Goal: Task Accomplishment & Management: Manage account settings

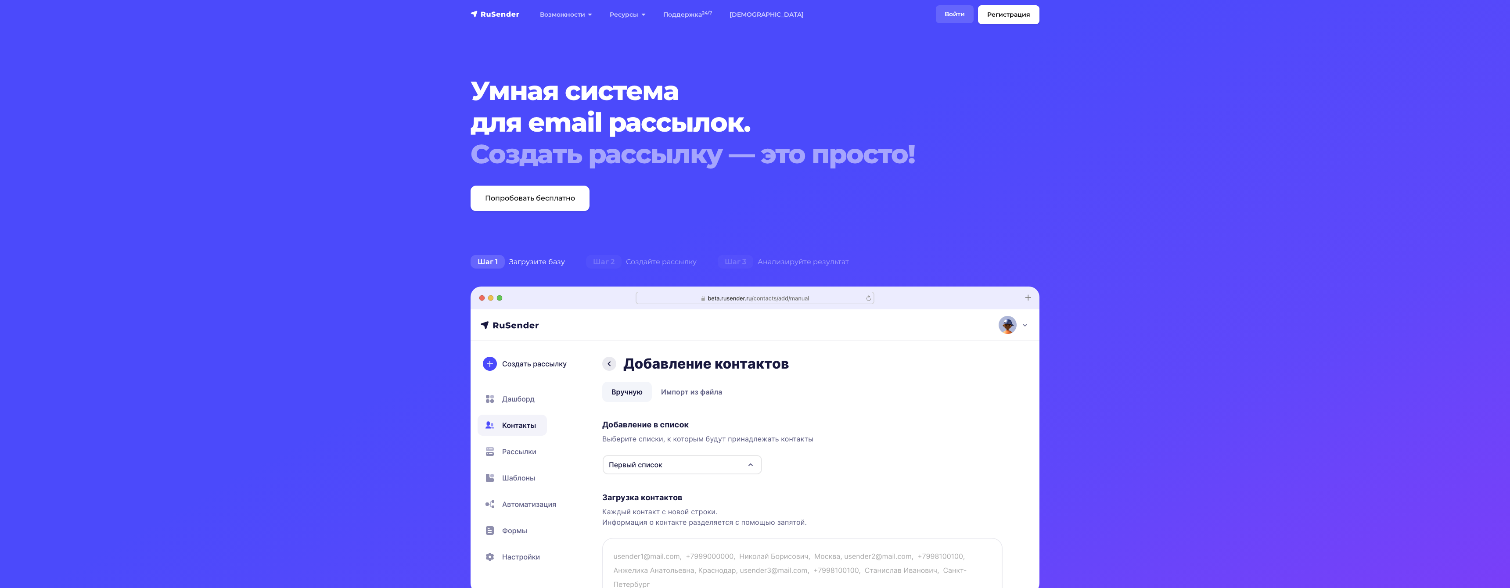
click at [937, 21] on link "Войти" at bounding box center [955, 14] width 38 height 18
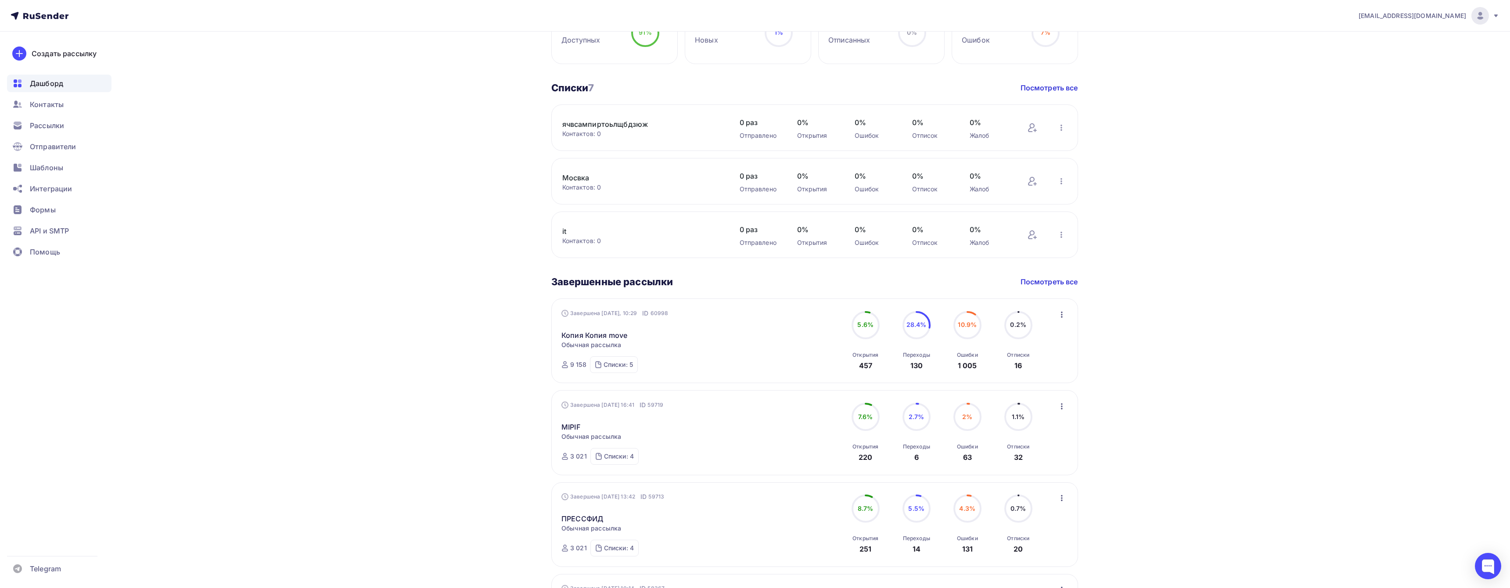
scroll to position [322, 0]
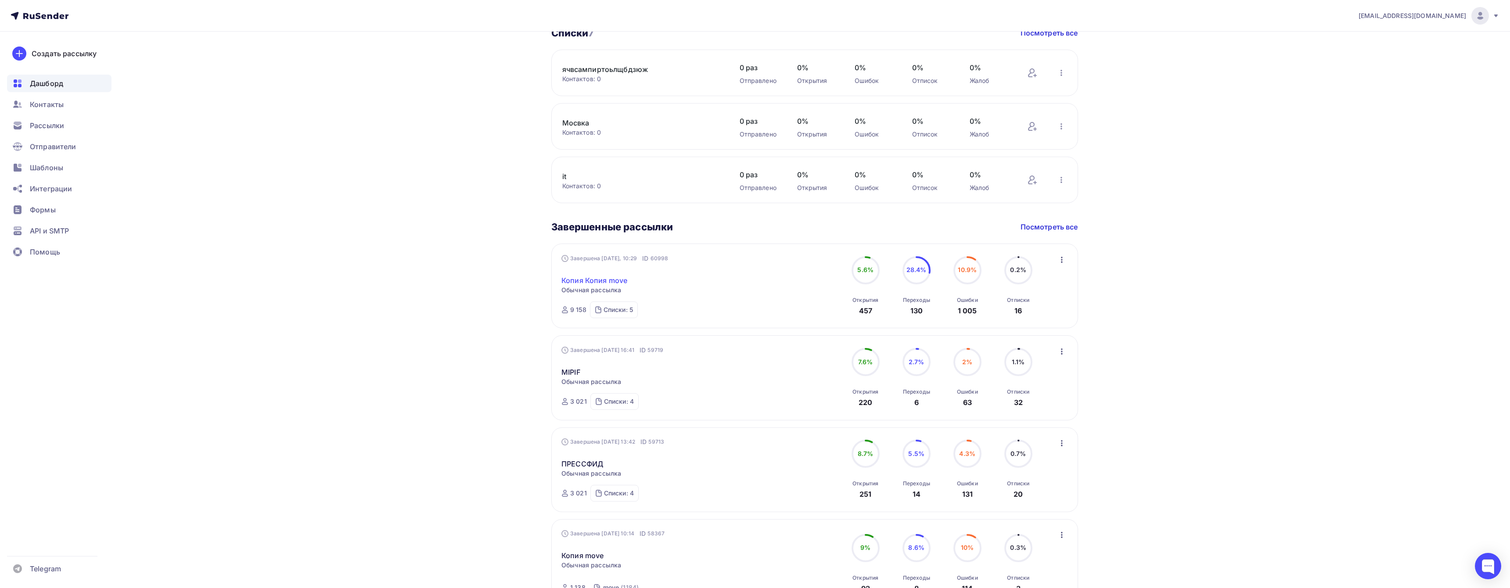
click at [593, 280] on link "Копия Копия move" at bounding box center [594, 280] width 66 height 11
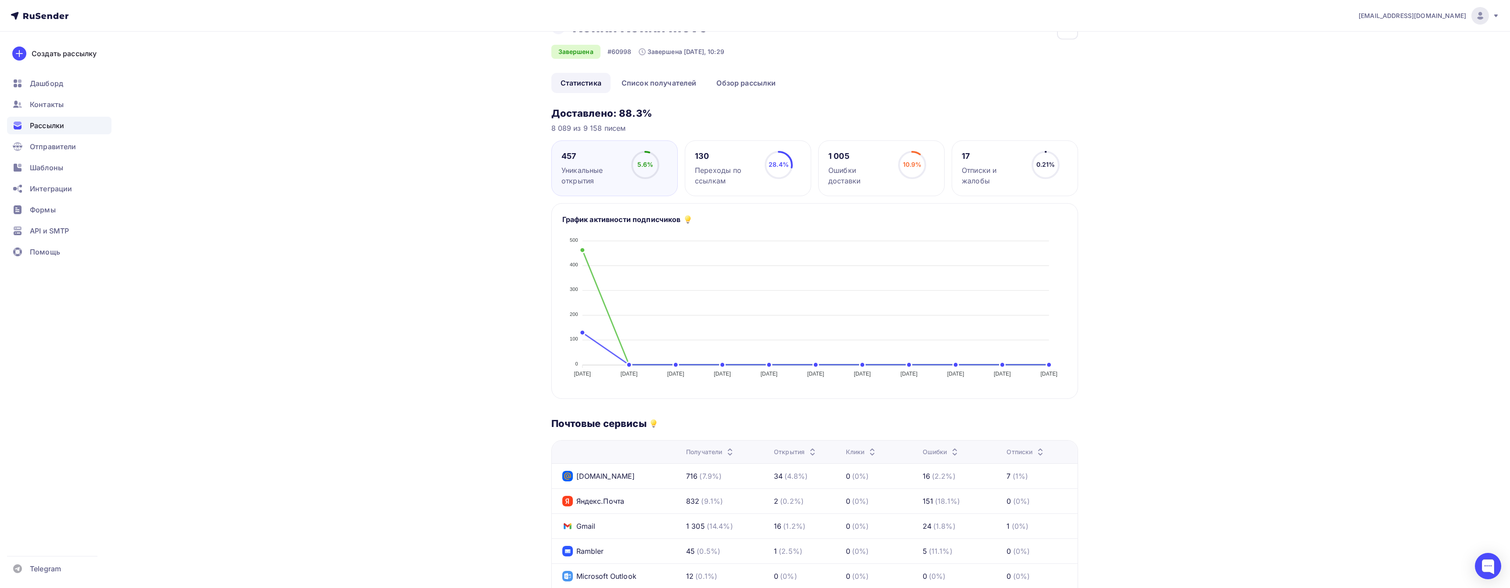
scroll to position [9, 0]
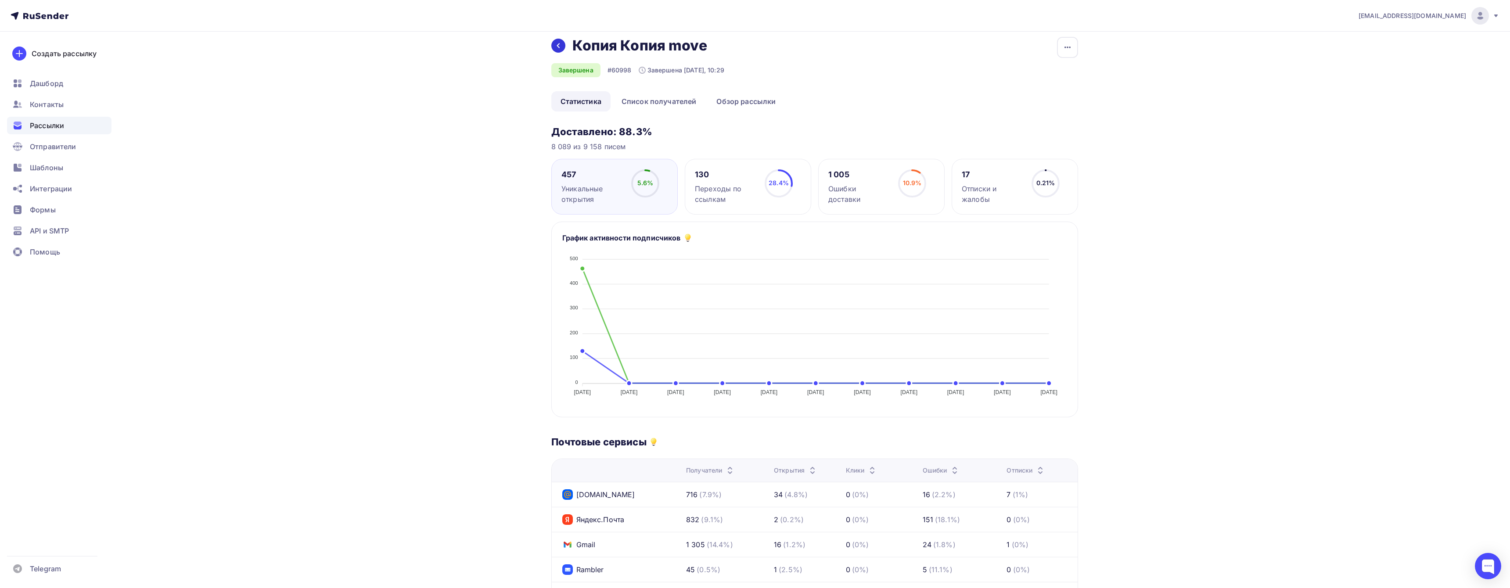
click at [563, 45] on div at bounding box center [558, 46] width 14 height 14
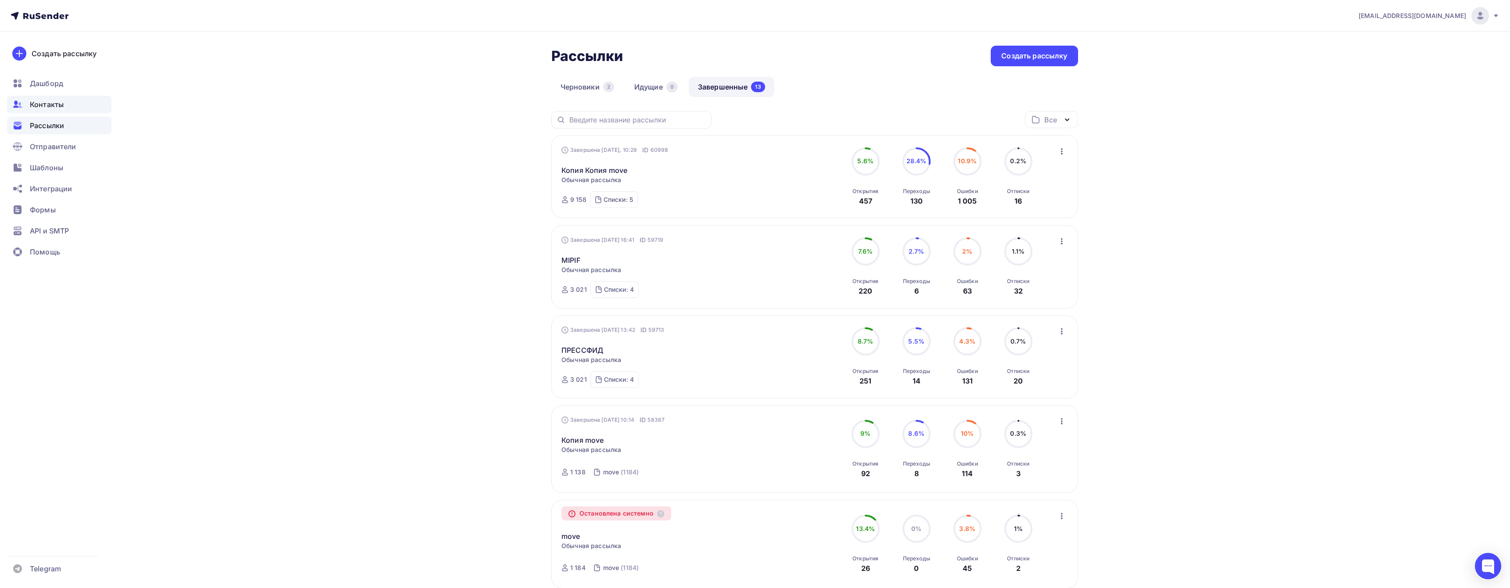
click at [56, 100] on span "Контакты" at bounding box center [47, 104] width 34 height 11
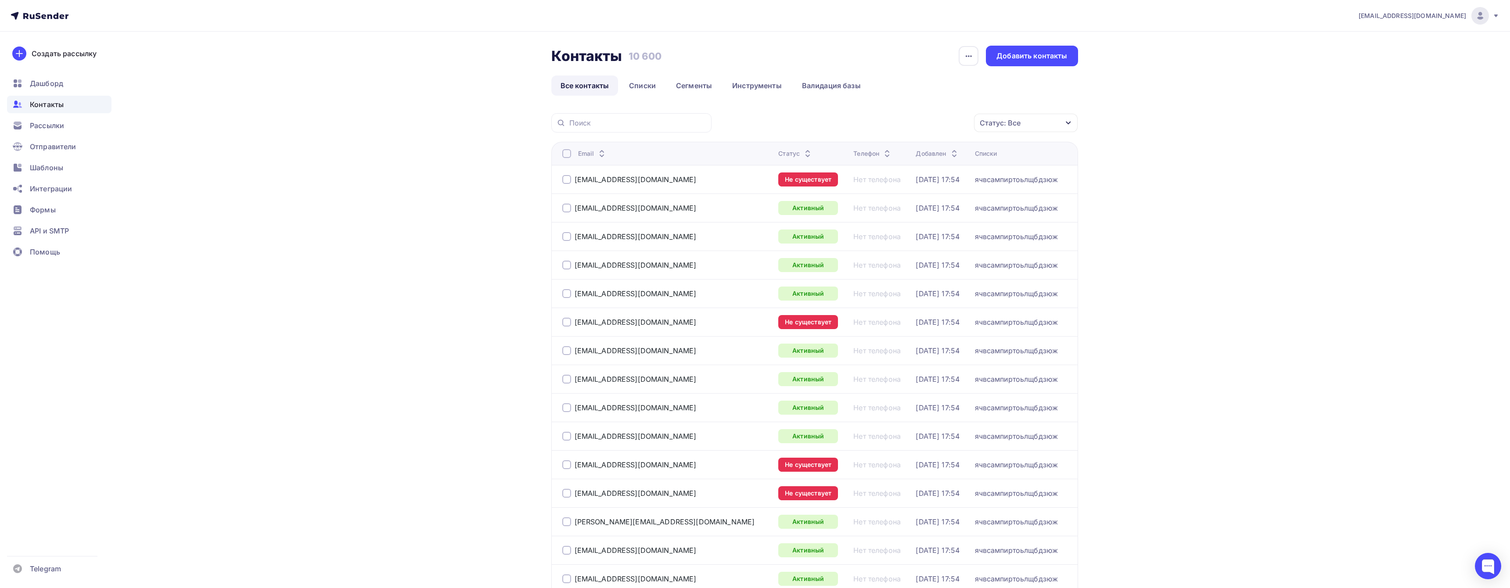
click at [557, 178] on td "cl1@rost.tech" at bounding box center [663, 179] width 224 height 29
click at [562, 178] on div at bounding box center [566, 179] width 9 height 9
click at [561, 319] on td "3756041@list.ru" at bounding box center [663, 322] width 224 height 29
click at [565, 322] on div at bounding box center [566, 322] width 9 height 9
click at [566, 467] on div at bounding box center [566, 464] width 9 height 9
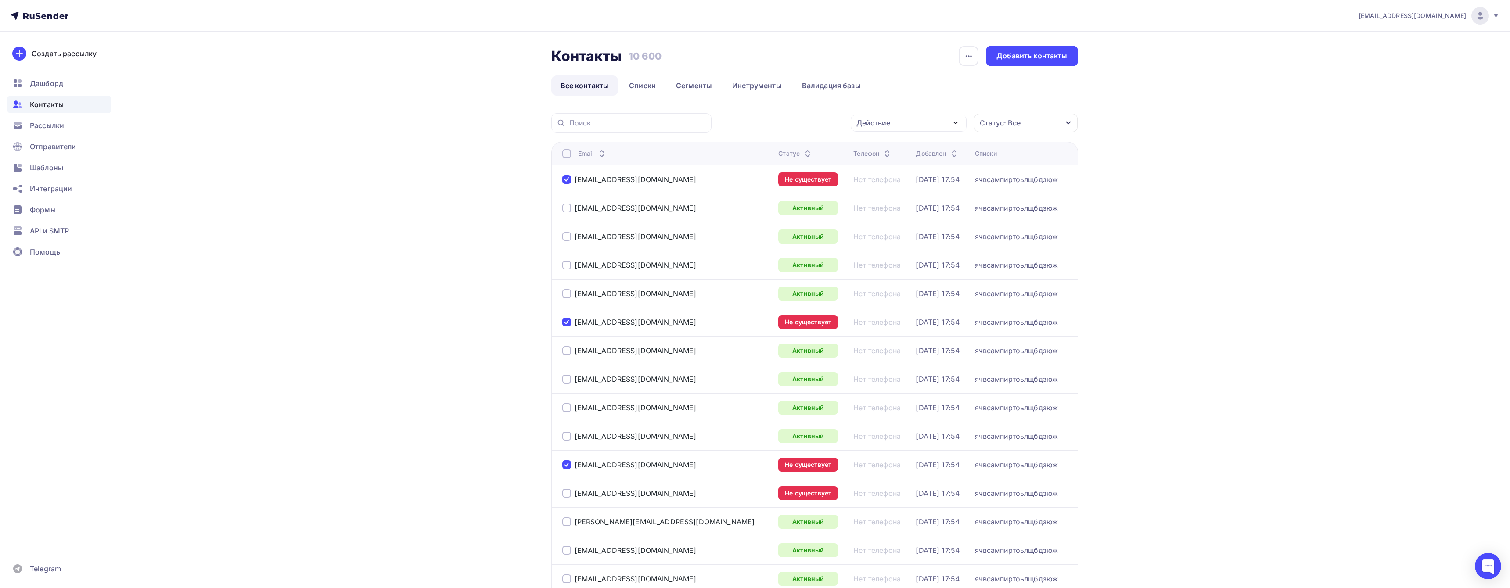
click at [569, 497] on div at bounding box center [566, 493] width 9 height 9
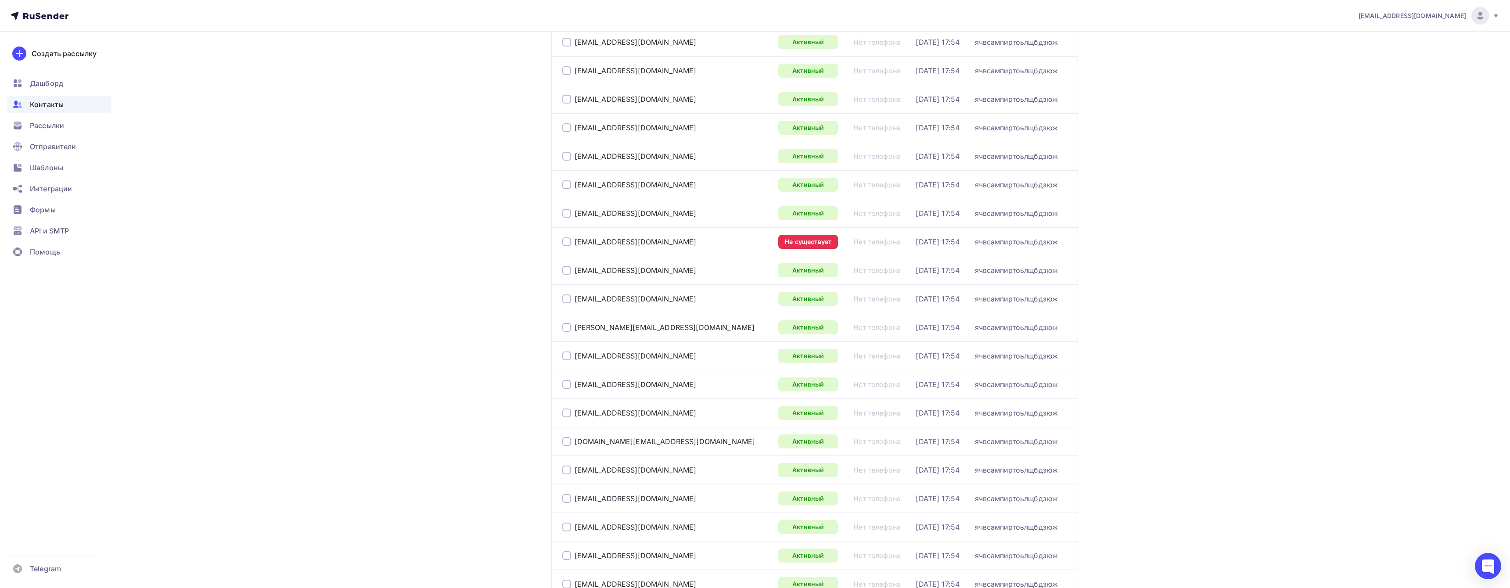
scroll to position [674, 0]
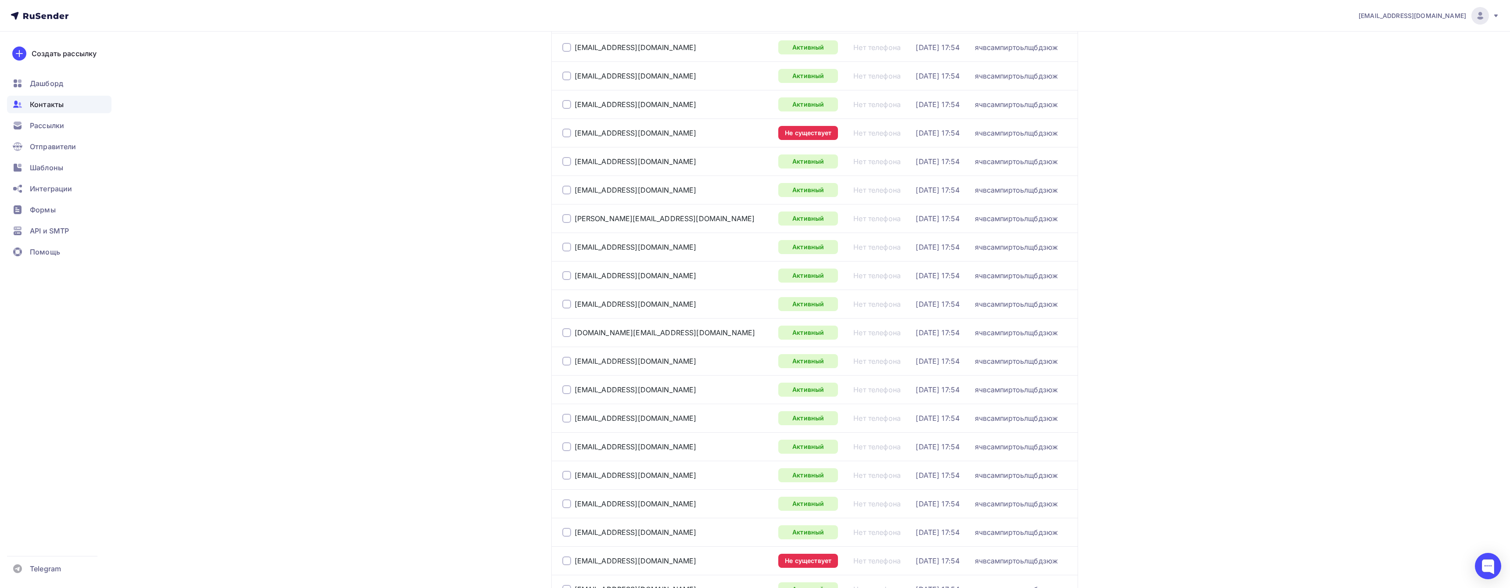
click at [559, 135] on td "vzykov@marketcall.com" at bounding box center [663, 132] width 224 height 29
click at [561, 135] on td "vzykov@marketcall.com" at bounding box center [663, 132] width 224 height 29
click at [563, 135] on div at bounding box center [566, 133] width 9 height 9
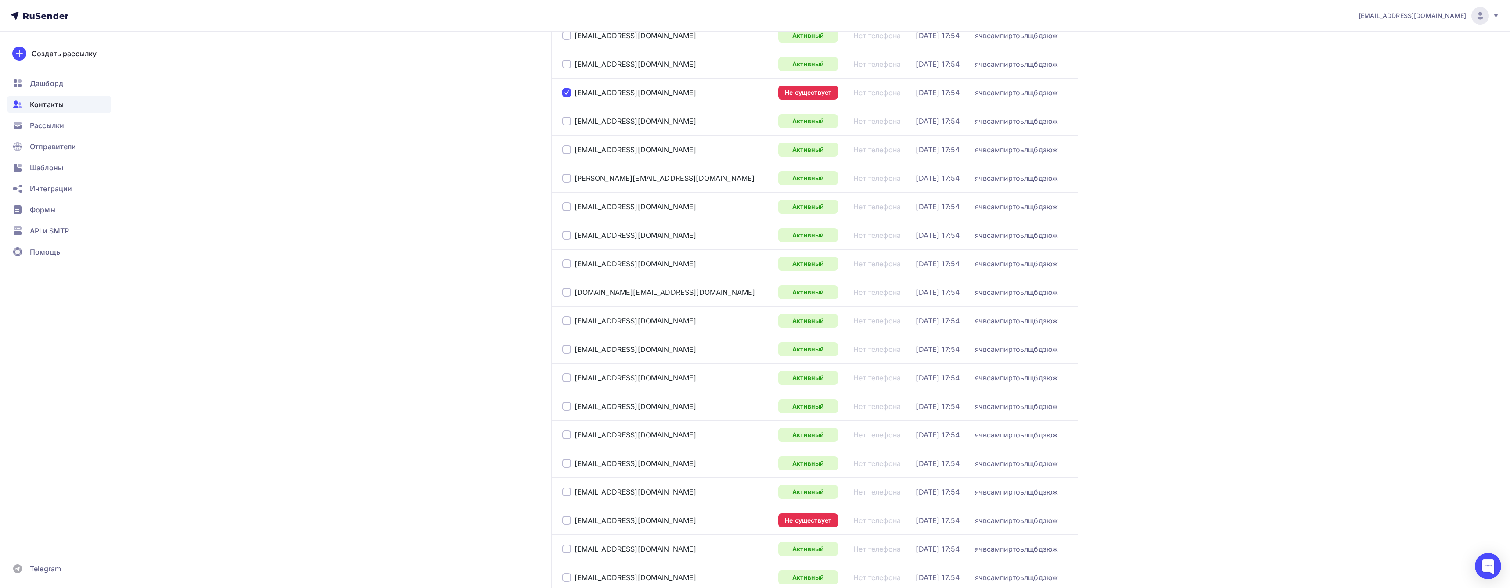
scroll to position [718, 0]
click at [566, 519] on div at bounding box center [566, 517] width 9 height 9
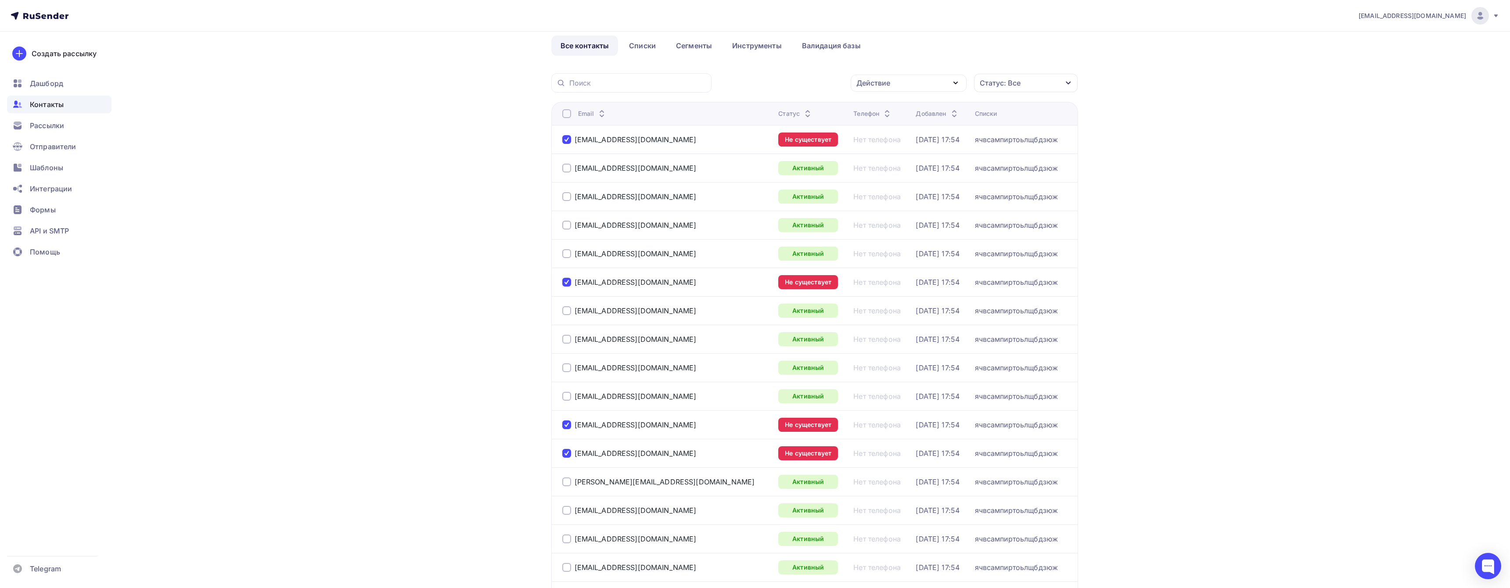
scroll to position [0, 0]
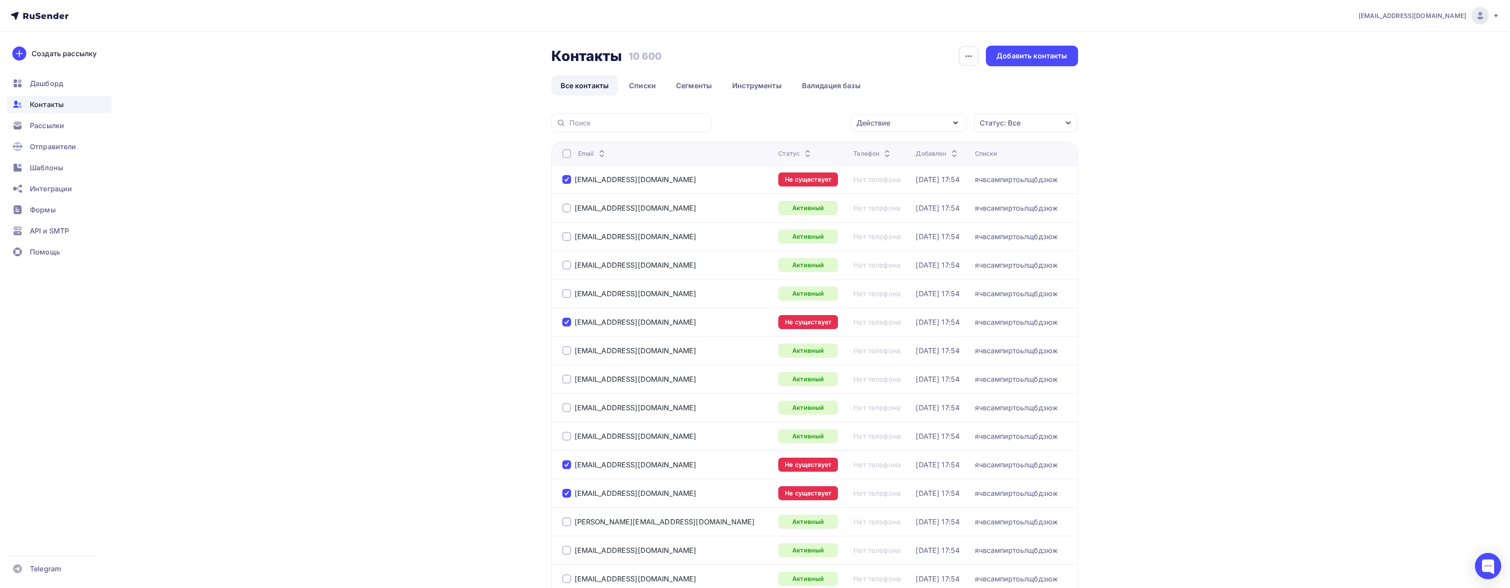
click at [908, 128] on div "Действие" at bounding box center [909, 123] width 116 height 17
click at [972, 121] on div "Действие Добавить в списки Исключить из списка Удалить Статус: Все Статус Новый…" at bounding box center [898, 122] width 360 height 19
click at [988, 121] on div "Статус: Все" at bounding box center [1000, 123] width 41 height 11
click at [959, 206] on div "Не существует" at bounding box center [969, 208] width 53 height 11
click at [959, 226] on div "Переполнен" at bounding box center [964, 225] width 43 height 11
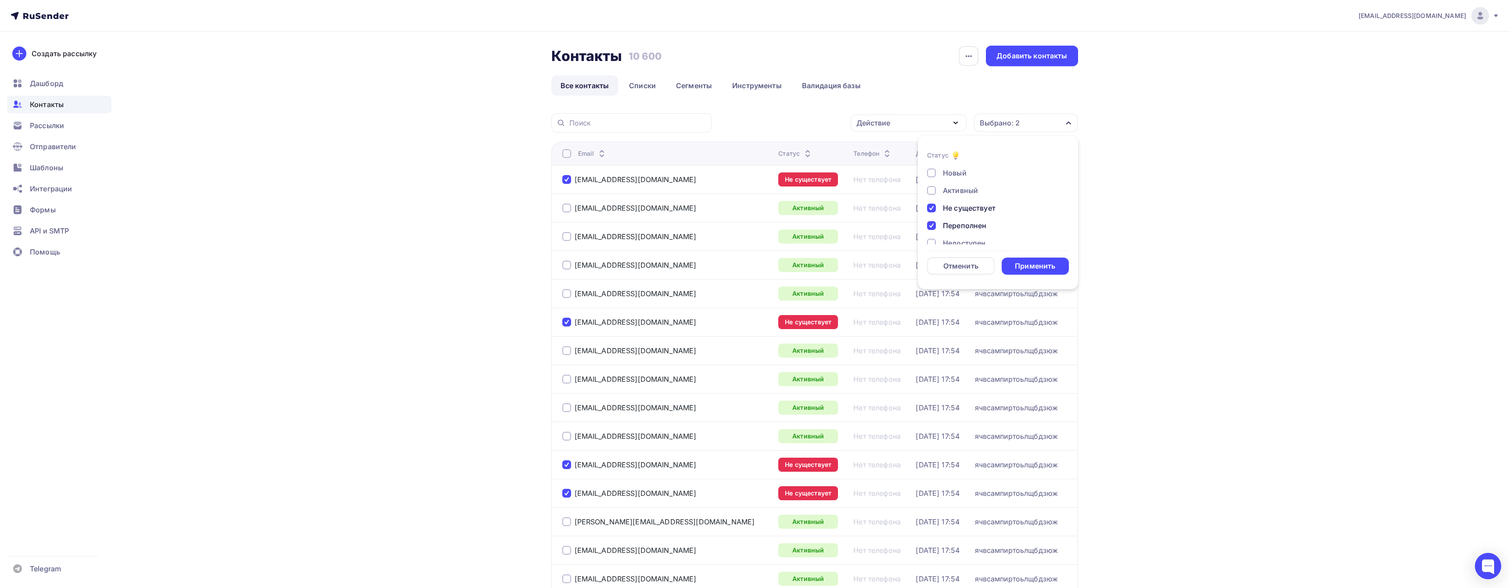
scroll to position [14, 0]
click at [959, 226] on div "Недоступен" at bounding box center [964, 228] width 43 height 11
click at [958, 203] on div "Новый Активный Не существует Переполнен Недоступен Отписан Отписан вручную Жало…" at bounding box center [998, 200] width 142 height 133
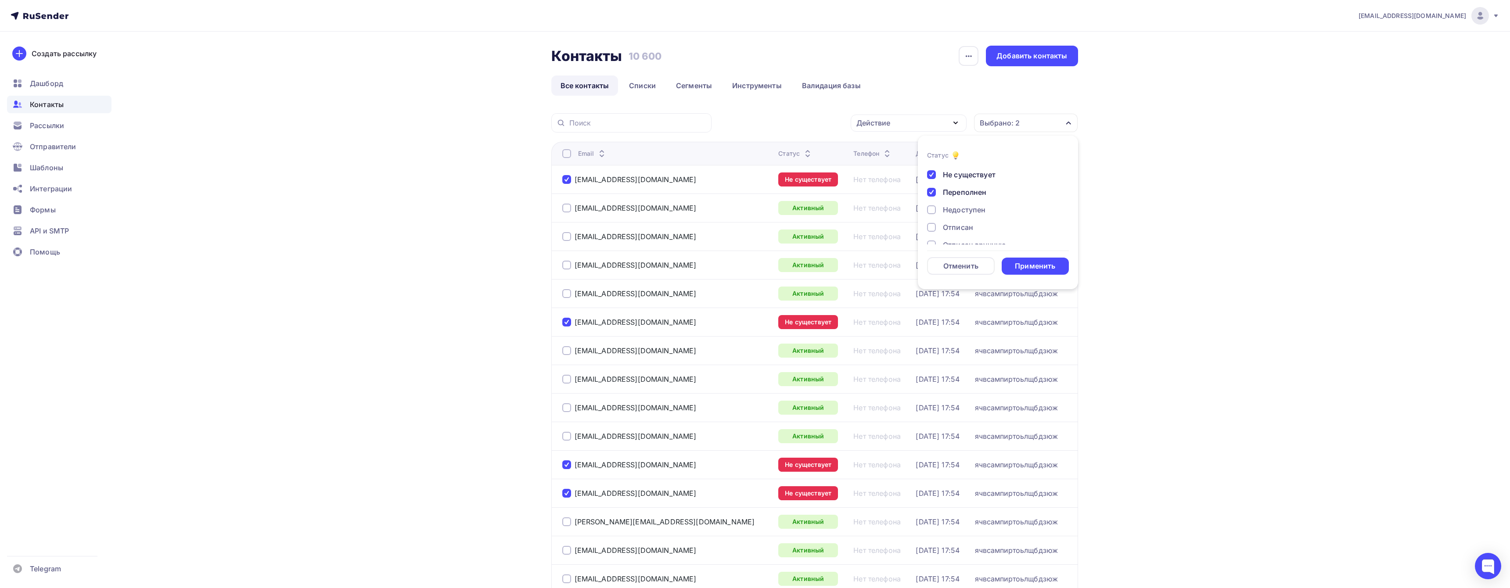
click at [958, 210] on div "Недоступен" at bounding box center [964, 210] width 43 height 11
click at [1027, 264] on div "Применить" at bounding box center [1035, 266] width 40 height 10
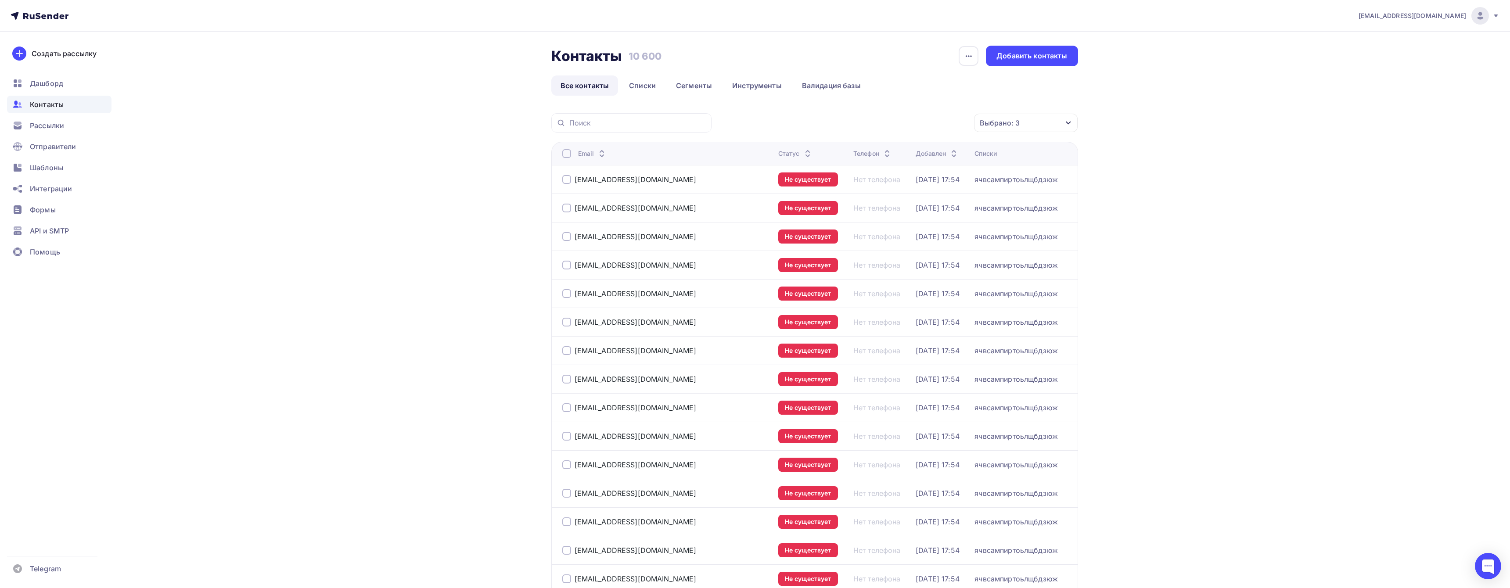
click at [568, 158] on th "Email" at bounding box center [662, 153] width 223 height 23
click at [565, 151] on div at bounding box center [566, 153] width 9 height 9
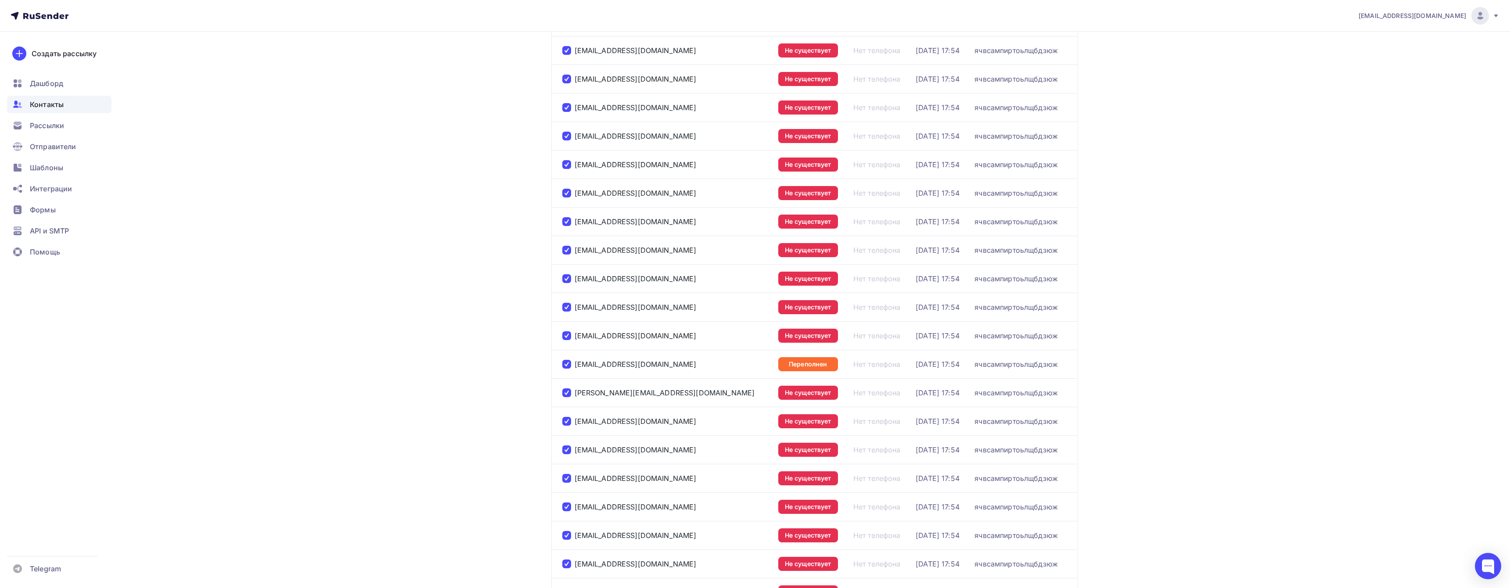
scroll to position [0, 0]
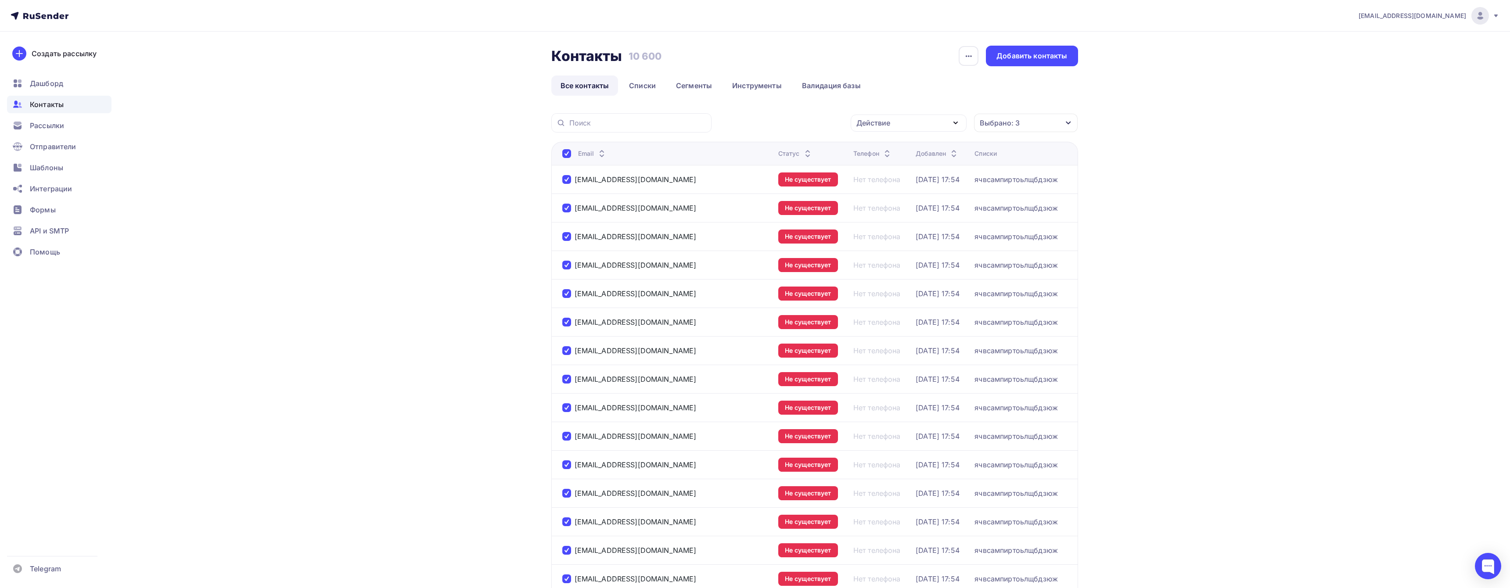
click at [940, 118] on div "Действие" at bounding box center [909, 123] width 116 height 17
click at [919, 183] on div "Удалить" at bounding box center [908, 184] width 95 height 11
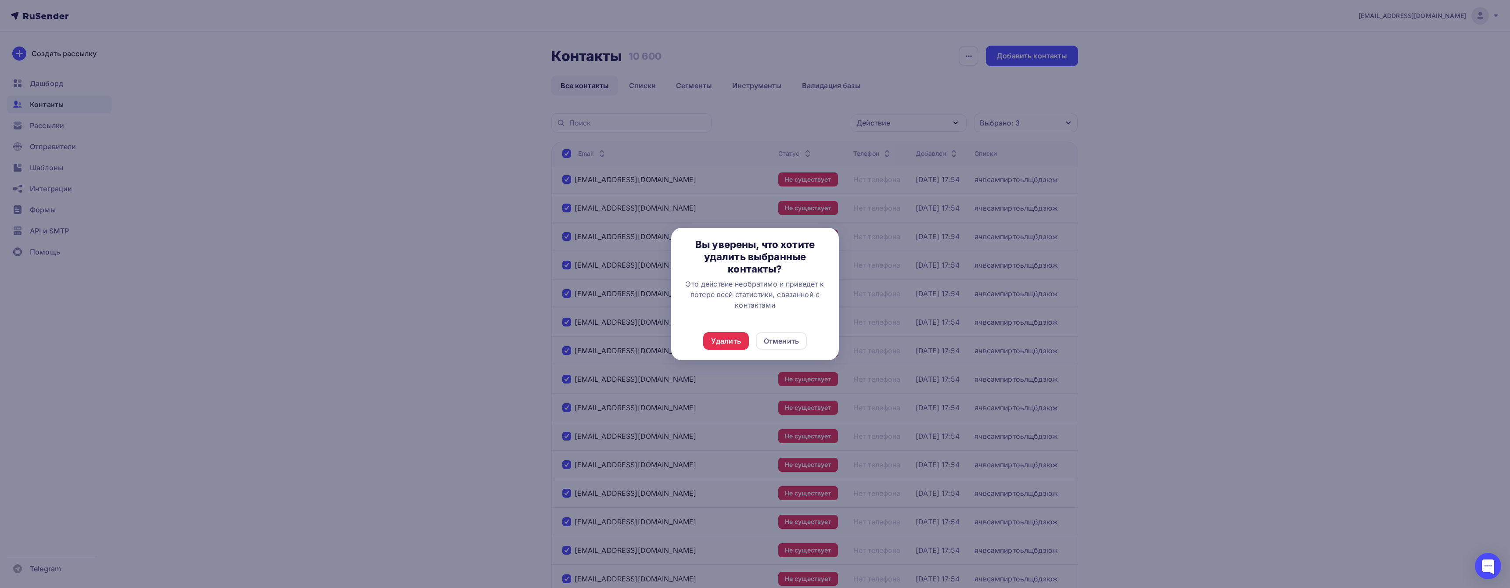
click at [731, 328] on div "Удалить Отменить" at bounding box center [755, 341] width 168 height 39
click at [728, 337] on div "Удалить" at bounding box center [726, 341] width 30 height 11
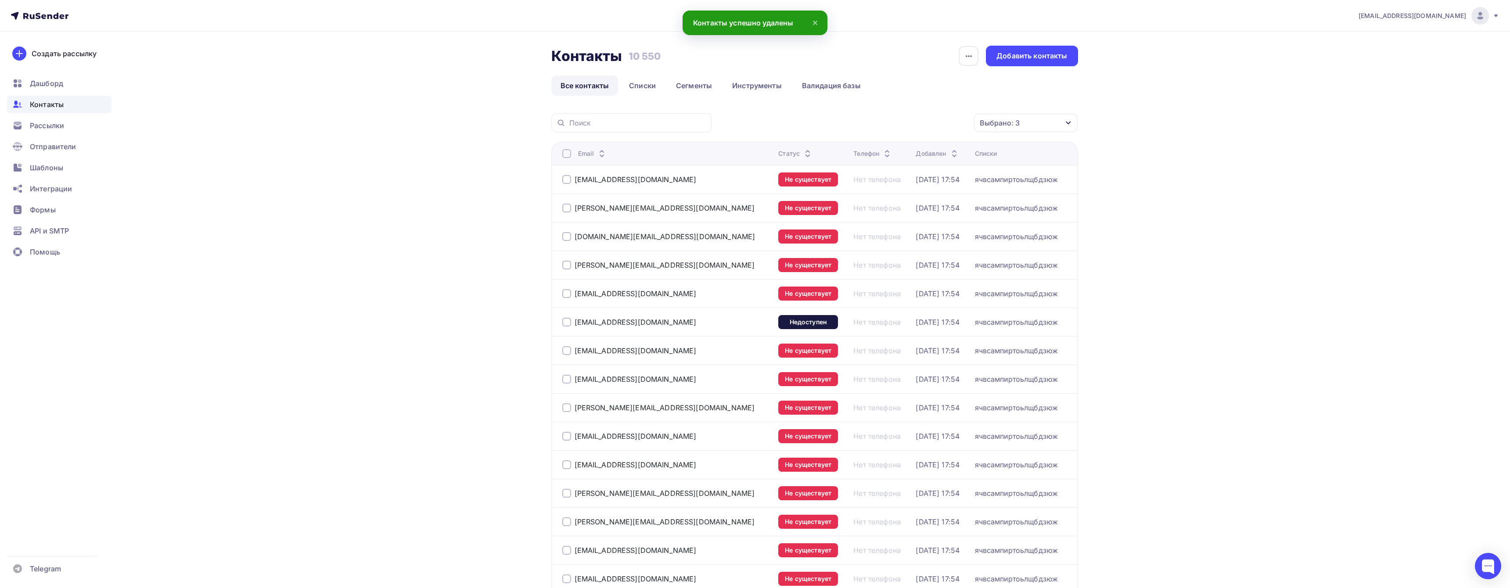
click at [570, 153] on div at bounding box center [566, 153] width 9 height 9
click at [567, 152] on div at bounding box center [566, 153] width 9 height 9
click at [864, 122] on div "Действие" at bounding box center [873, 123] width 34 height 11
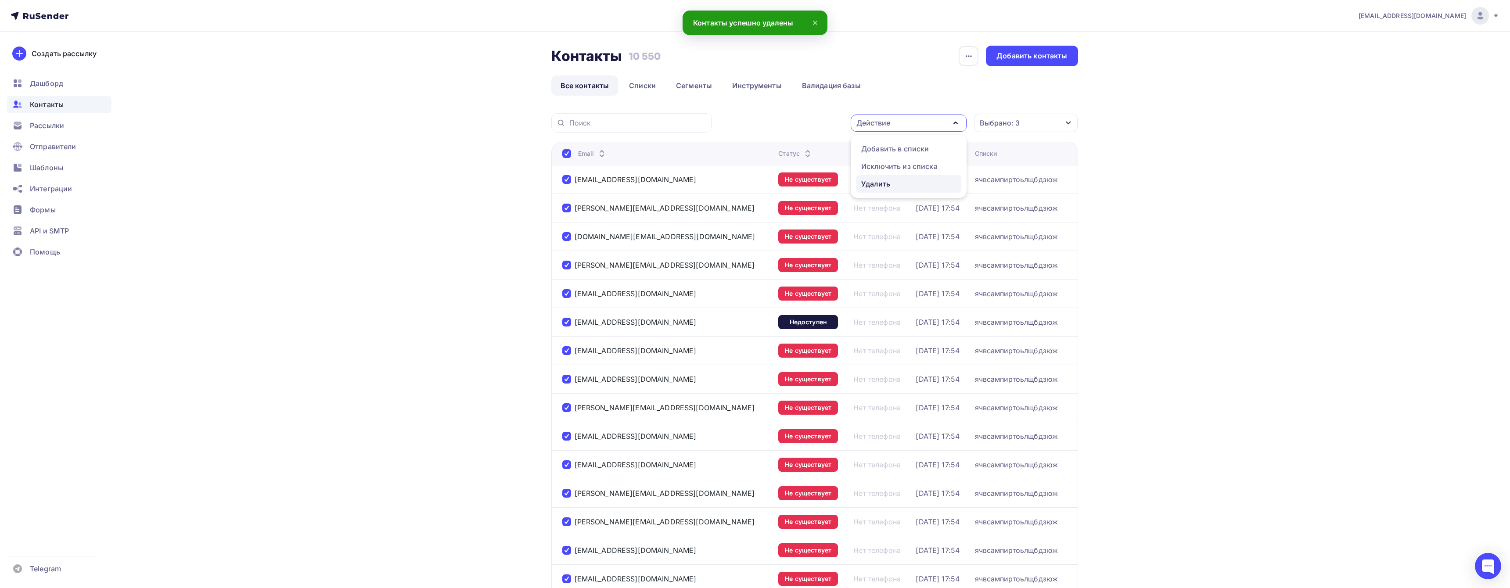
click at [874, 179] on div "Удалить" at bounding box center [875, 184] width 29 height 11
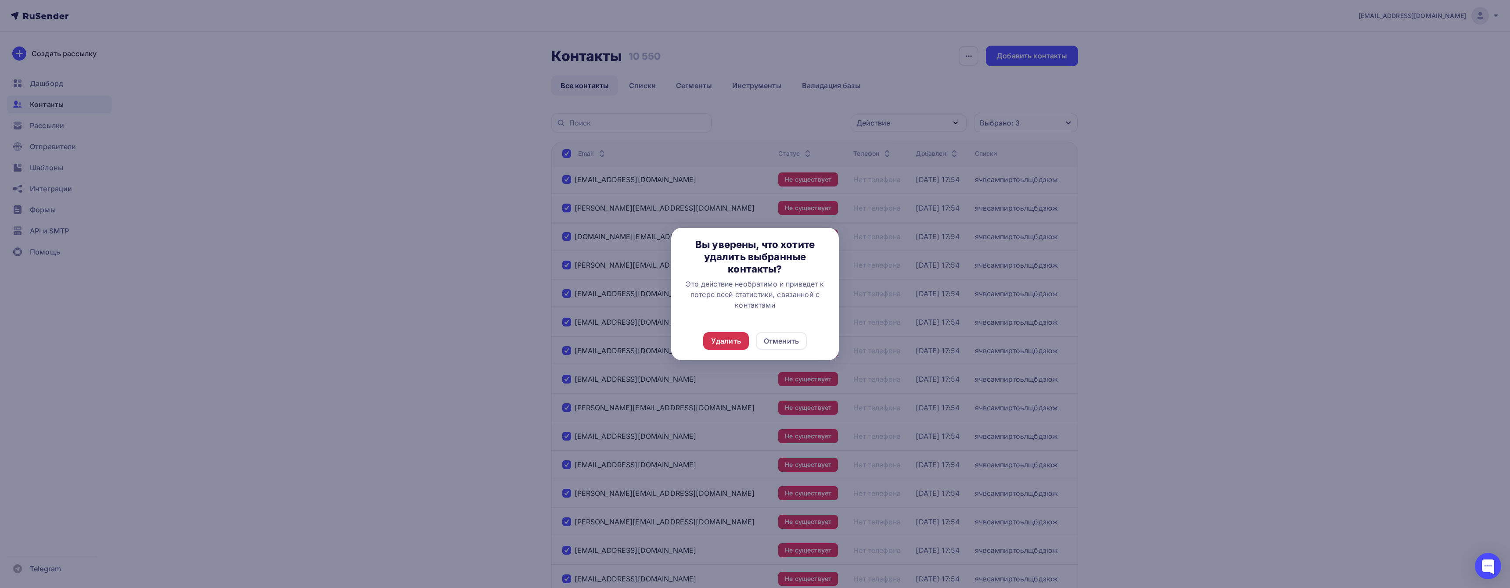
click at [732, 342] on div "Удалить" at bounding box center [726, 341] width 30 height 11
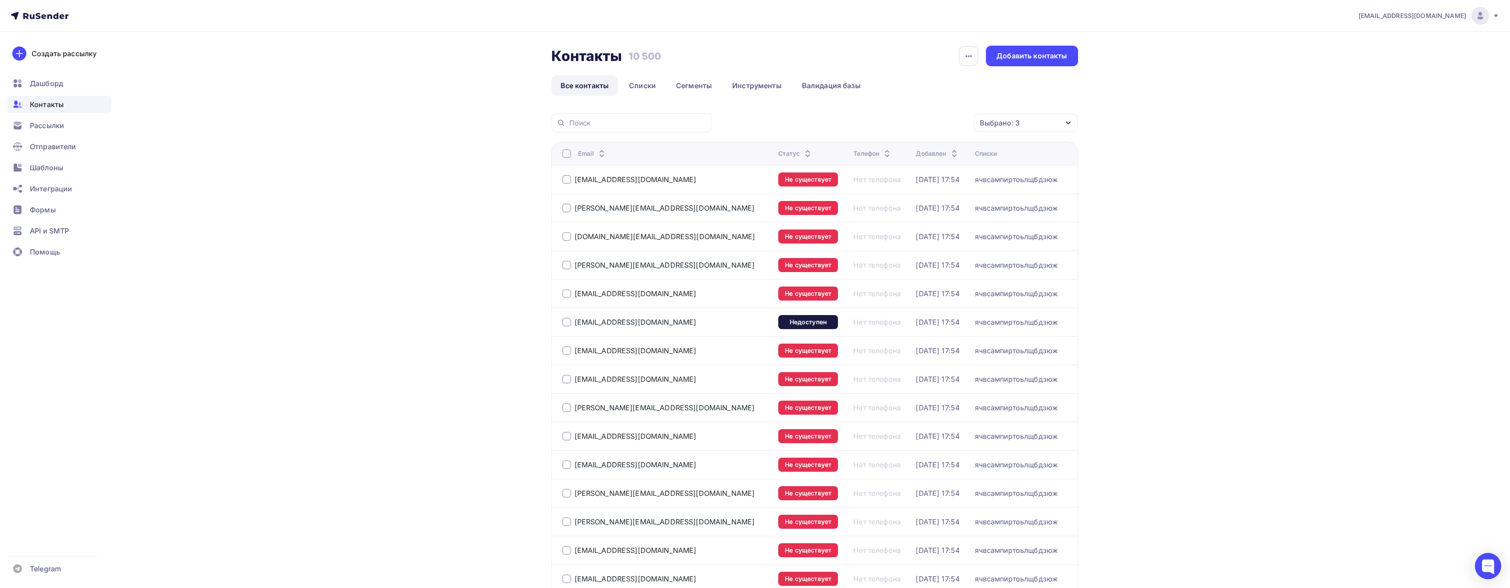
click at [564, 153] on div at bounding box center [566, 153] width 9 height 9
click at [570, 155] on div at bounding box center [566, 153] width 9 height 9
click at [946, 121] on div "Действие" at bounding box center [909, 123] width 116 height 17
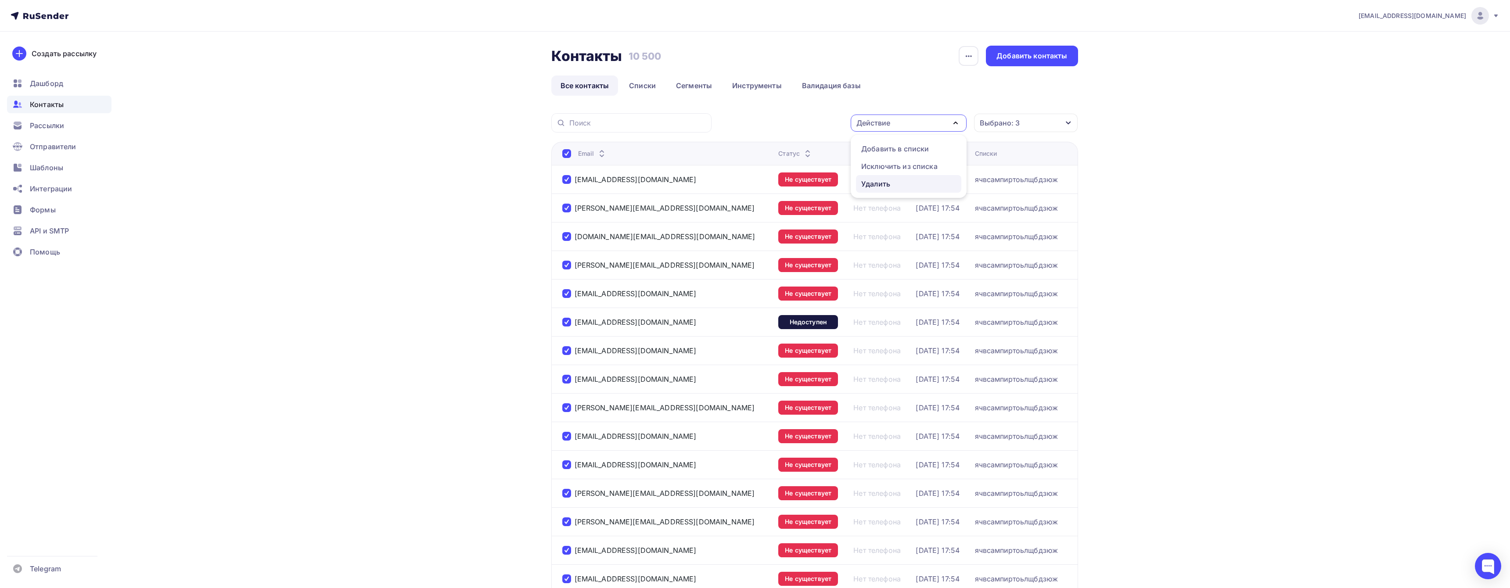
click at [922, 179] on div "Удалить" at bounding box center [908, 184] width 95 height 11
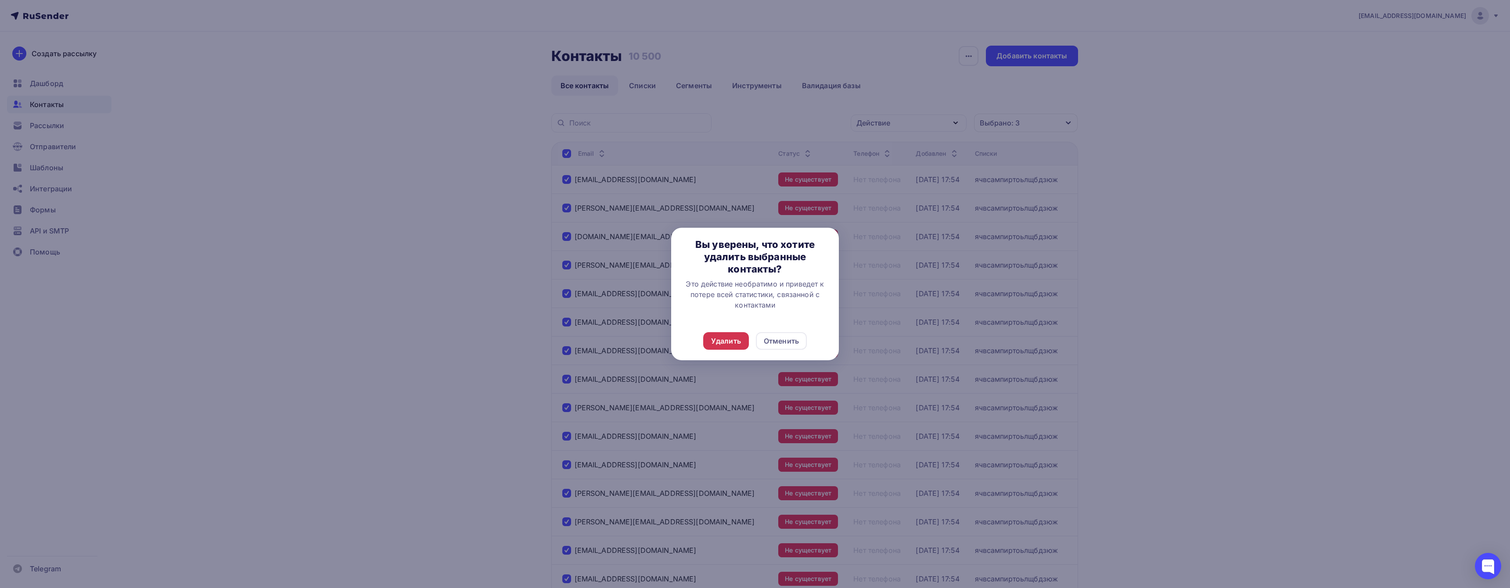
click at [727, 344] on div "Удалить" at bounding box center [726, 341] width 30 height 11
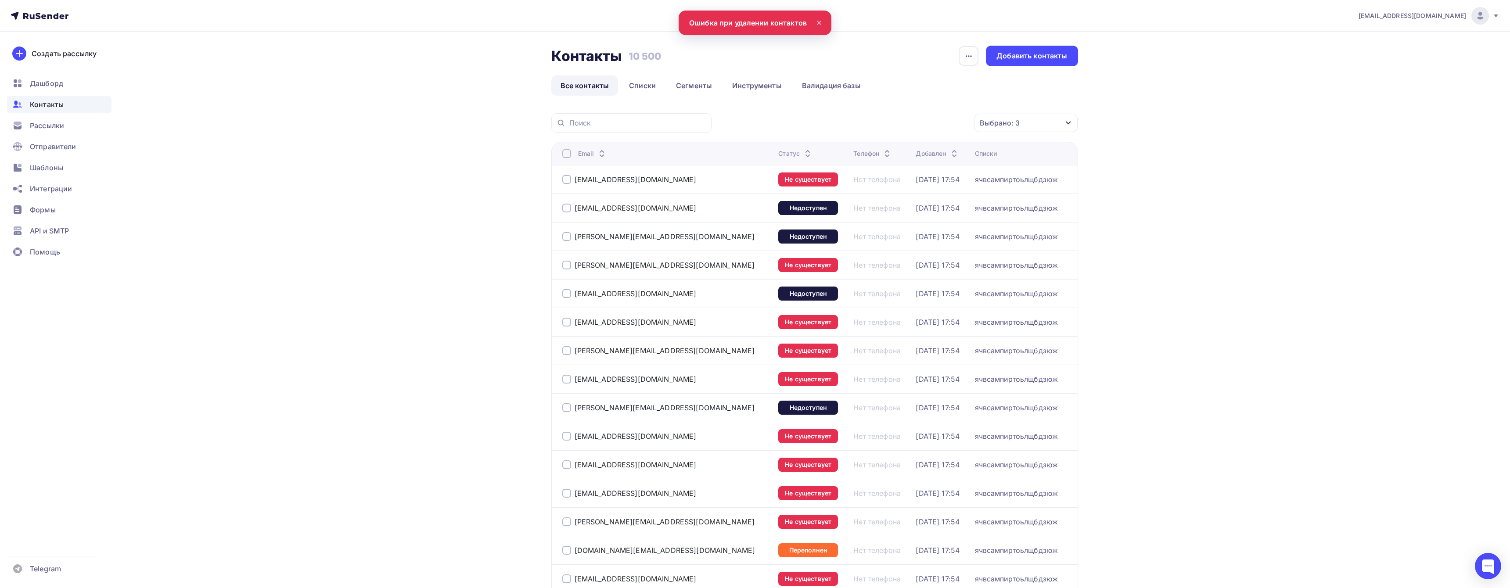
click at [566, 158] on div at bounding box center [566, 153] width 9 height 9
click at [567, 155] on div at bounding box center [566, 153] width 9 height 9
click at [879, 127] on div "Действие" at bounding box center [873, 123] width 34 height 11
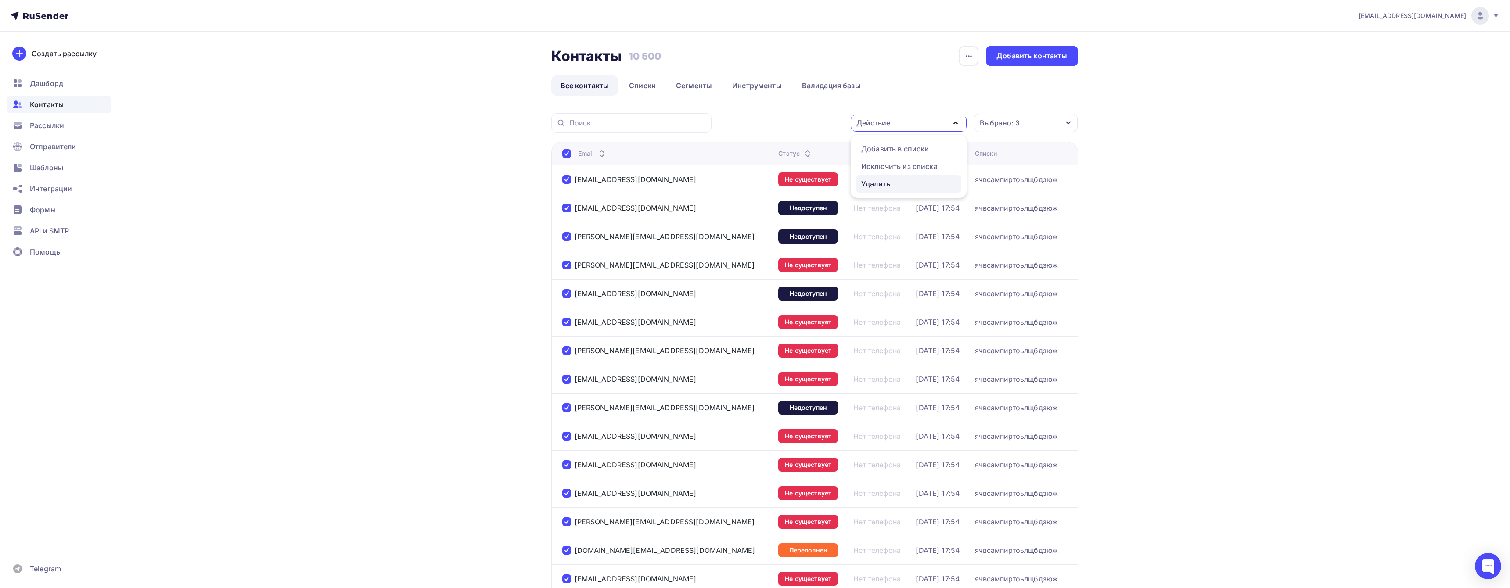
click at [873, 185] on div "Удалить" at bounding box center [875, 184] width 29 height 11
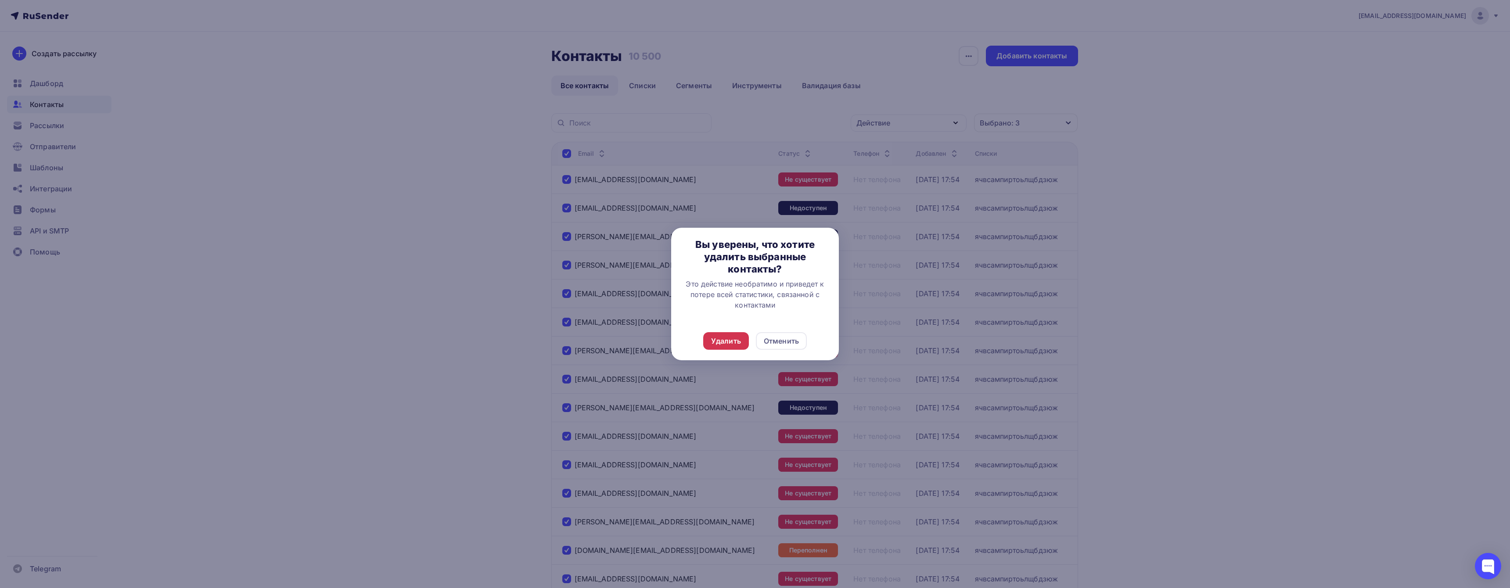
click at [738, 339] on div "Удалить" at bounding box center [726, 341] width 30 height 11
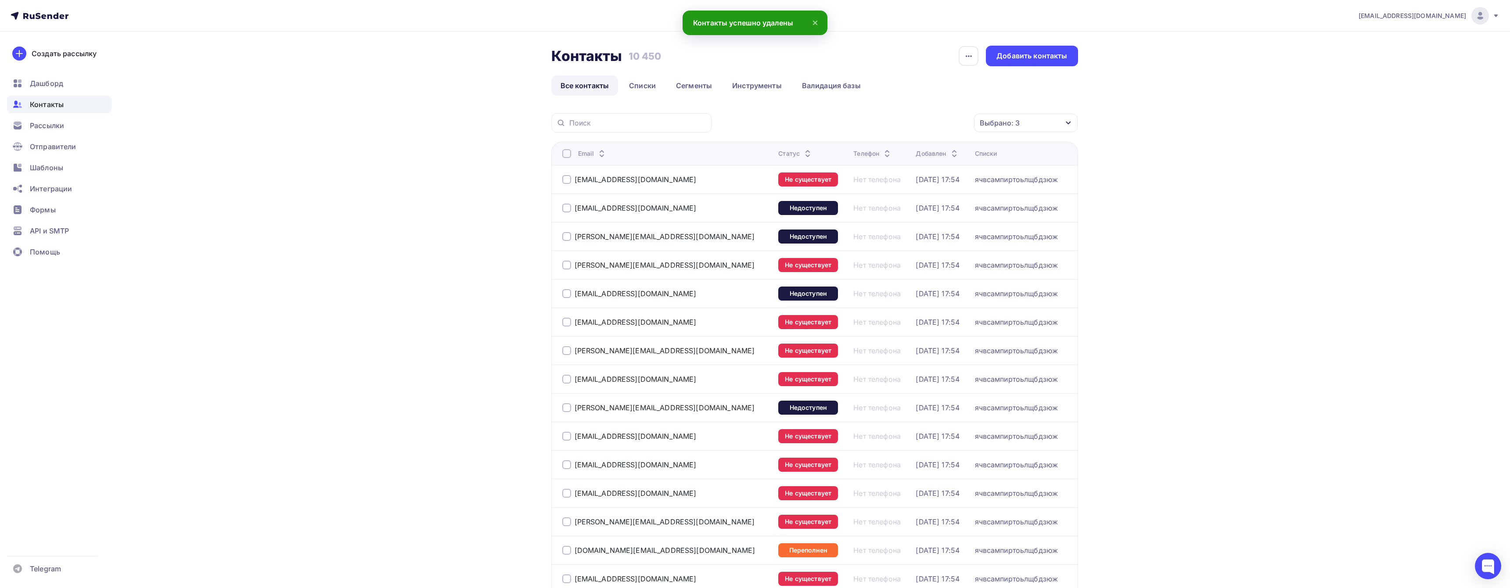
click at [567, 152] on div at bounding box center [566, 153] width 9 height 9
click at [571, 150] on div at bounding box center [566, 153] width 9 height 9
click at [889, 122] on div "Действие" at bounding box center [873, 123] width 34 height 11
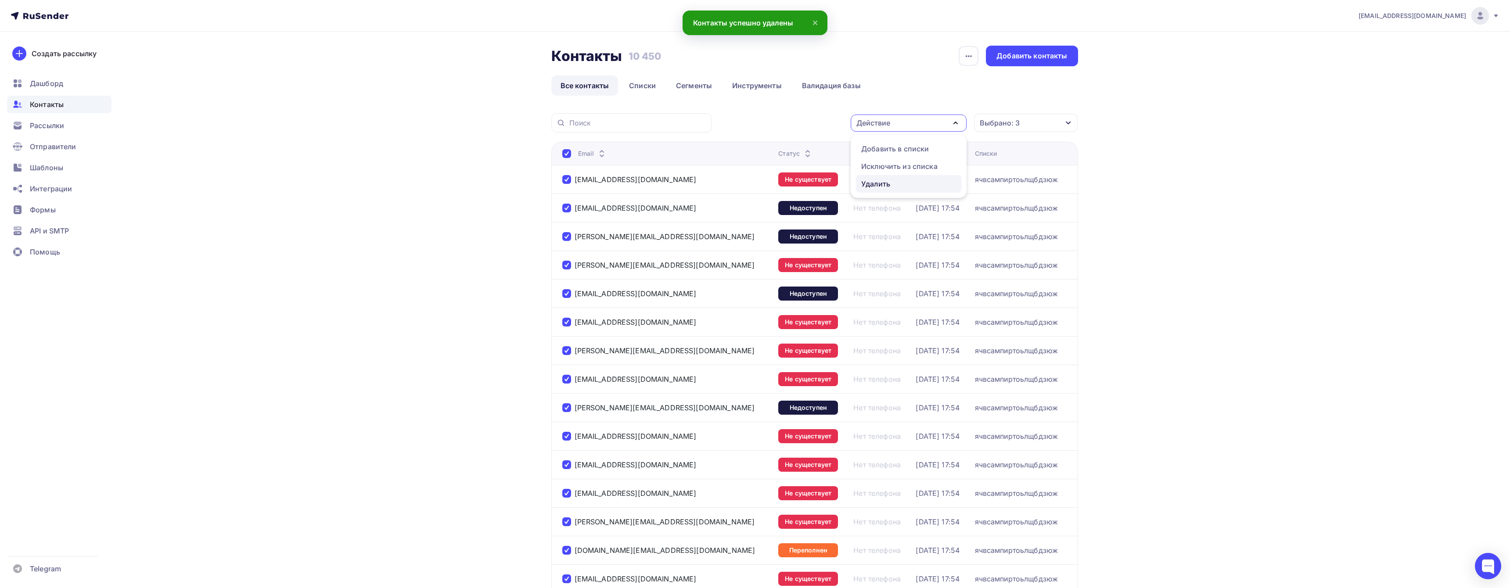
click at [886, 183] on div "Удалить" at bounding box center [875, 184] width 29 height 11
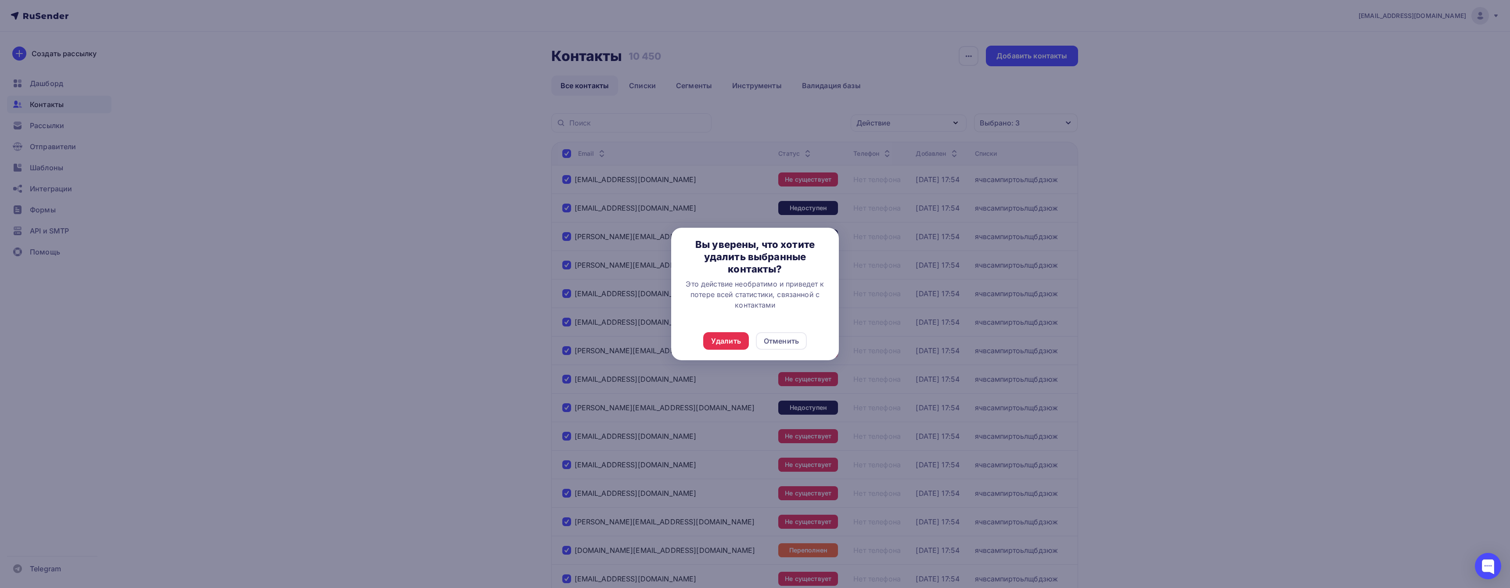
click at [714, 350] on div "Удалить Отменить" at bounding box center [755, 341] width 168 height 39
click at [722, 337] on div "Удалить" at bounding box center [726, 341] width 30 height 11
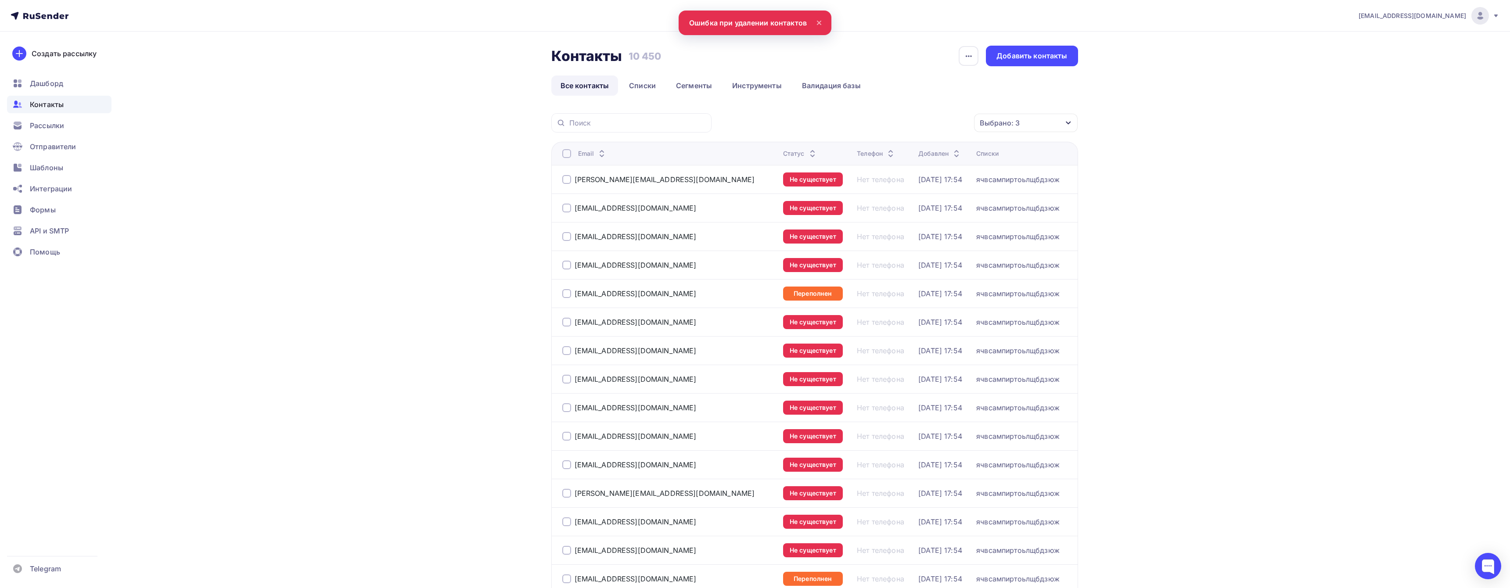
click at [567, 157] on div at bounding box center [566, 153] width 9 height 9
click at [566, 152] on div at bounding box center [566, 153] width 9 height 9
click at [891, 131] on div "Действие" at bounding box center [909, 123] width 116 height 17
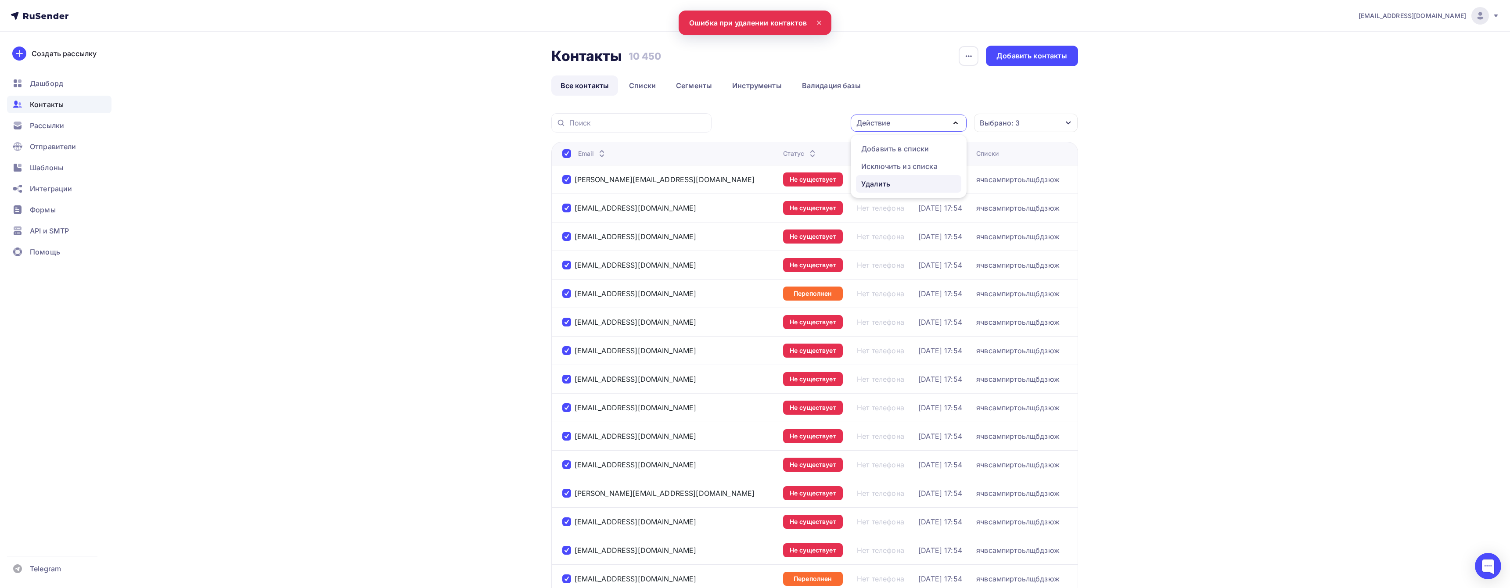
click at [892, 180] on div "Удалить" at bounding box center [908, 184] width 95 height 11
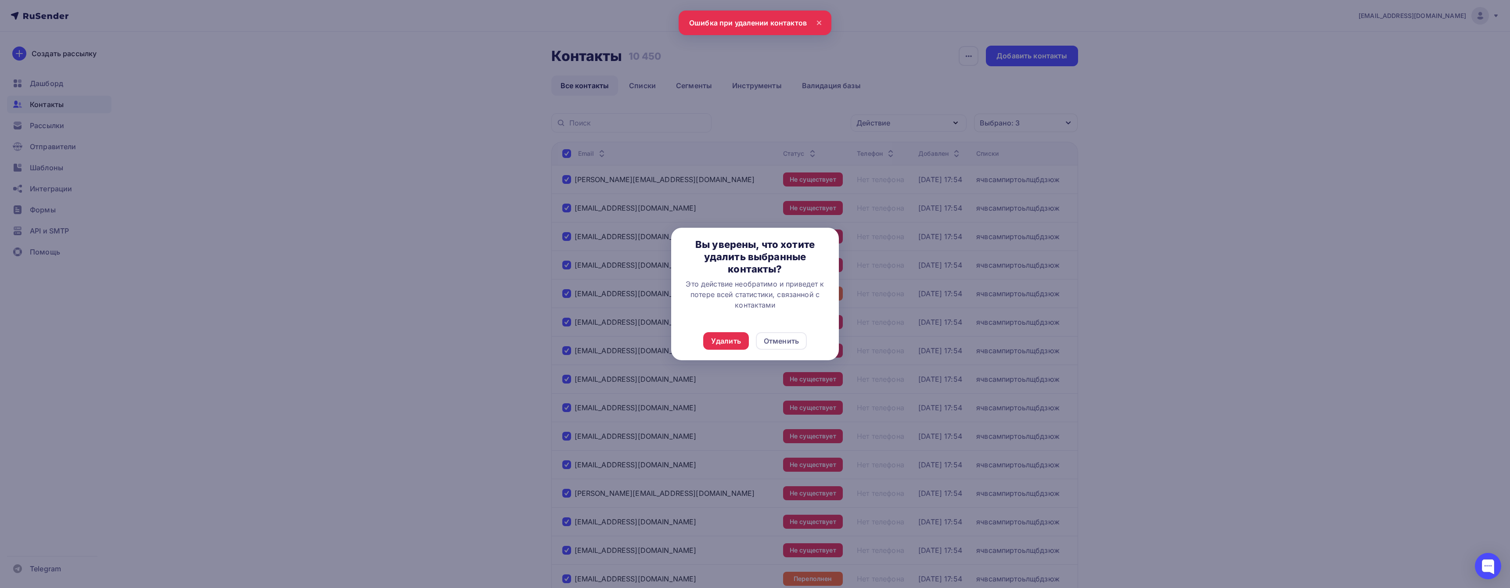
click at [732, 330] on div "Удалить Отменить" at bounding box center [755, 341] width 168 height 39
click at [731, 341] on div "Удалить" at bounding box center [726, 341] width 30 height 11
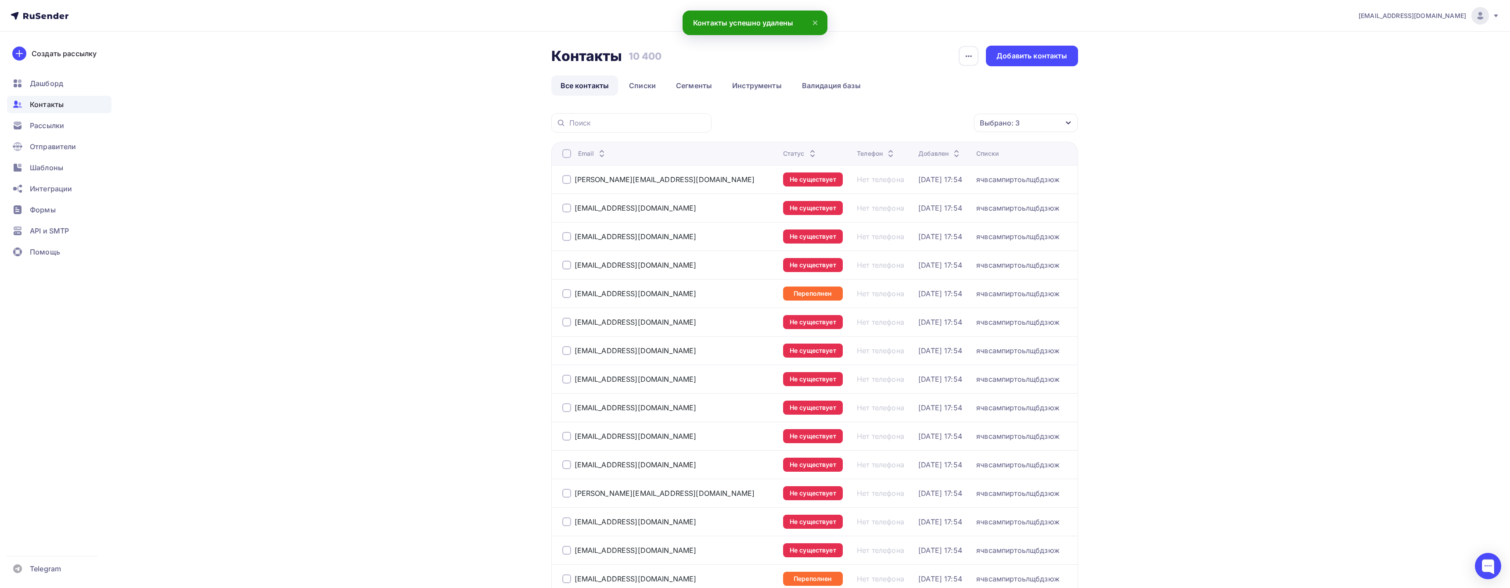
click at [565, 149] on div at bounding box center [566, 153] width 9 height 9
click at [567, 153] on div at bounding box center [566, 153] width 9 height 9
click at [900, 127] on div "Действие" at bounding box center [909, 123] width 116 height 17
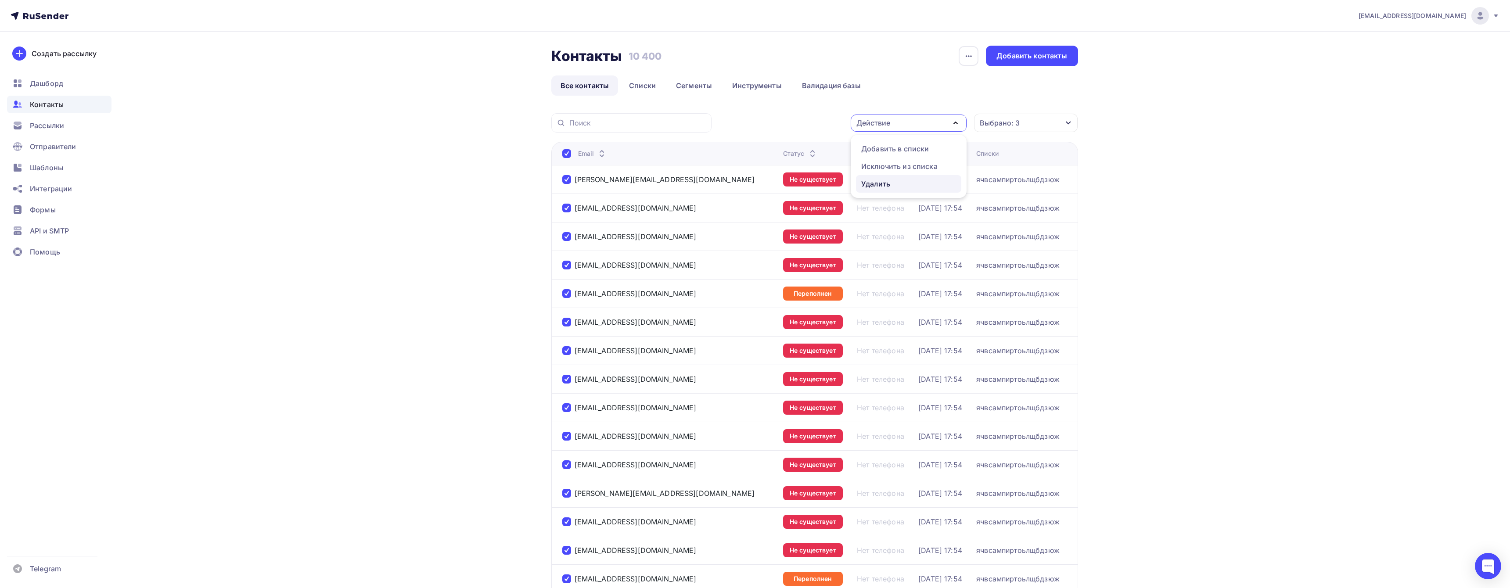
click at [894, 182] on div "Удалить" at bounding box center [908, 184] width 95 height 11
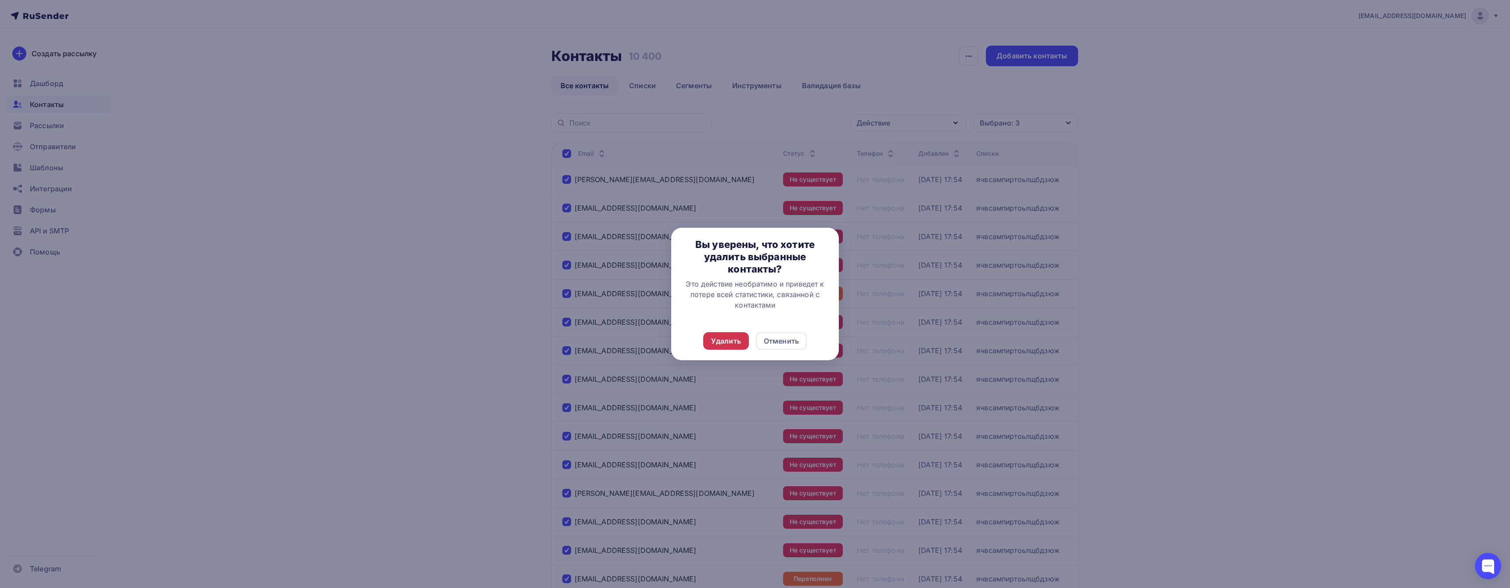
click at [732, 339] on div "Удалить" at bounding box center [726, 341] width 30 height 11
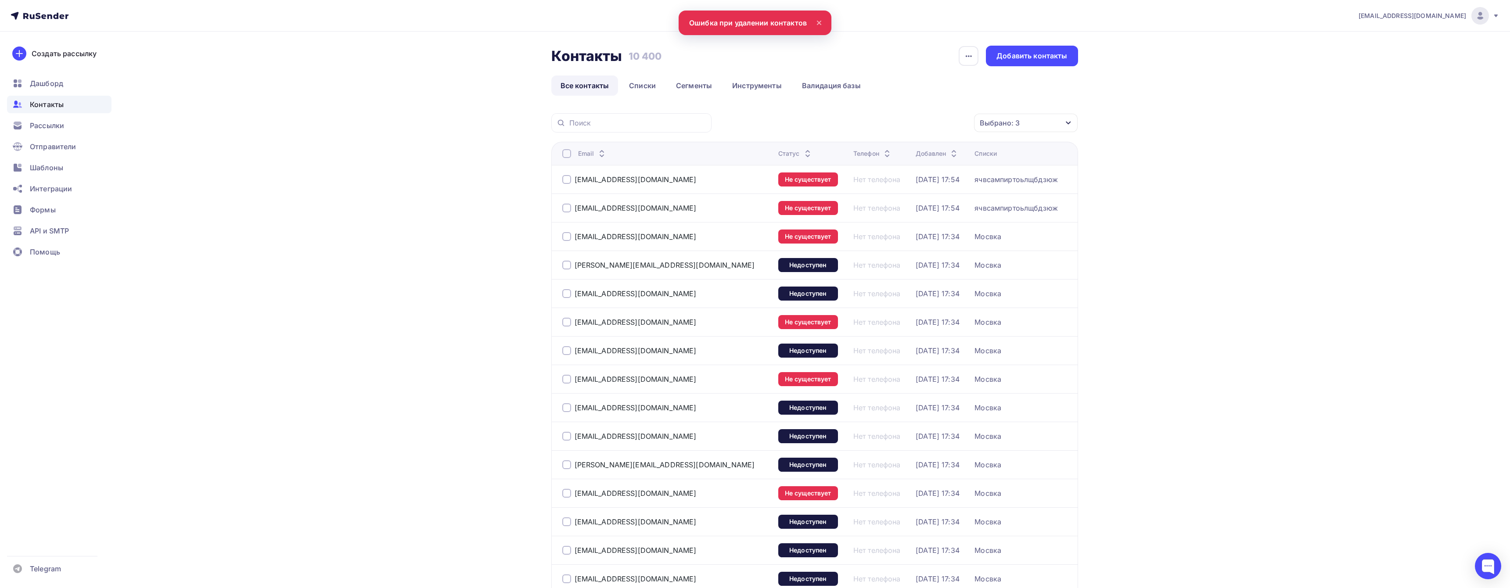
click at [568, 152] on div at bounding box center [566, 153] width 9 height 9
click at [568, 155] on div at bounding box center [566, 153] width 9 height 9
click at [869, 125] on div "Действие" at bounding box center [873, 123] width 34 height 11
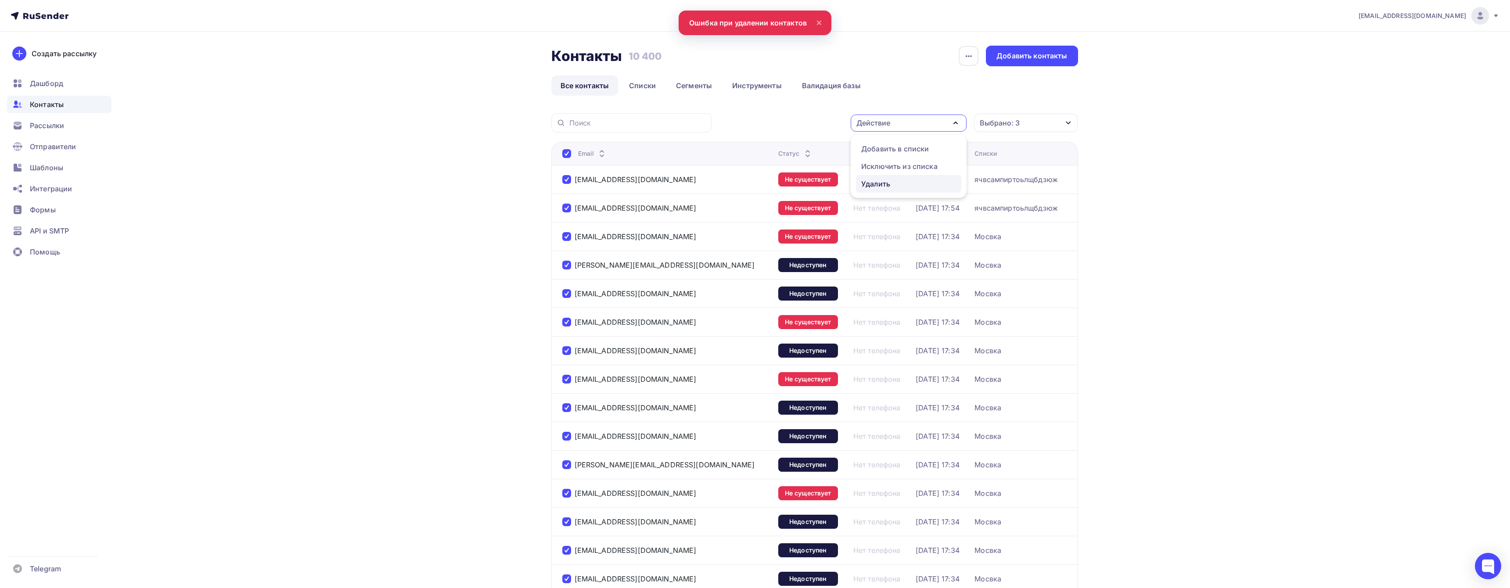
click at [872, 183] on div "Удалить" at bounding box center [875, 184] width 29 height 11
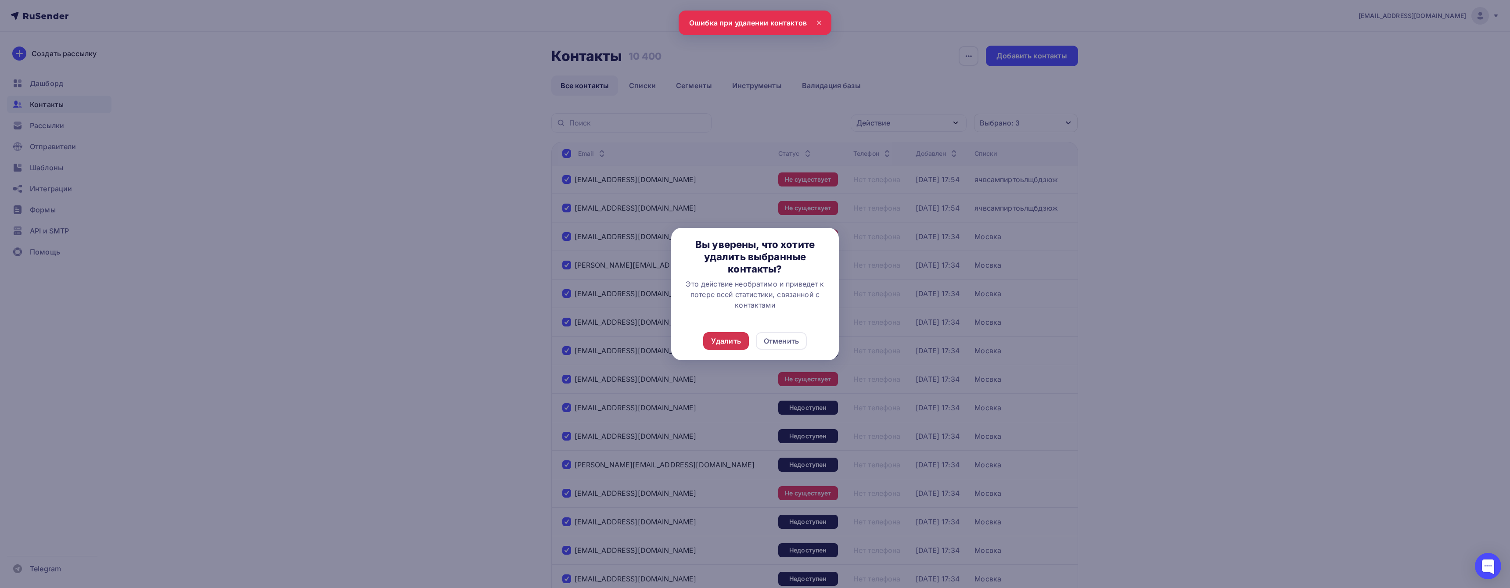
click at [722, 342] on div "Удалить" at bounding box center [726, 341] width 30 height 11
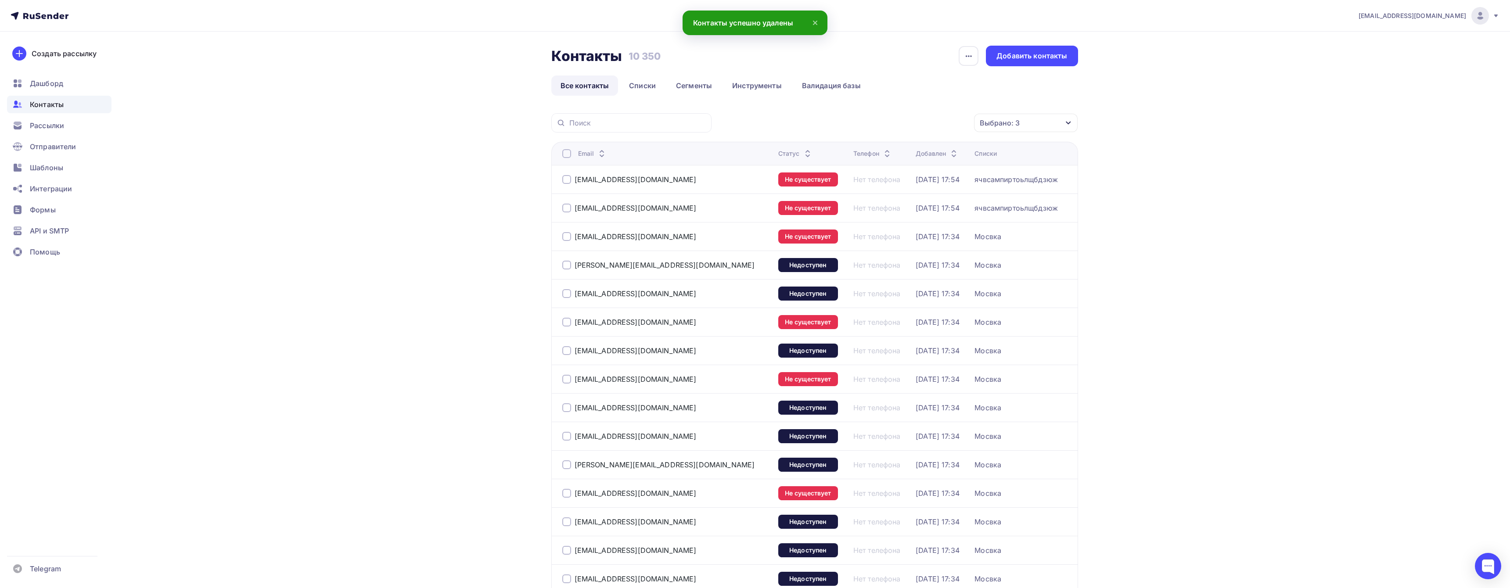
click at [571, 159] on th "Email" at bounding box center [662, 153] width 223 height 23
click at [567, 156] on div at bounding box center [566, 153] width 9 height 9
click at [568, 154] on div at bounding box center [566, 153] width 9 height 9
click at [866, 118] on div "Действие" at bounding box center [873, 123] width 34 height 11
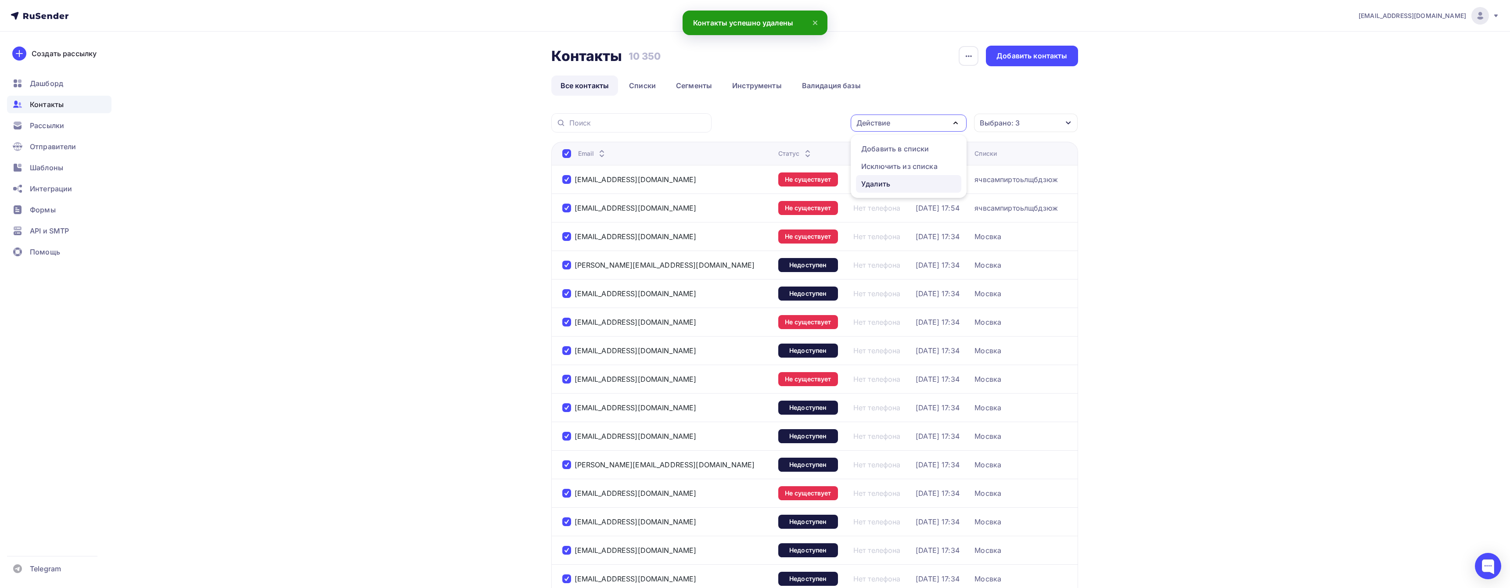
click at [871, 185] on div "Удалить" at bounding box center [875, 184] width 29 height 11
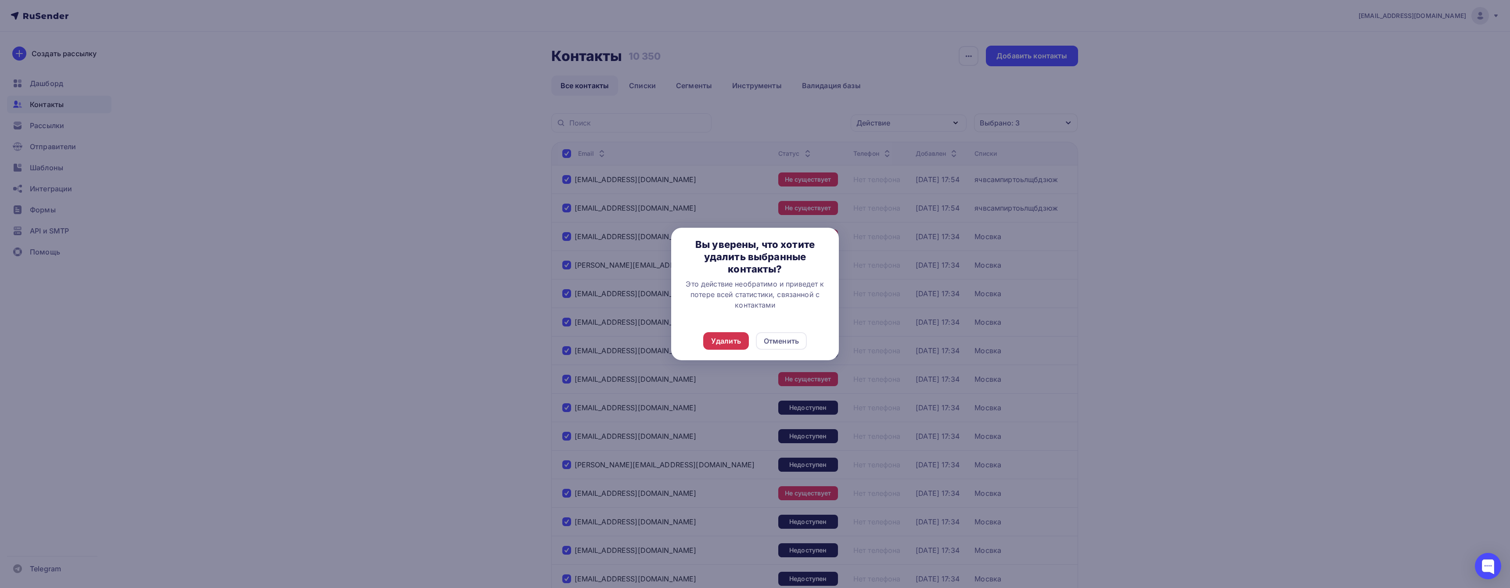
click at [725, 341] on div "Удалить" at bounding box center [726, 341] width 30 height 11
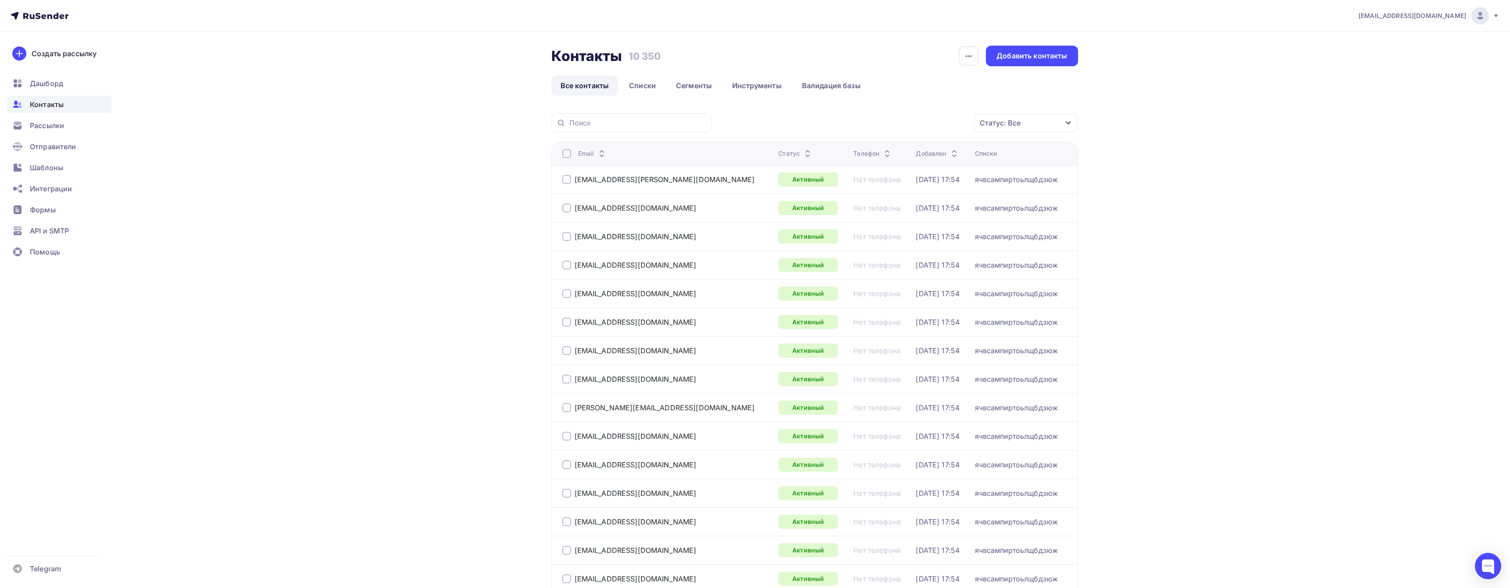
scroll to position [7, 0]
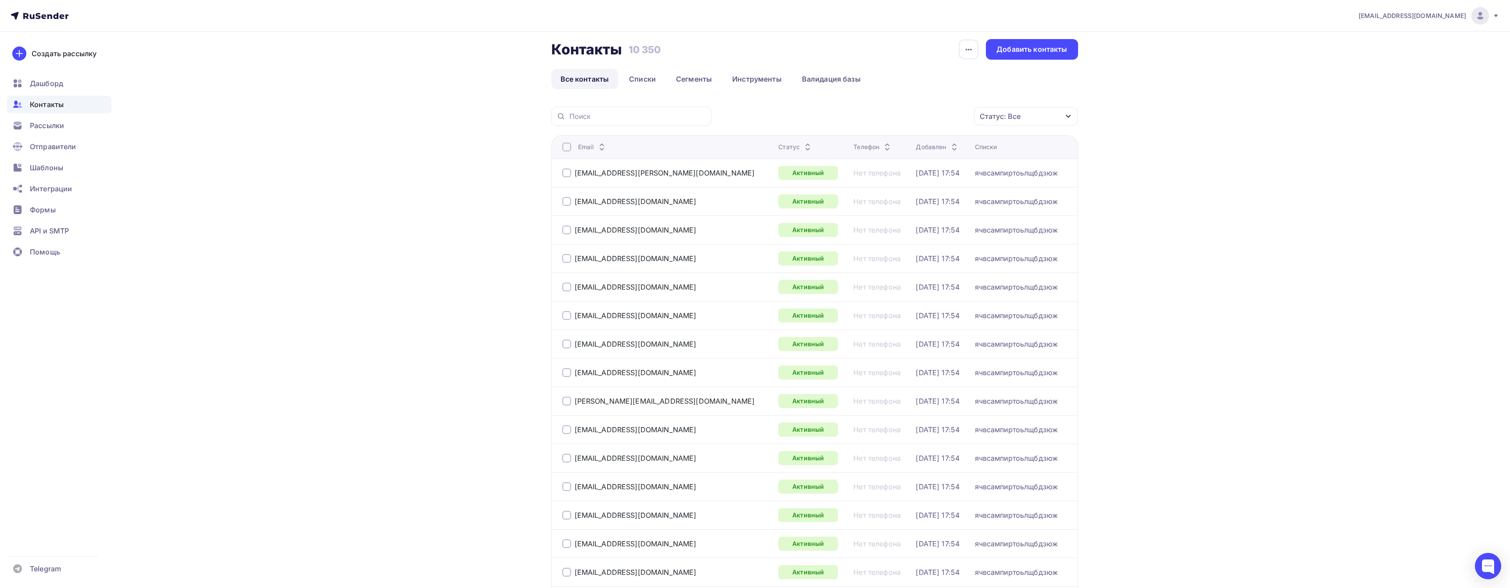
click at [1009, 113] on div "Статус: Все" at bounding box center [1000, 116] width 41 height 11
click at [969, 194] on div "Новый Активный Не существует Переполнен Недоступен Отписан Отписан вручную [GEO…" at bounding box center [998, 227] width 142 height 133
click at [971, 202] on div "Не существует" at bounding box center [969, 201] width 53 height 11
click at [1050, 258] on div "Применить" at bounding box center [1035, 260] width 40 height 10
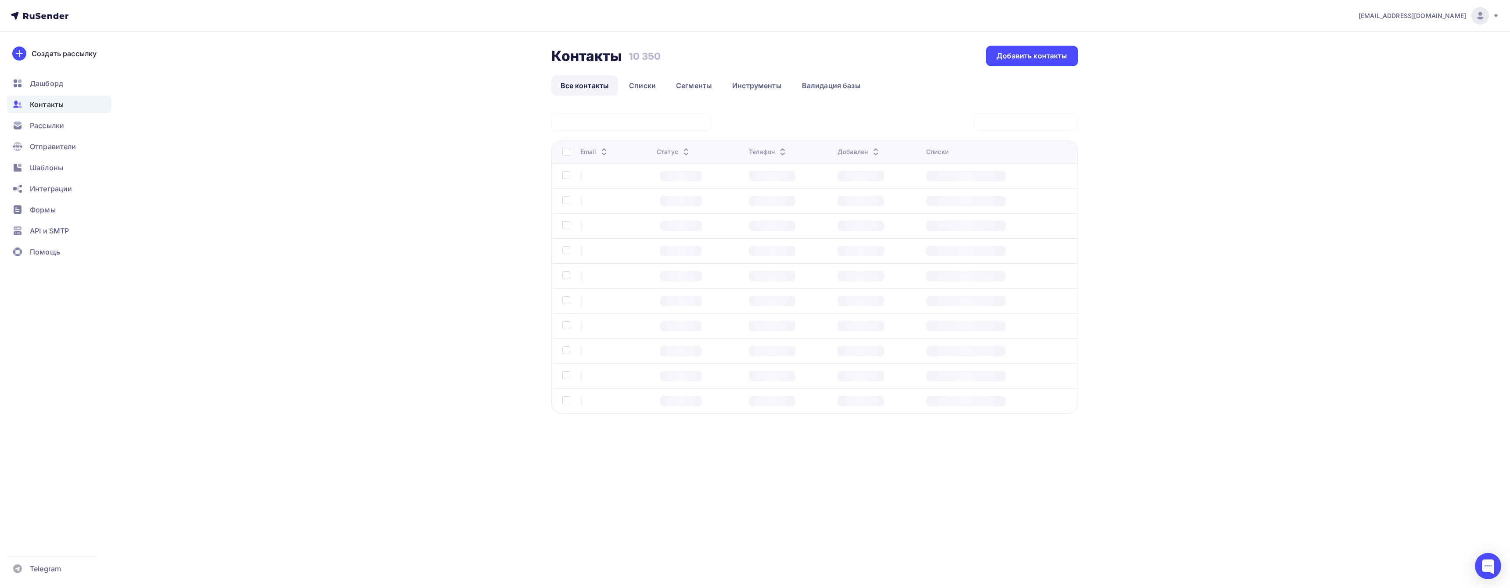
scroll to position [0, 0]
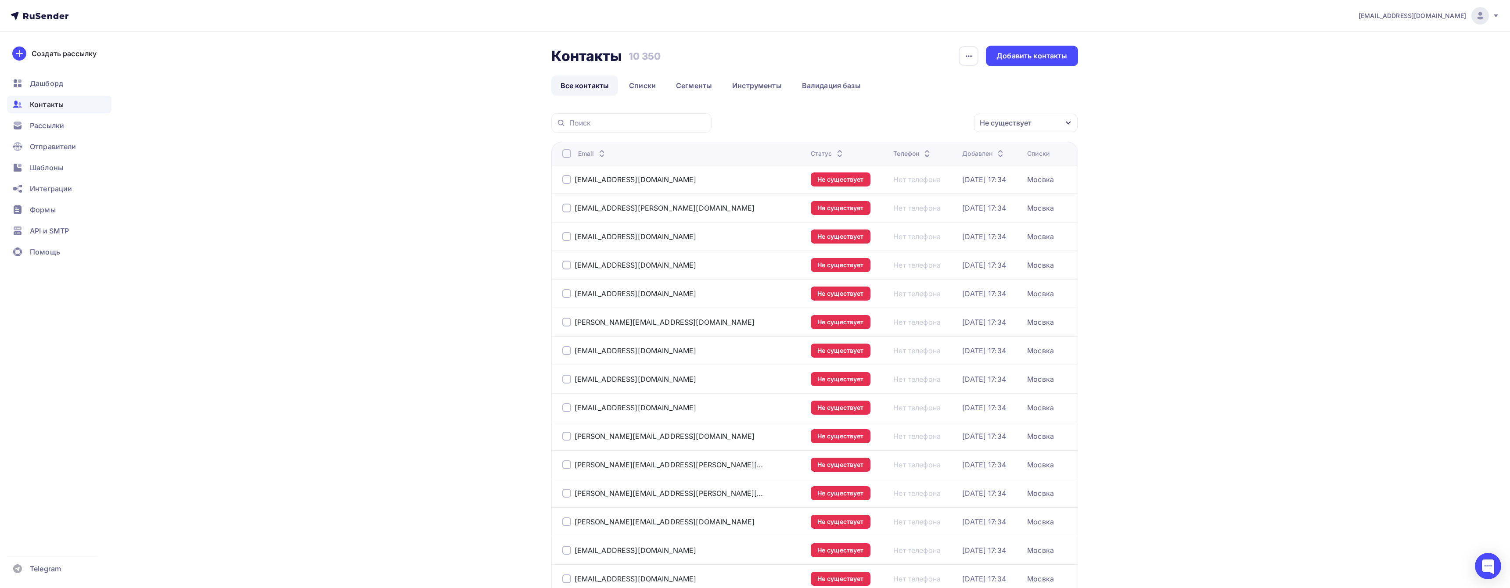
click at [565, 154] on div at bounding box center [566, 153] width 9 height 9
click at [873, 120] on div "Действие" at bounding box center [873, 123] width 34 height 11
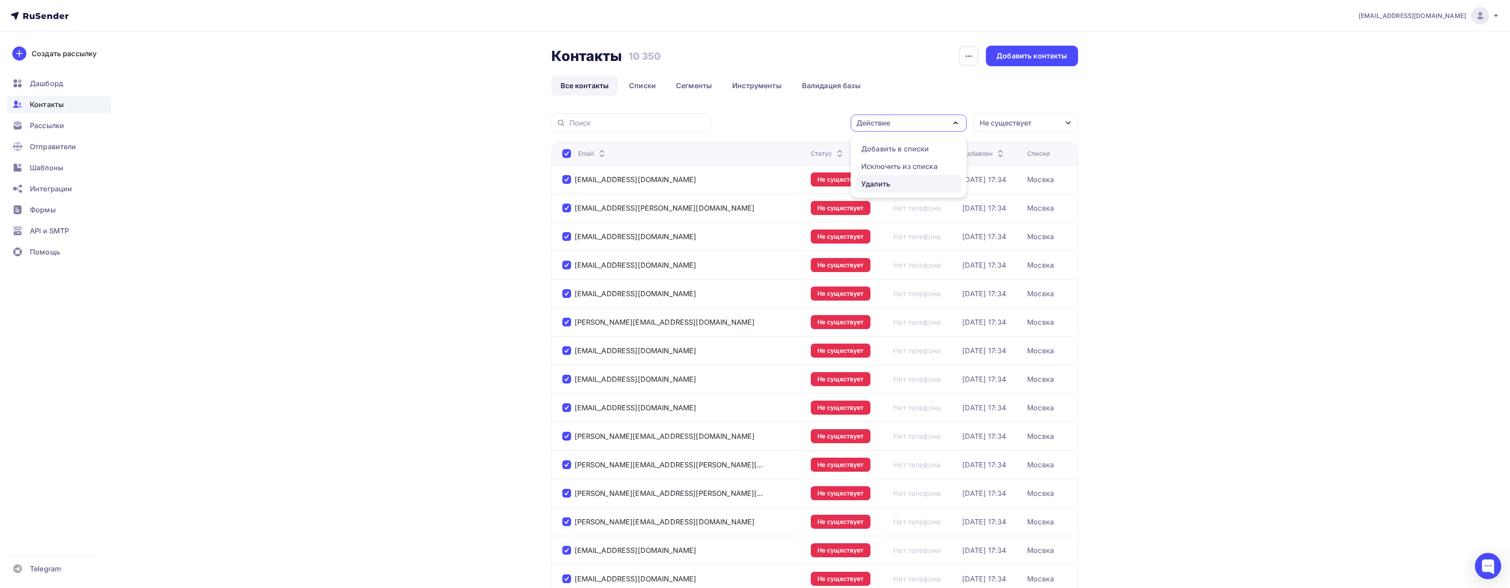
click at [878, 180] on div "Удалить" at bounding box center [875, 184] width 29 height 11
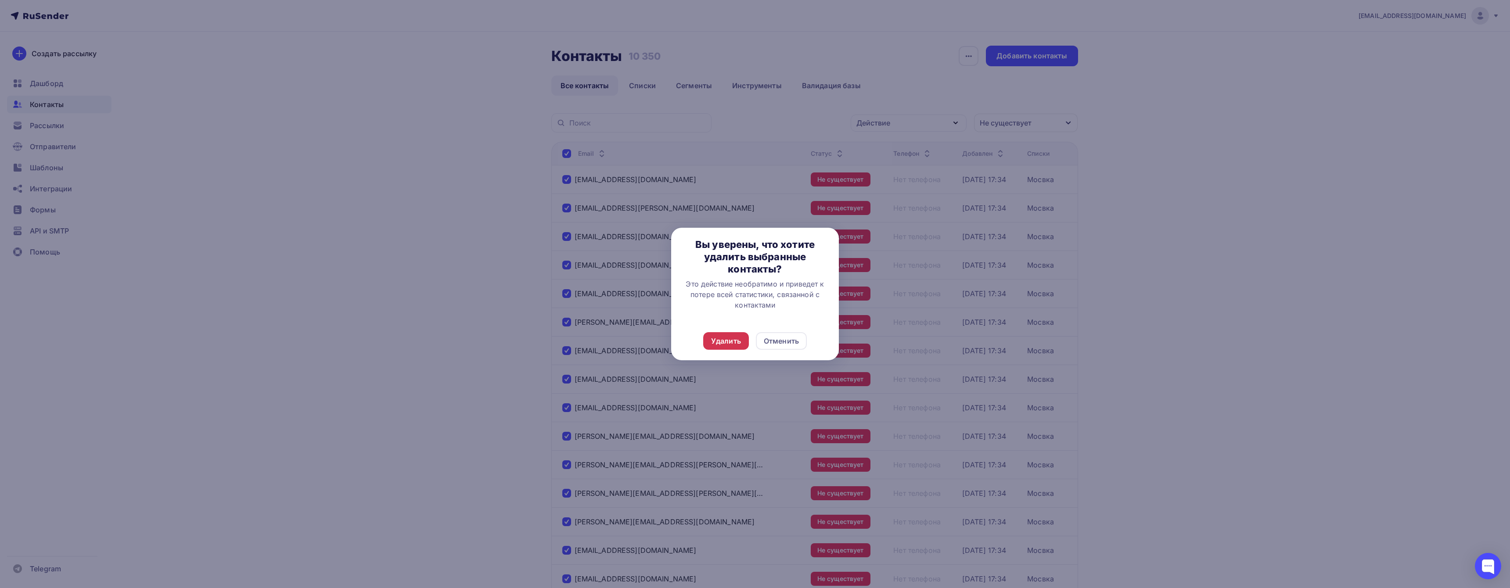
click at [728, 343] on div "Удалить" at bounding box center [726, 341] width 30 height 11
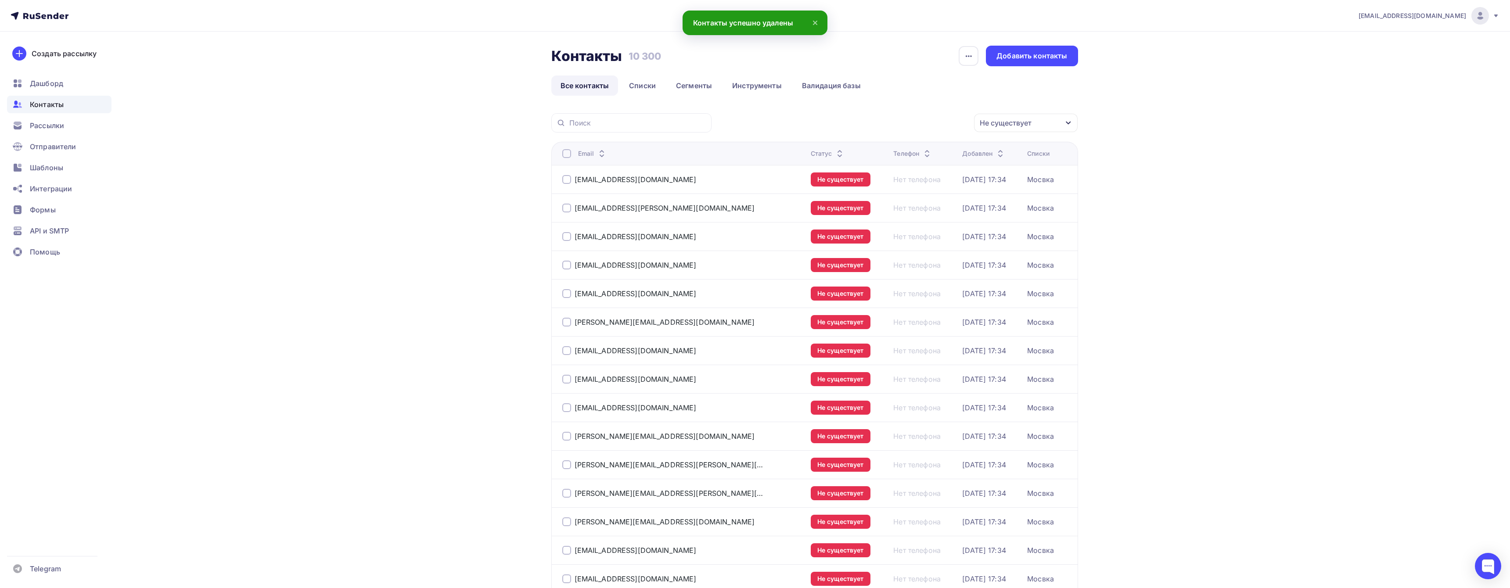
click at [568, 155] on div at bounding box center [566, 153] width 9 height 9
click at [570, 155] on div at bounding box center [566, 153] width 9 height 9
click at [869, 124] on div "Действие" at bounding box center [873, 123] width 34 height 11
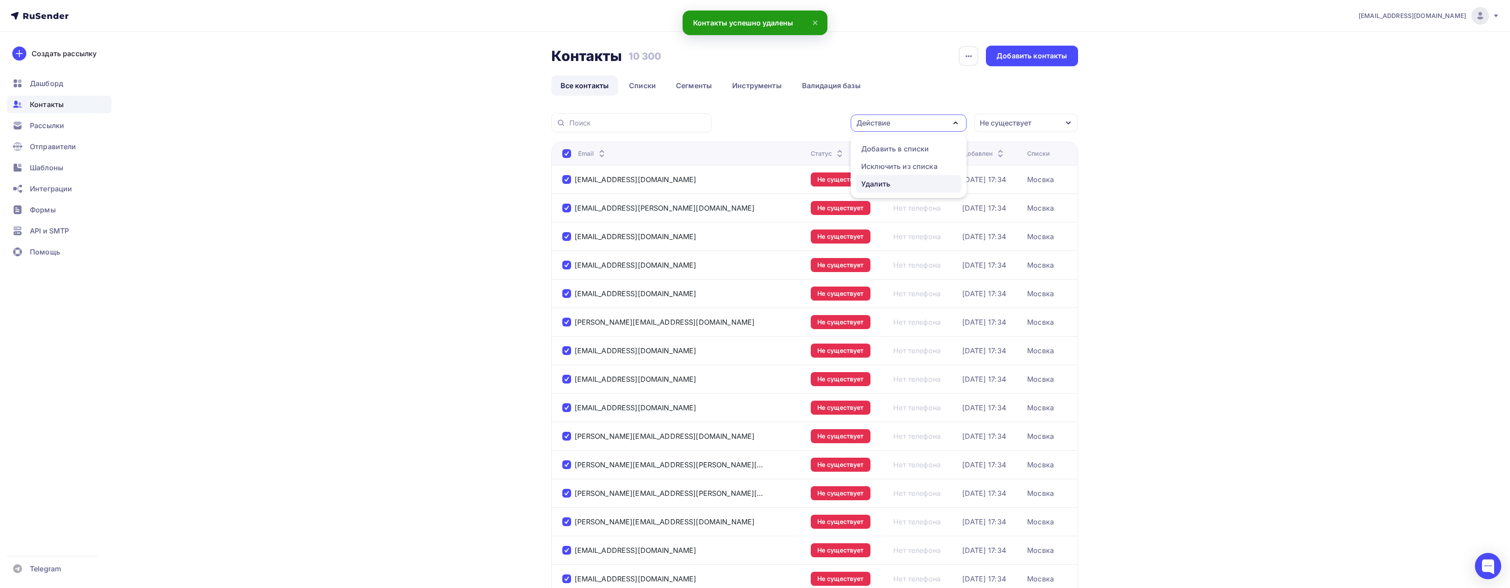
click at [886, 187] on div "Удалить" at bounding box center [875, 184] width 29 height 11
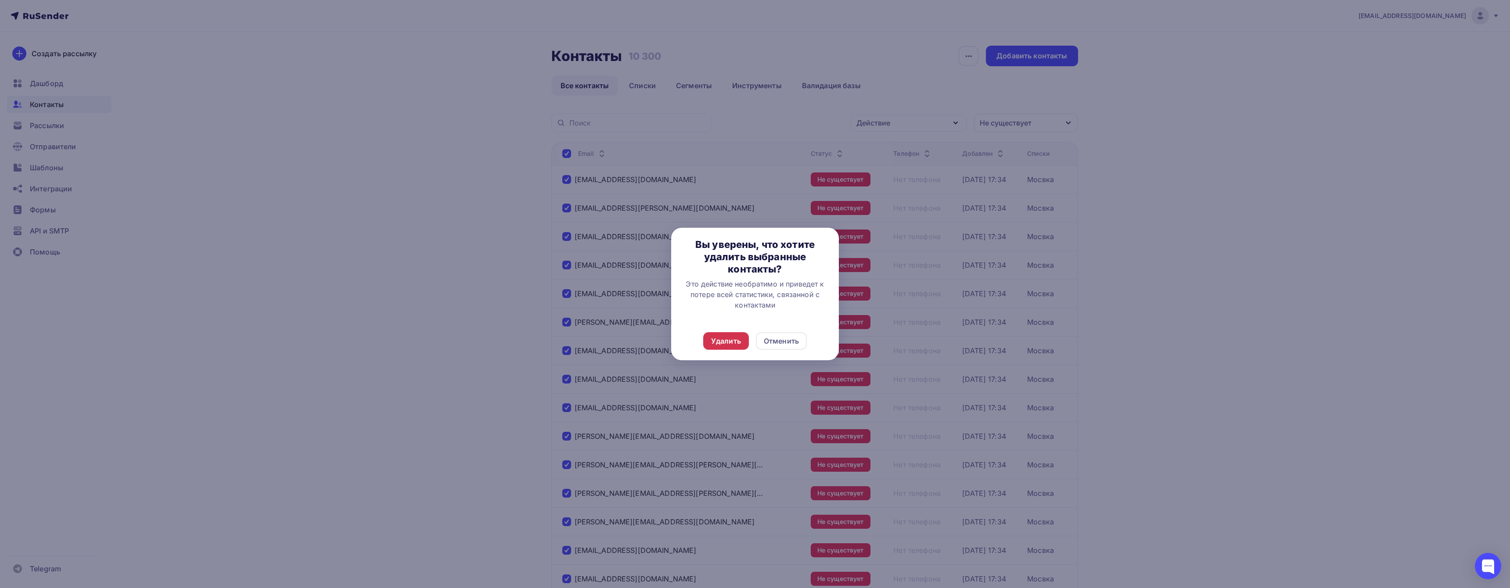
click at [727, 344] on div "Удалить" at bounding box center [726, 341] width 30 height 11
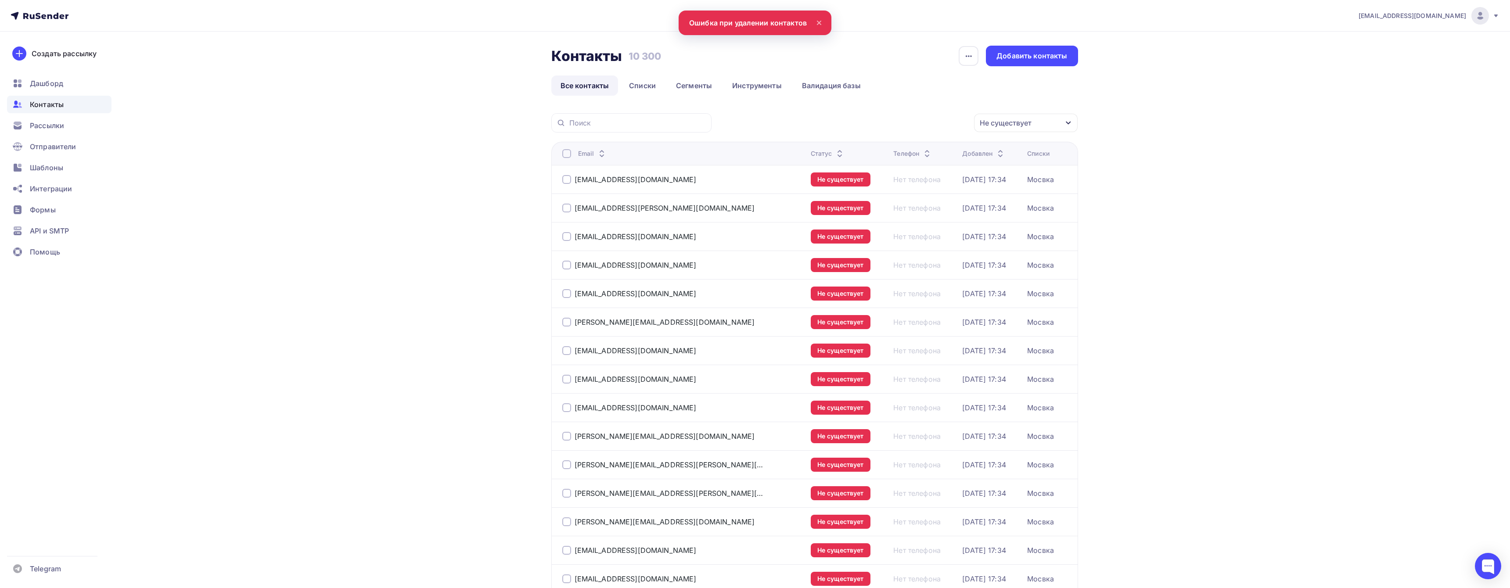
click at [568, 150] on div at bounding box center [566, 153] width 9 height 9
click at [572, 151] on div "Email" at bounding box center [671, 153] width 219 height 9
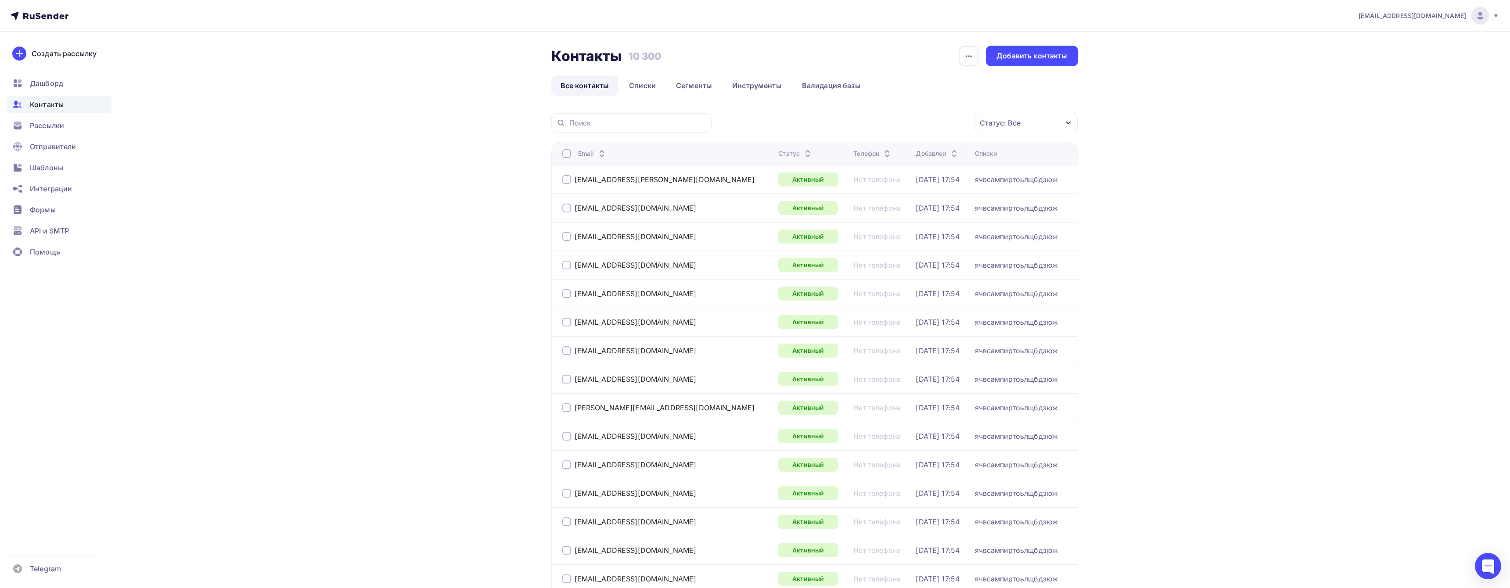
click at [1006, 129] on div "Статус: Все" at bounding box center [1026, 123] width 104 height 18
click at [971, 206] on div "Не существует" at bounding box center [969, 208] width 53 height 11
click at [1051, 258] on div "Применить" at bounding box center [1035, 266] width 68 height 17
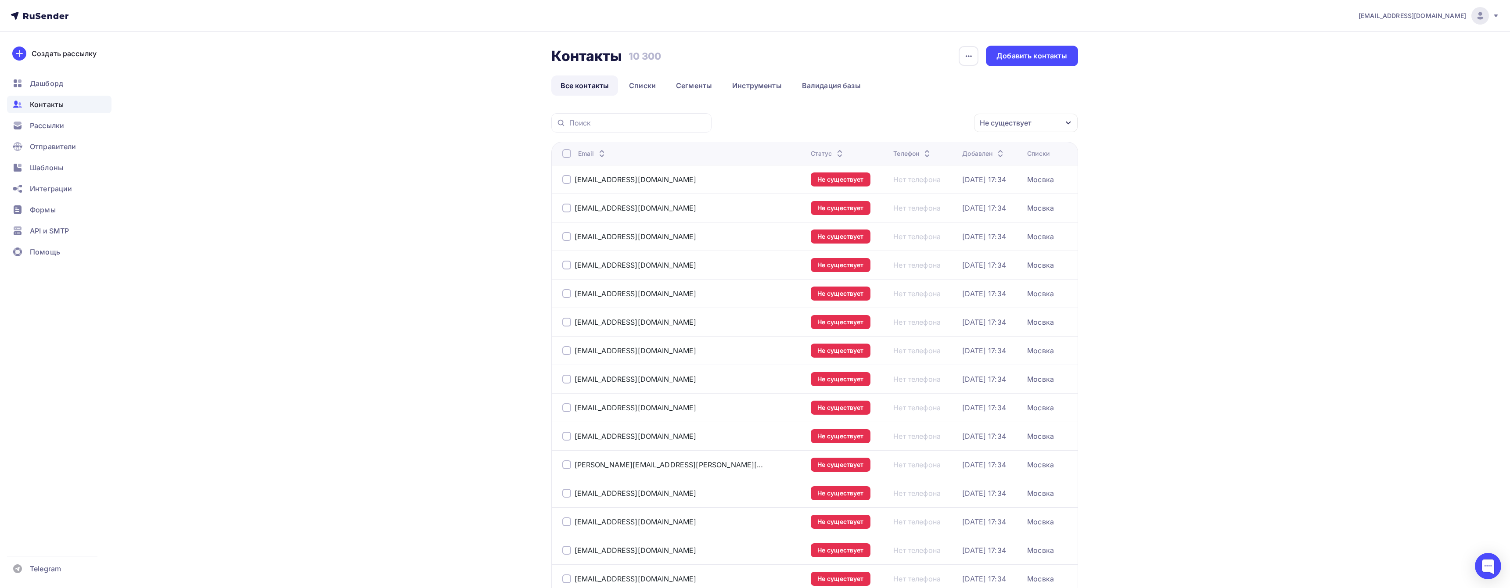
click at [567, 154] on div at bounding box center [566, 153] width 9 height 9
click at [886, 123] on div "Действие" at bounding box center [873, 123] width 34 height 11
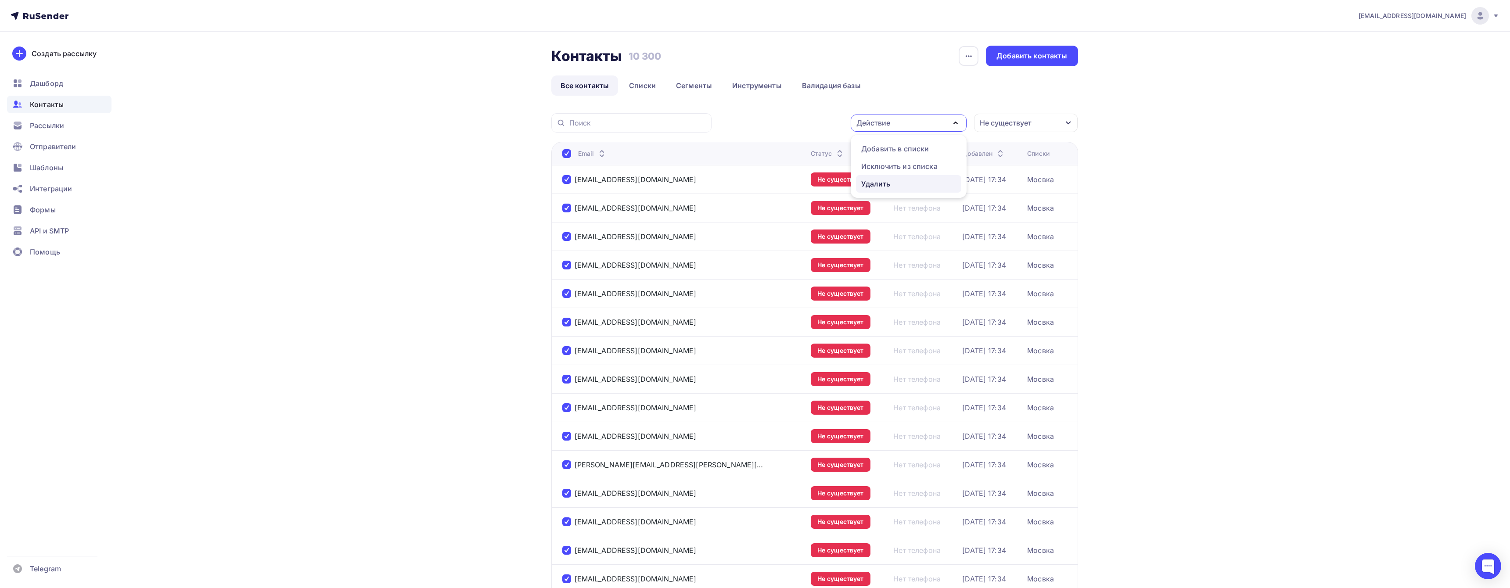
click at [886, 187] on div "Удалить" at bounding box center [875, 184] width 29 height 11
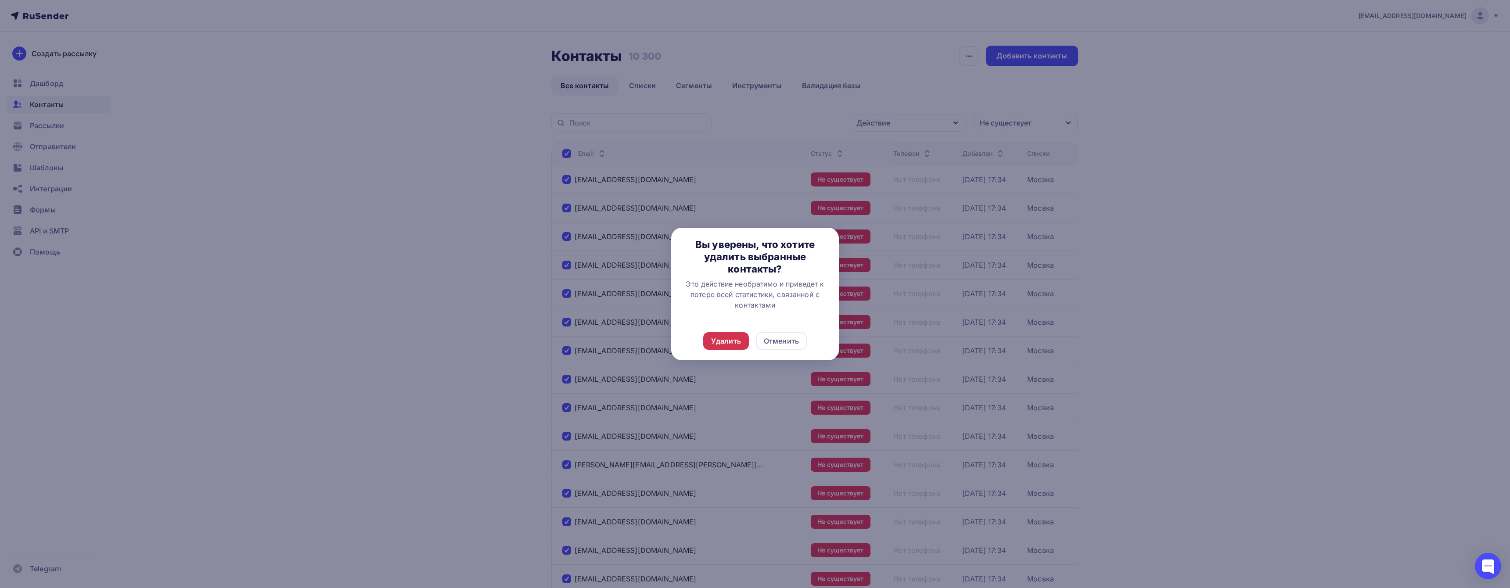
click at [732, 341] on div "Удалить" at bounding box center [726, 341] width 30 height 11
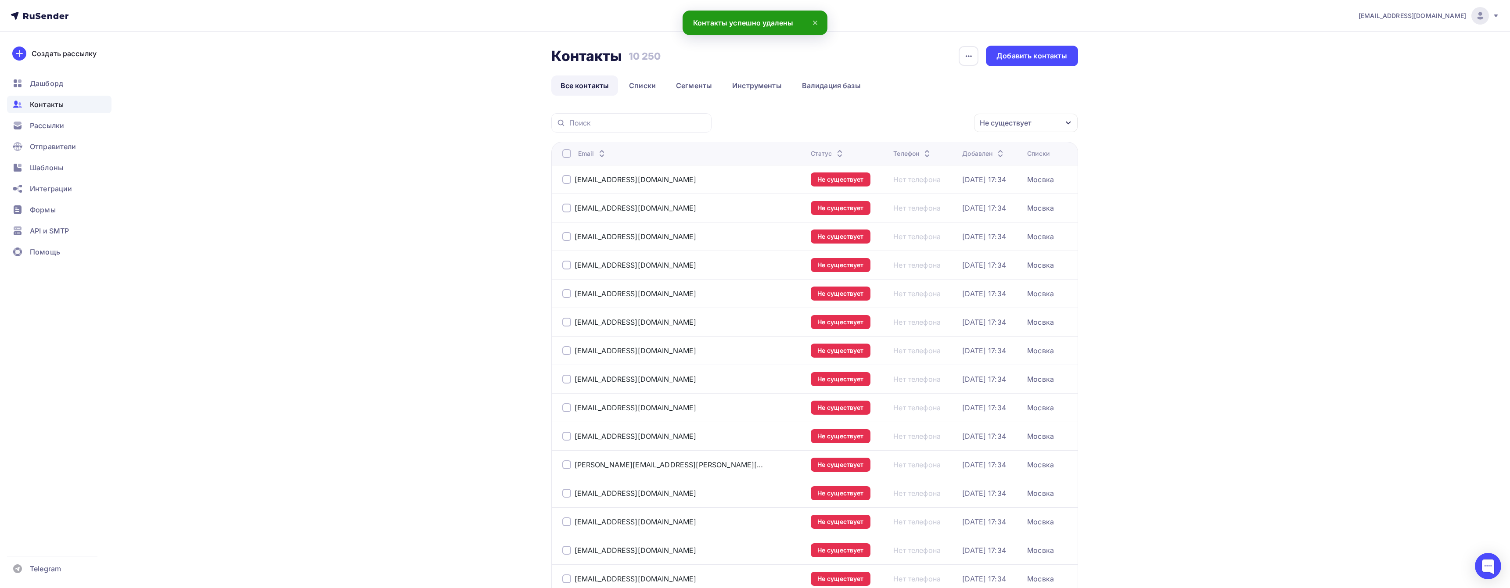
click at [570, 150] on div at bounding box center [566, 153] width 9 height 9
click at [567, 154] on div at bounding box center [566, 153] width 9 height 9
click at [894, 121] on div "Действие" at bounding box center [909, 123] width 116 height 17
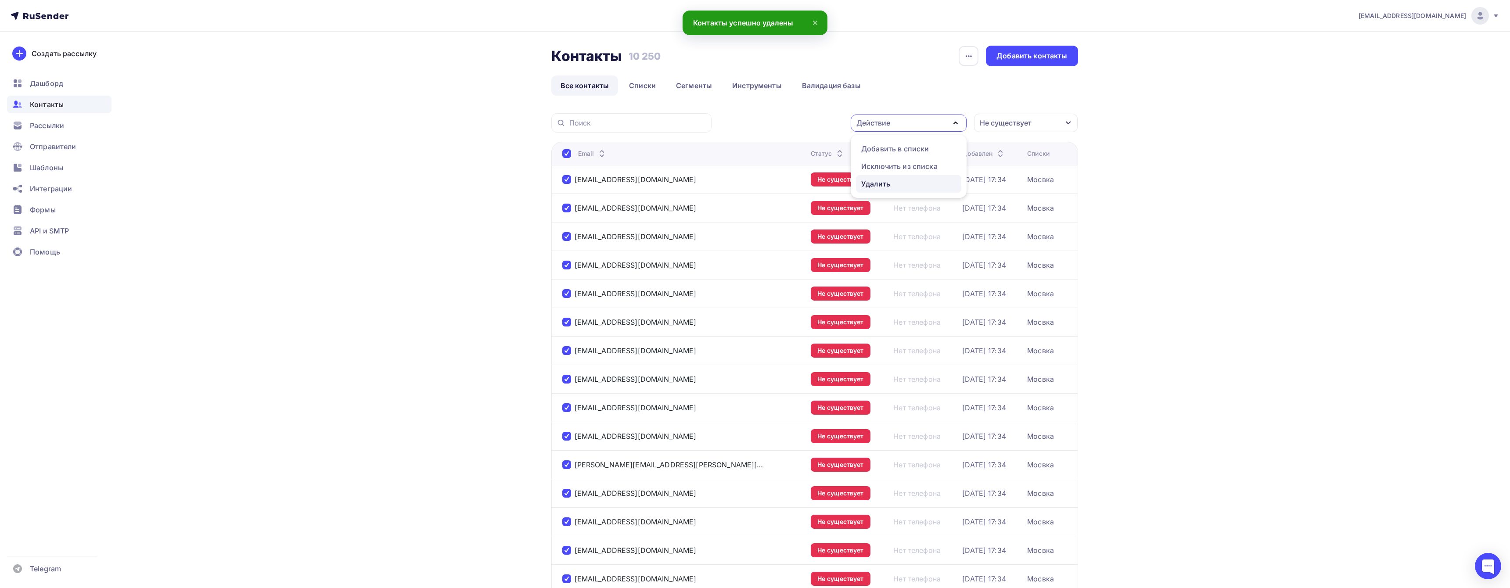
click at [901, 179] on div "Удалить" at bounding box center [908, 184] width 95 height 11
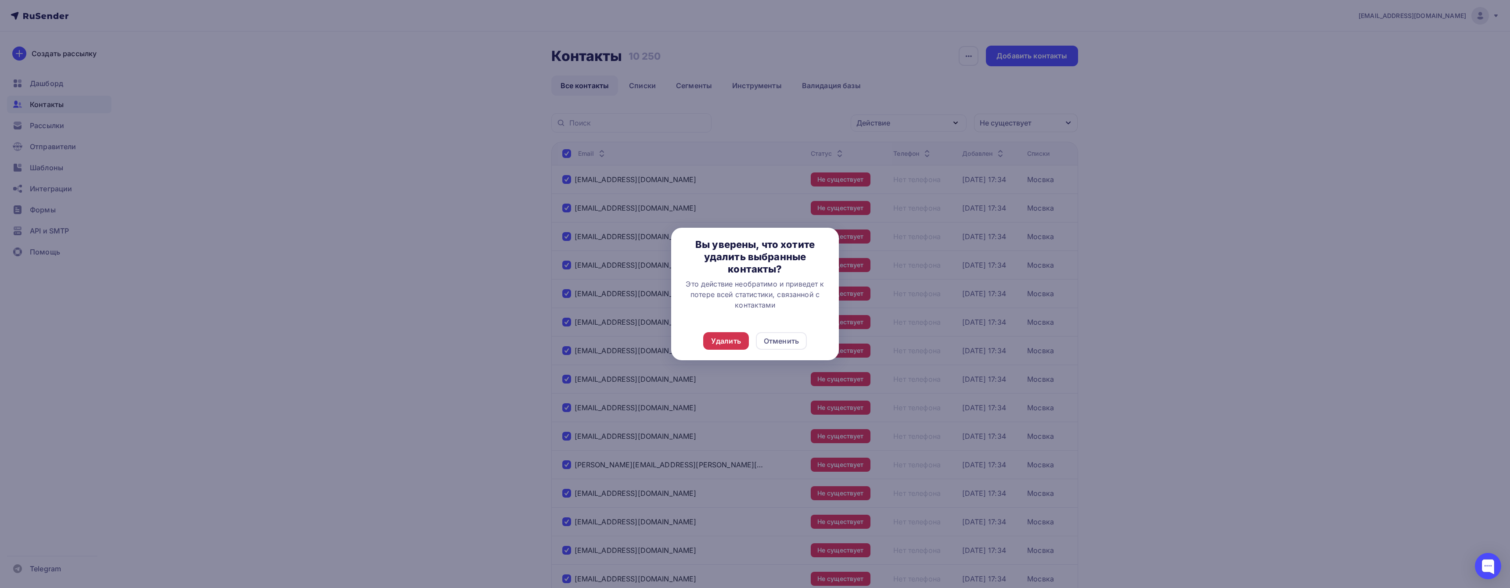
click at [727, 343] on div "Удалить" at bounding box center [726, 341] width 30 height 11
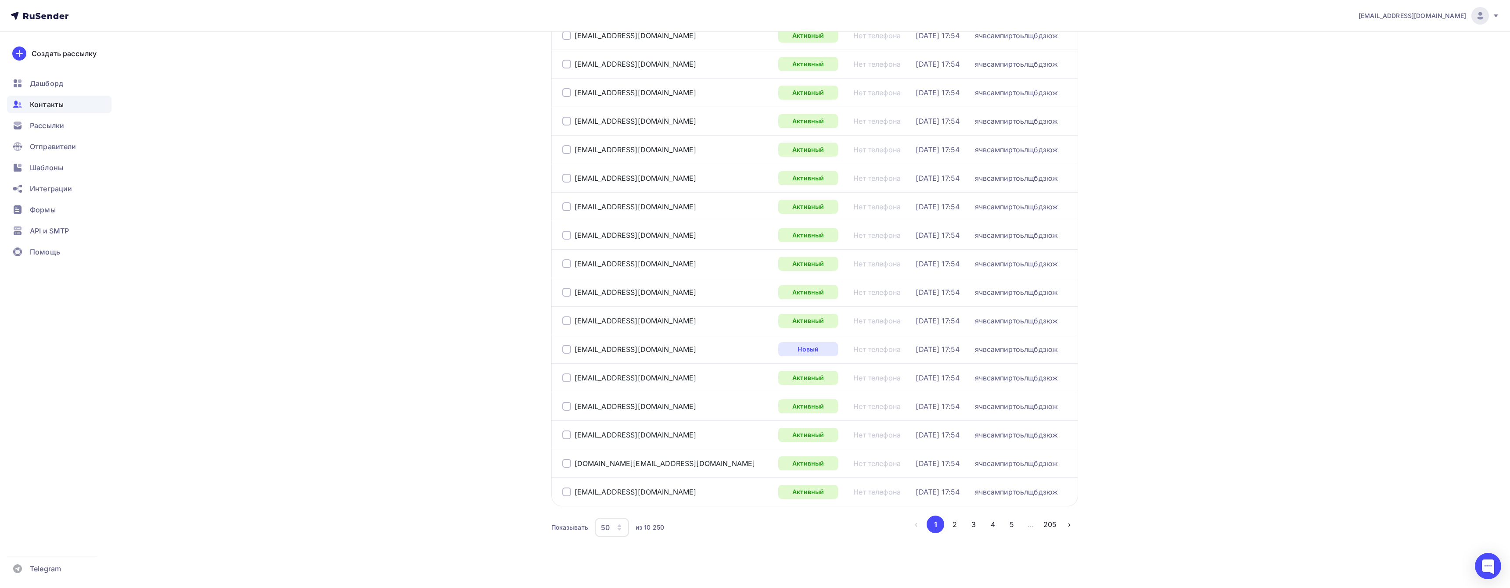
scroll to position [1093, 0]
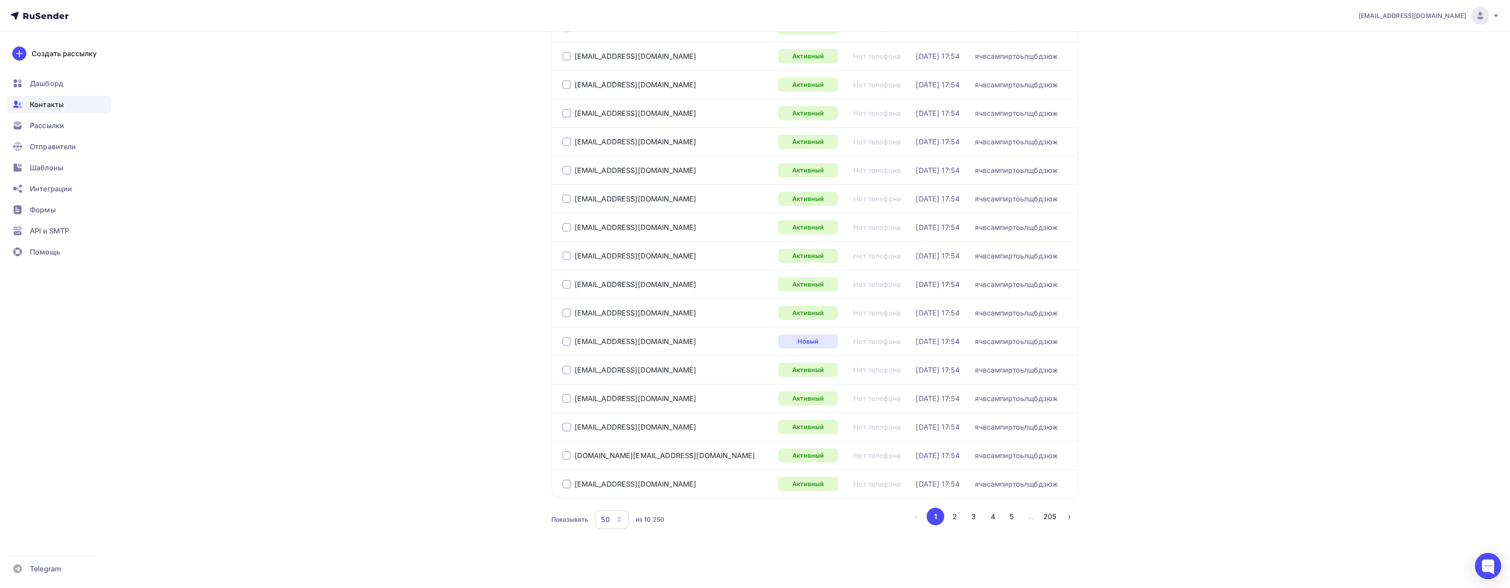
click at [614, 526] on div "50" at bounding box center [612, 519] width 34 height 19
click at [622, 499] on link "100" at bounding box center [646, 493] width 95 height 18
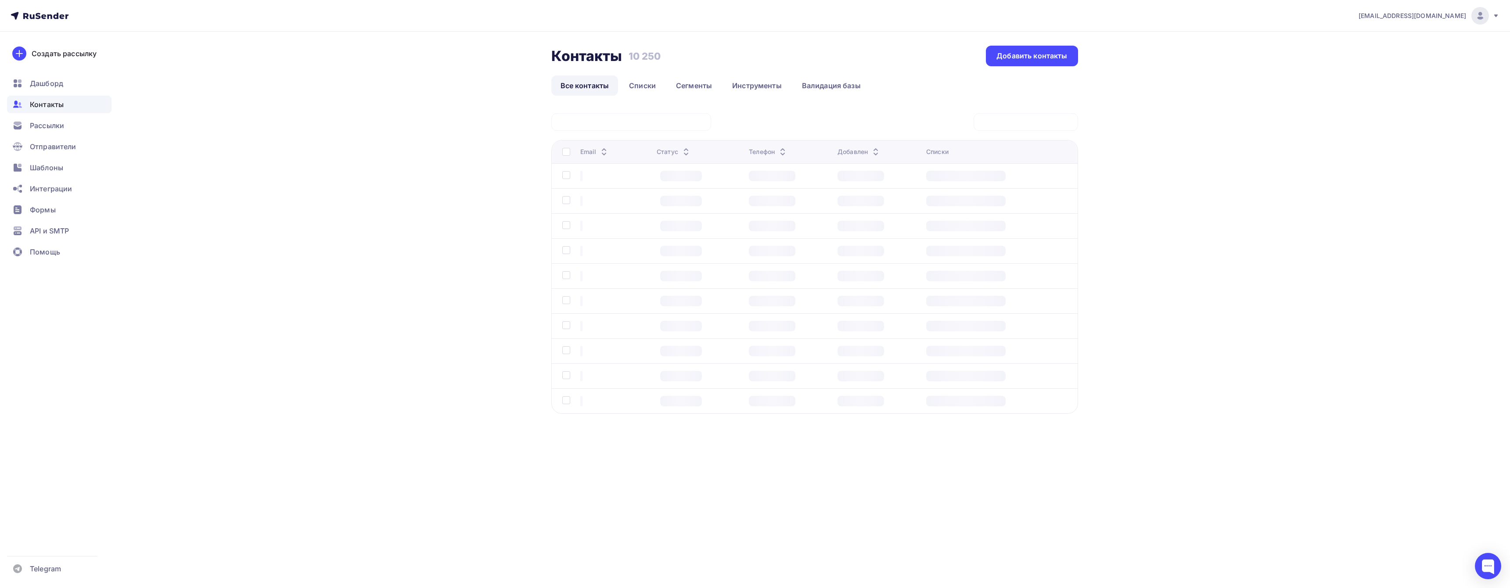
scroll to position [0, 0]
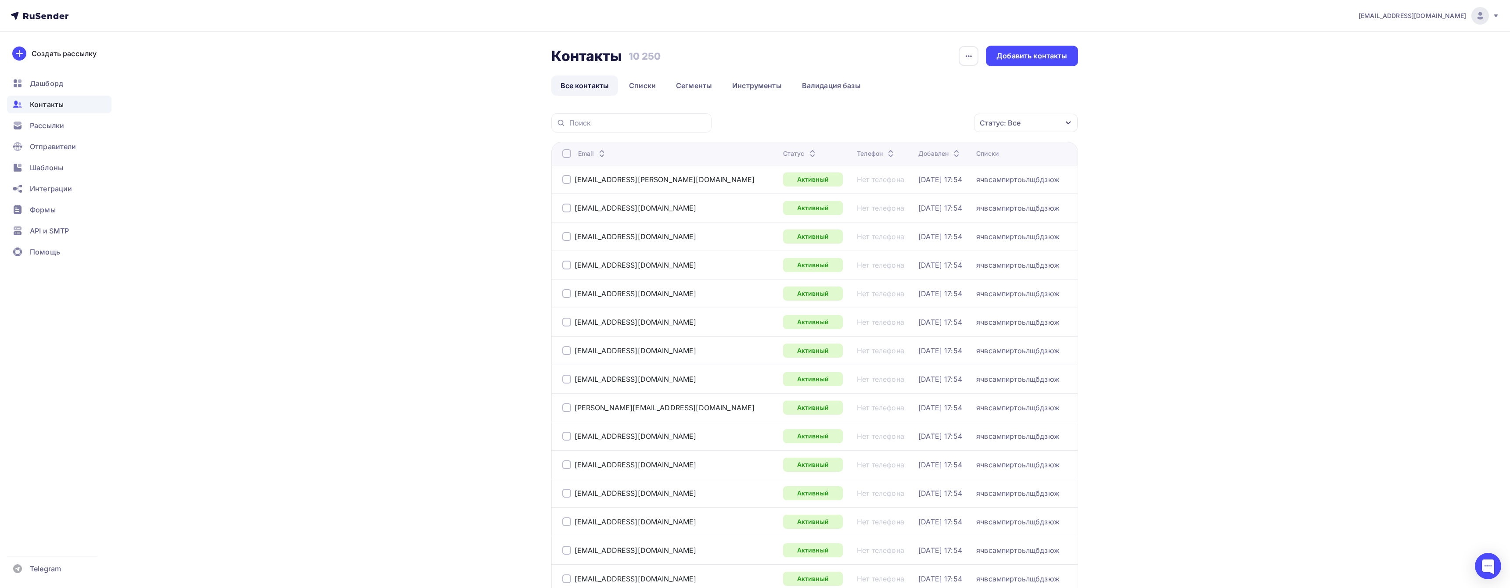
click at [991, 120] on div "Статус: Все" at bounding box center [1000, 123] width 41 height 11
click at [967, 206] on div "Не существует" at bounding box center [969, 208] width 53 height 11
click at [1049, 261] on div "Применить" at bounding box center [1035, 266] width 40 height 10
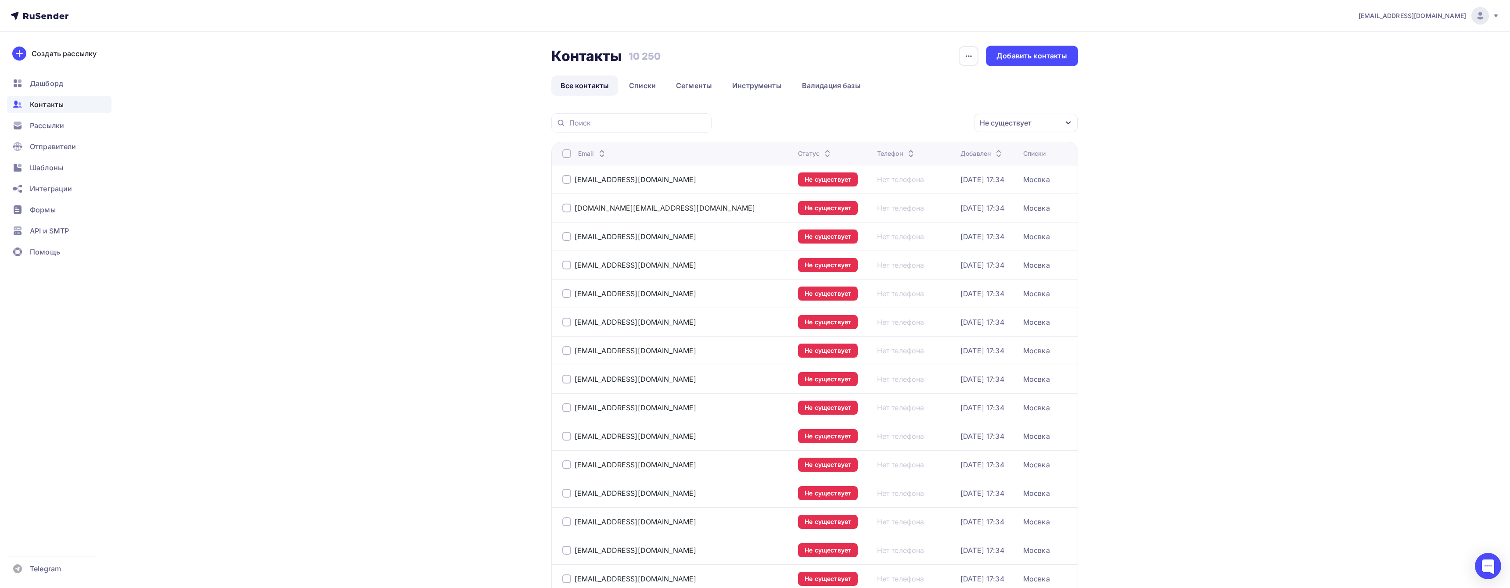
click at [565, 154] on div at bounding box center [566, 153] width 9 height 9
click at [905, 129] on div "Действие" at bounding box center [909, 123] width 116 height 17
click at [898, 183] on div "Удалить" at bounding box center [908, 184] width 95 height 11
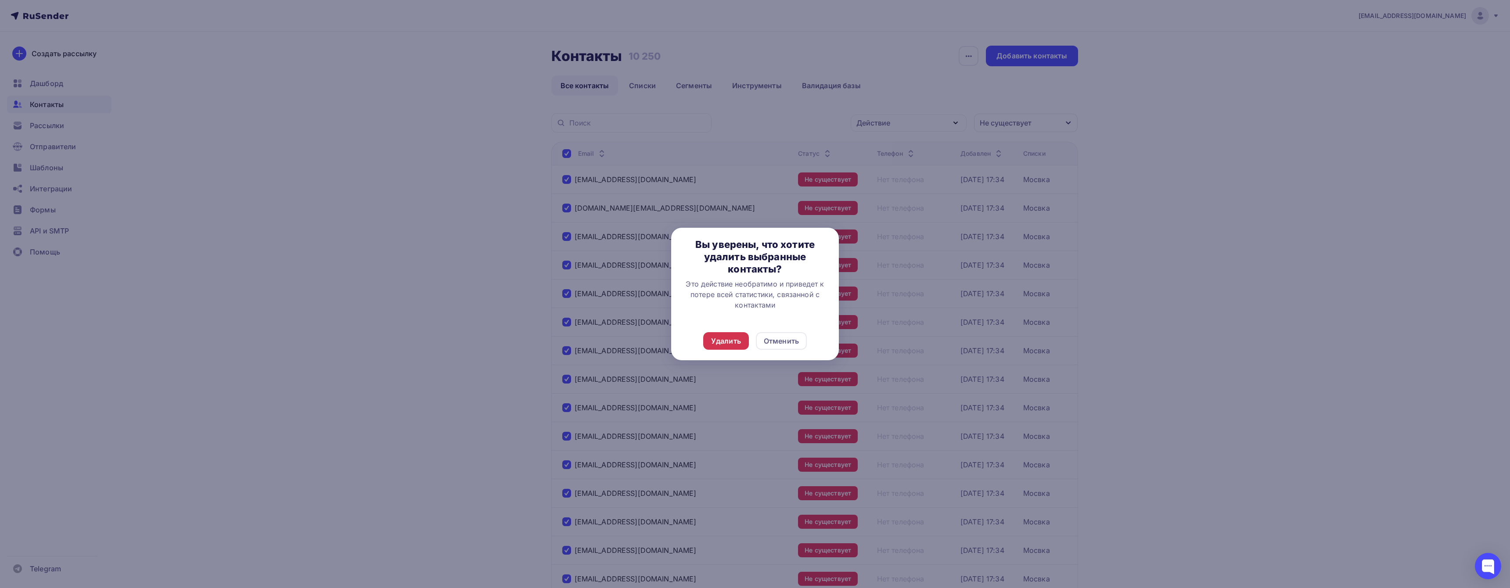
click at [722, 343] on div "Удалить" at bounding box center [726, 341] width 30 height 11
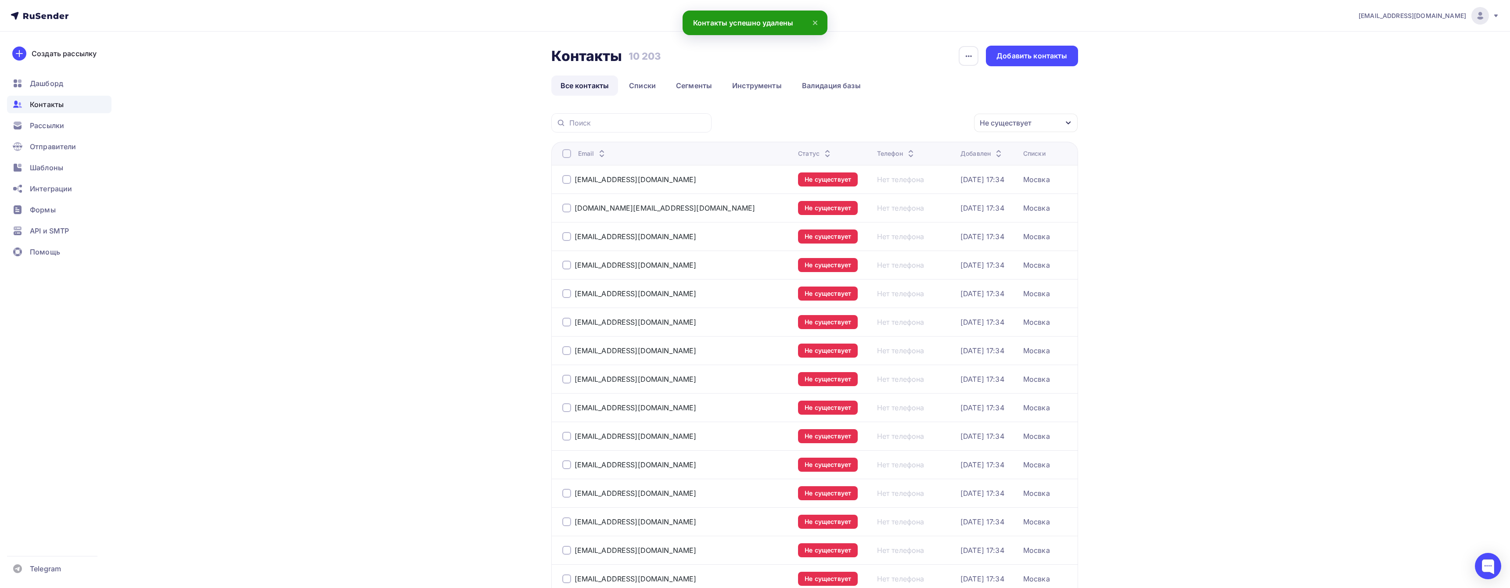
click at [571, 151] on div "Email" at bounding box center [671, 153] width 219 height 9
click at [570, 152] on div at bounding box center [566, 153] width 9 height 9
click at [567, 155] on div at bounding box center [566, 153] width 9 height 9
click at [890, 122] on div "Действие" at bounding box center [873, 123] width 34 height 11
click at [881, 185] on div "Удалить" at bounding box center [875, 184] width 29 height 11
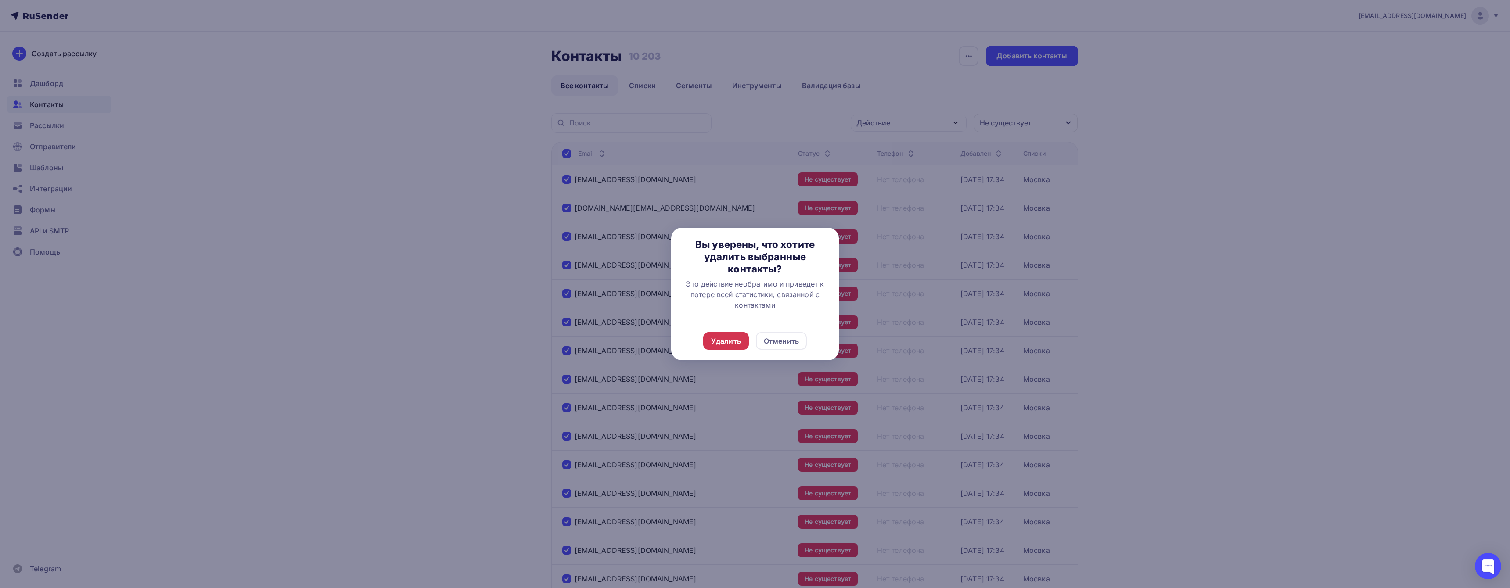
click at [725, 343] on div "Удалить" at bounding box center [726, 341] width 30 height 11
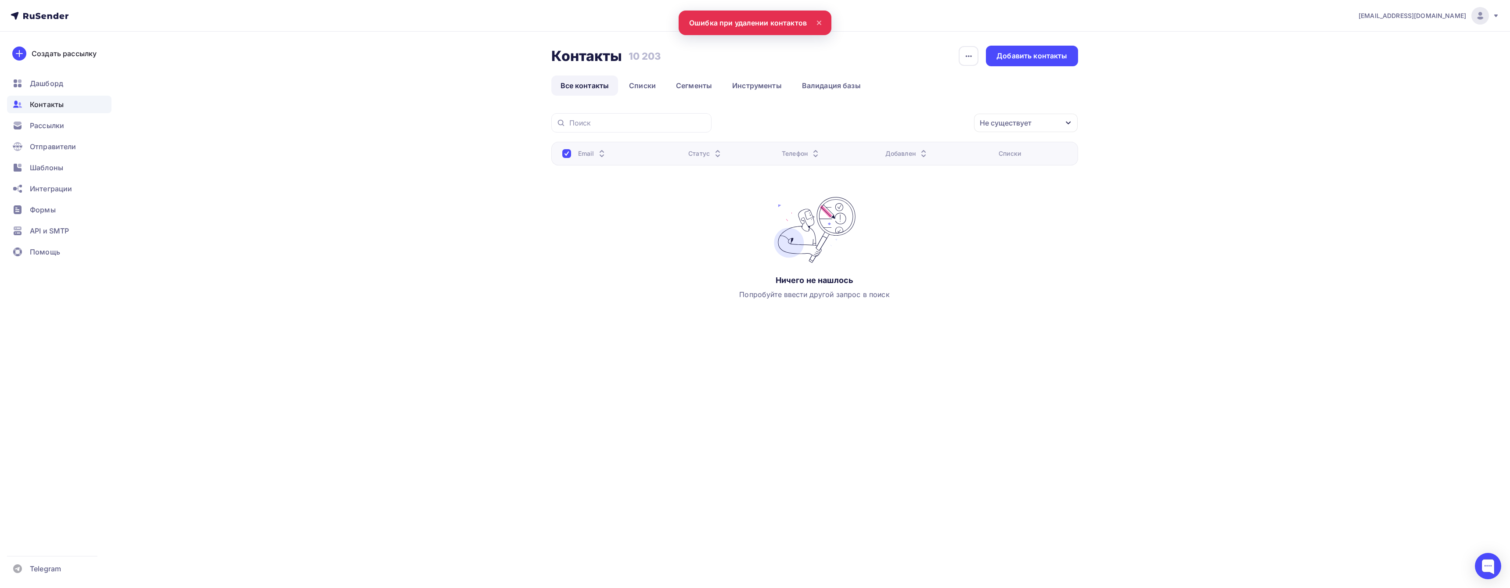
click at [1032, 123] on div "Не существует" at bounding box center [1026, 123] width 104 height 18
click at [954, 177] on div "Новый" at bounding box center [955, 173] width 24 height 11
click at [951, 207] on div "Не существует" at bounding box center [969, 208] width 53 height 11
click at [952, 219] on div "Новый Активный Не существует Переполнен Недоступен Отписан Отписан вручную [GEO…" at bounding box center [998, 234] width 142 height 133
click at [980, 227] on div "Переполнен" at bounding box center [964, 225] width 43 height 11
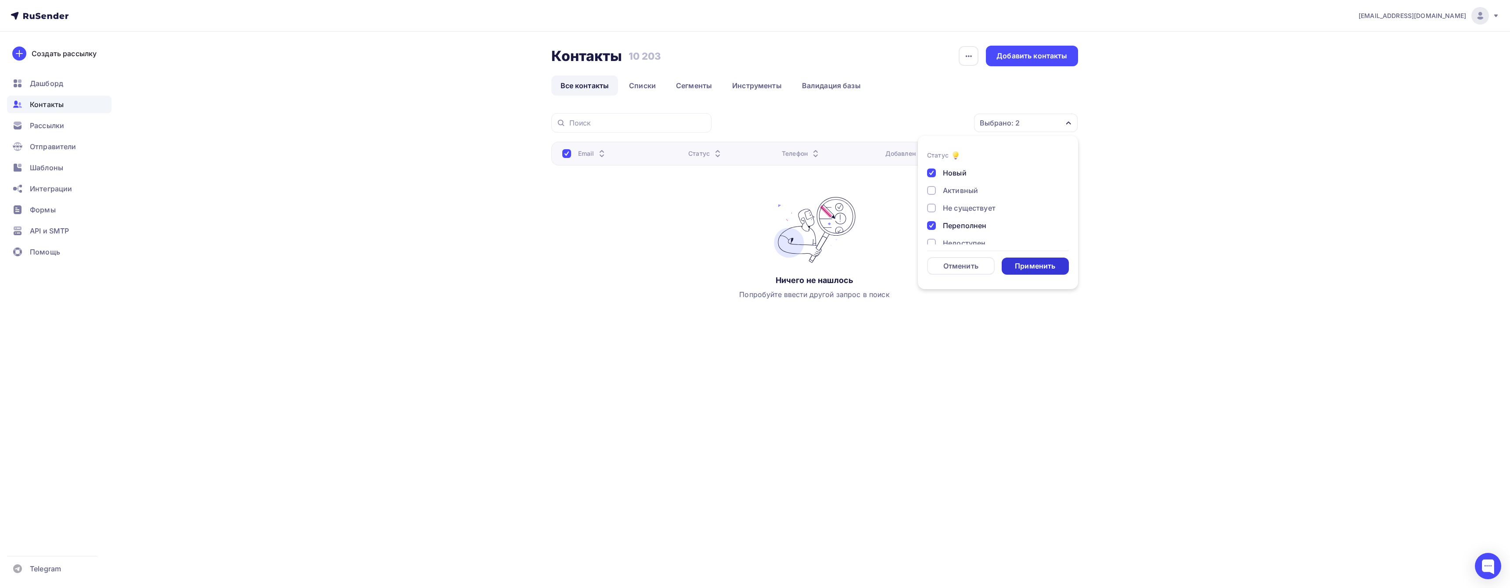
click at [1042, 261] on div "Применить" at bounding box center [1035, 266] width 40 height 10
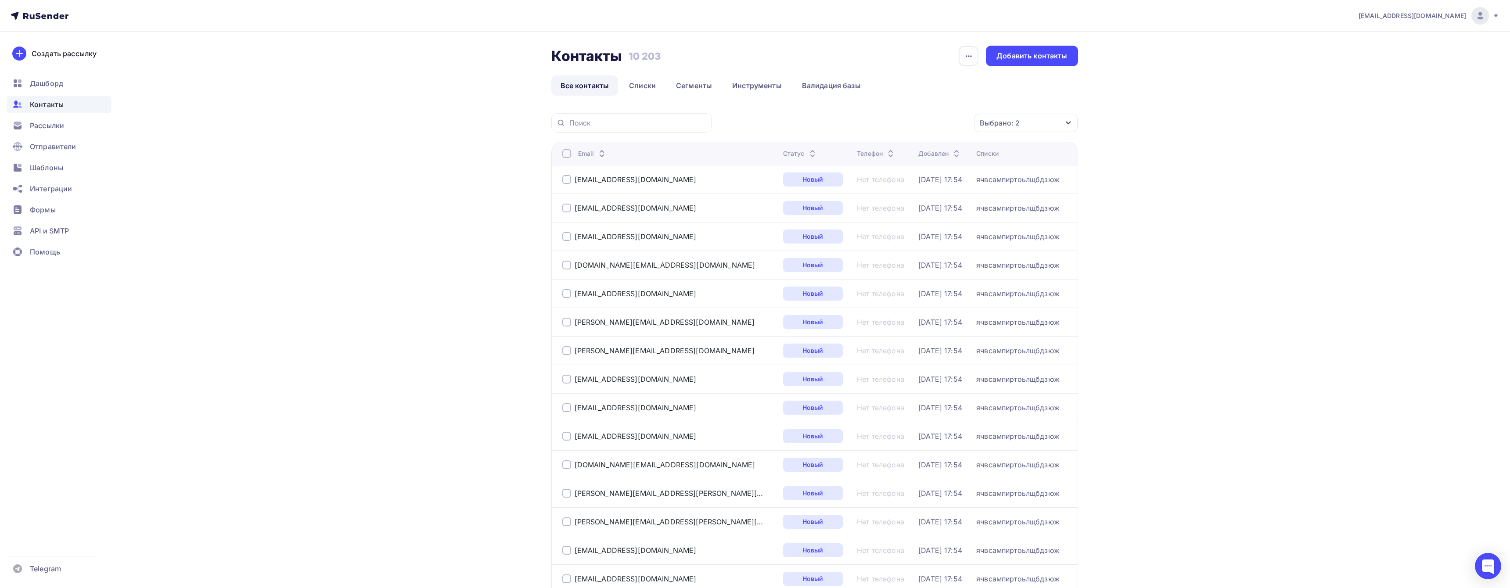
click at [990, 125] on div "Выбрано: 2" at bounding box center [1000, 123] width 40 height 11
click at [927, 175] on div at bounding box center [931, 173] width 9 height 9
click at [1026, 269] on div "Применить" at bounding box center [1035, 266] width 40 height 10
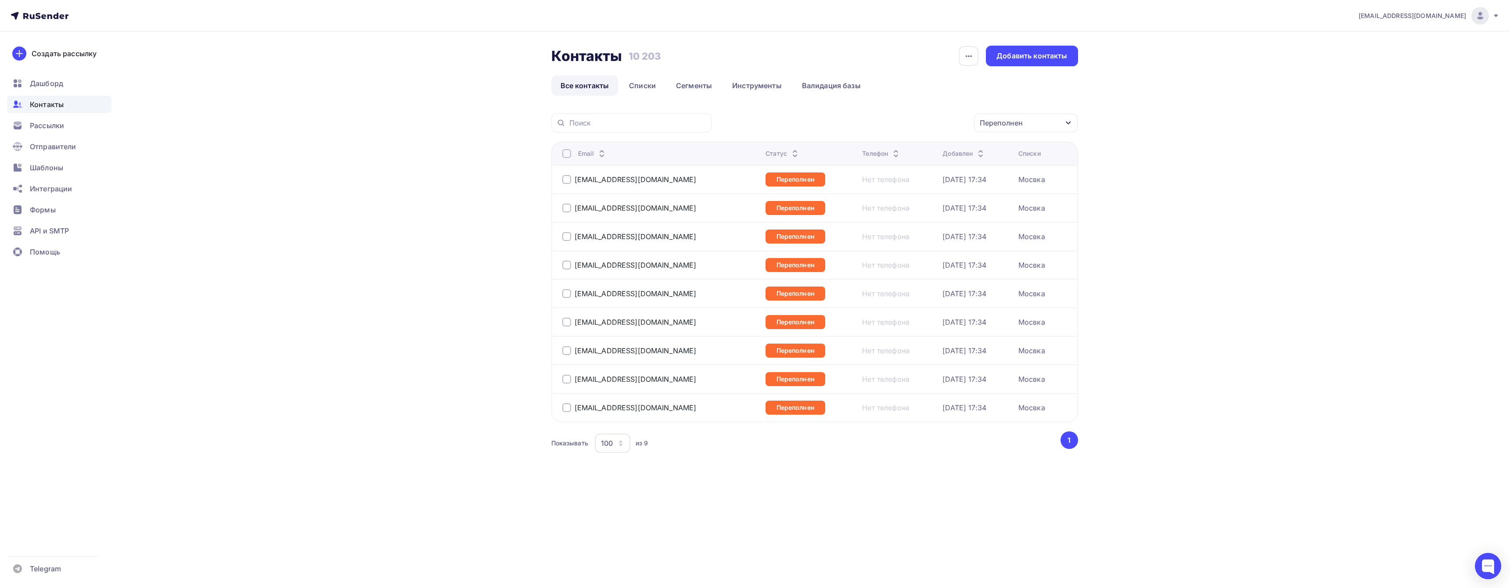
click at [568, 154] on div at bounding box center [566, 153] width 9 height 9
click at [566, 152] on div at bounding box center [566, 153] width 9 height 9
click at [933, 122] on div "Действие" at bounding box center [909, 123] width 116 height 17
click at [900, 180] on div "Удалить" at bounding box center [908, 184] width 95 height 11
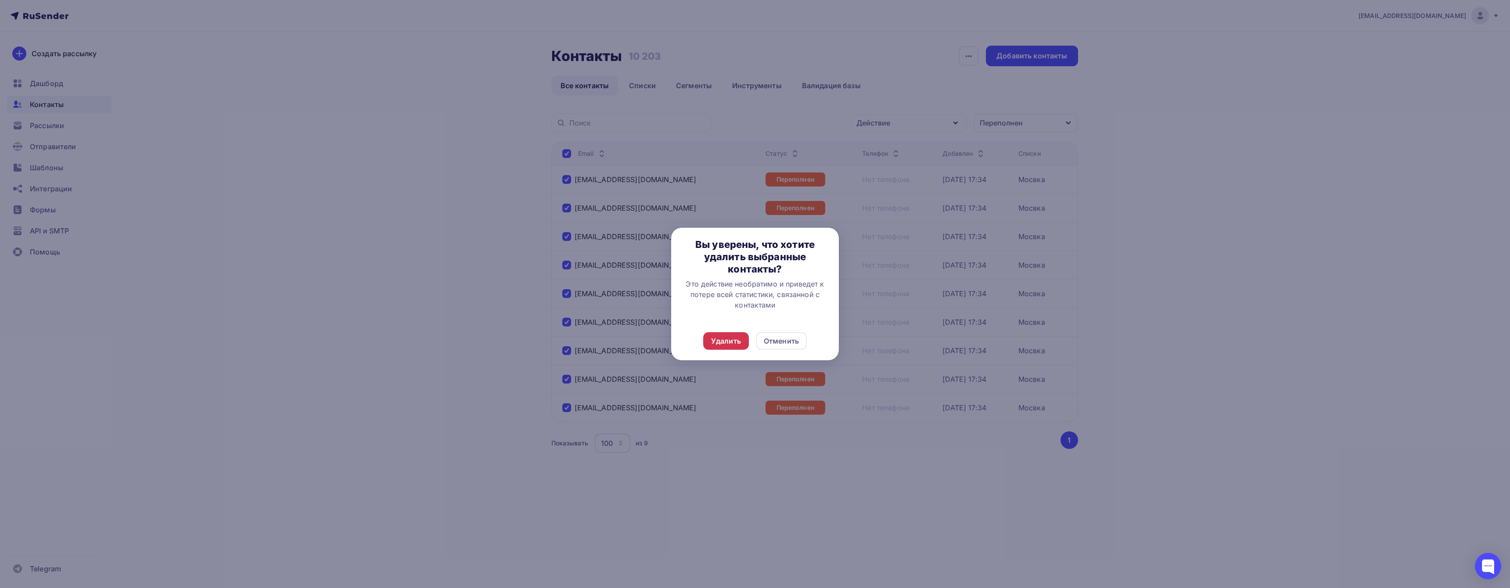
click at [731, 342] on div "Удалить" at bounding box center [726, 341] width 30 height 11
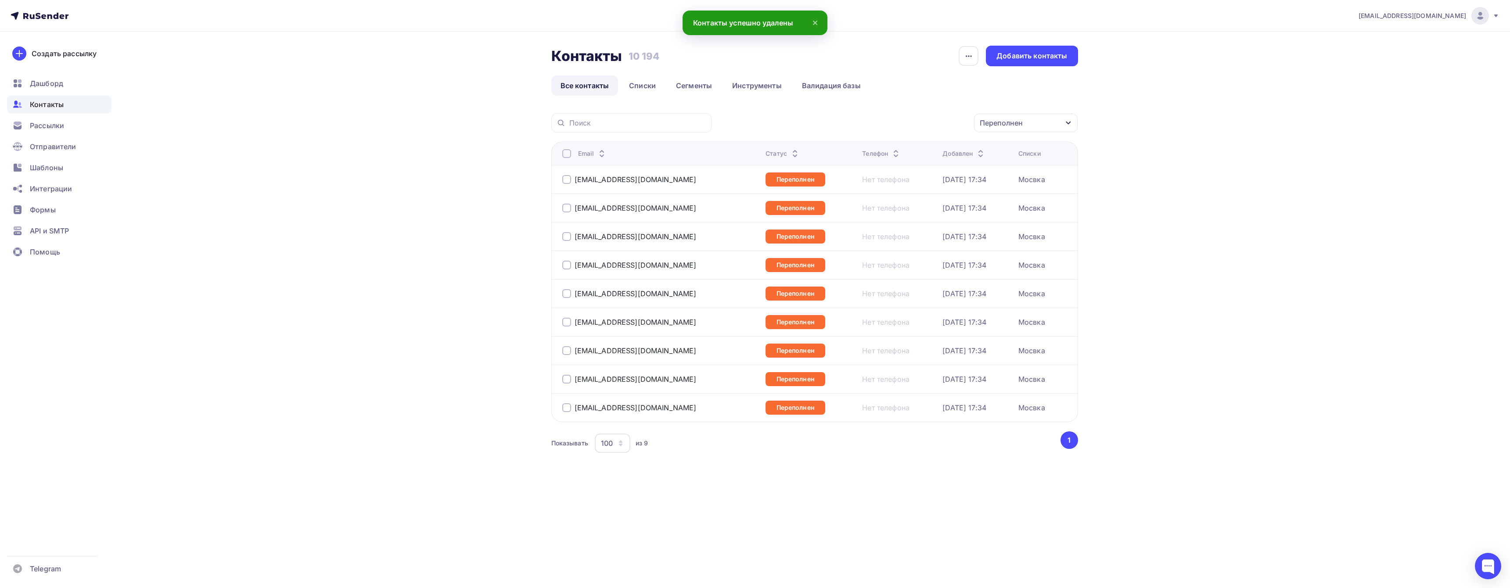
click at [1024, 114] on div "Переполнен" at bounding box center [1026, 123] width 104 height 18
click at [962, 210] on div "Не существует" at bounding box center [969, 208] width 53 height 11
click at [958, 226] on div "Переполнен" at bounding box center [964, 225] width 43 height 11
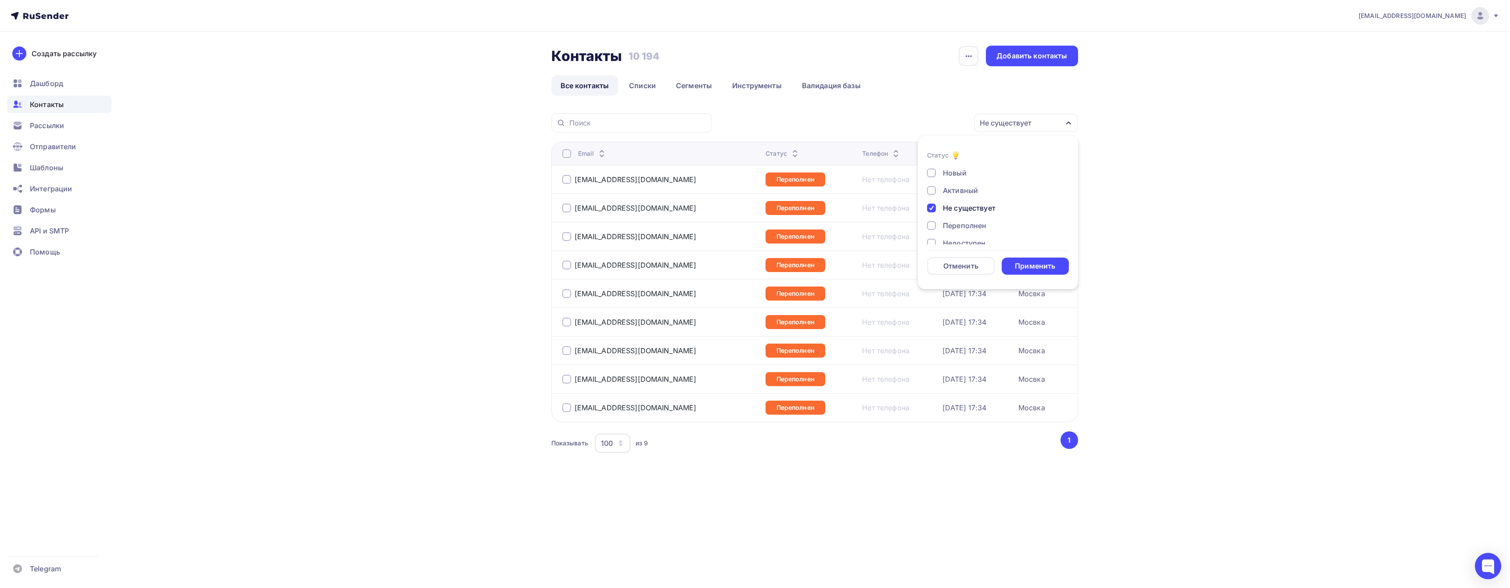
click at [961, 208] on div "Не существует" at bounding box center [969, 208] width 53 height 11
click at [960, 241] on div "Недоступен" at bounding box center [964, 243] width 43 height 11
click at [1044, 261] on div "Применить" at bounding box center [1035, 266] width 40 height 10
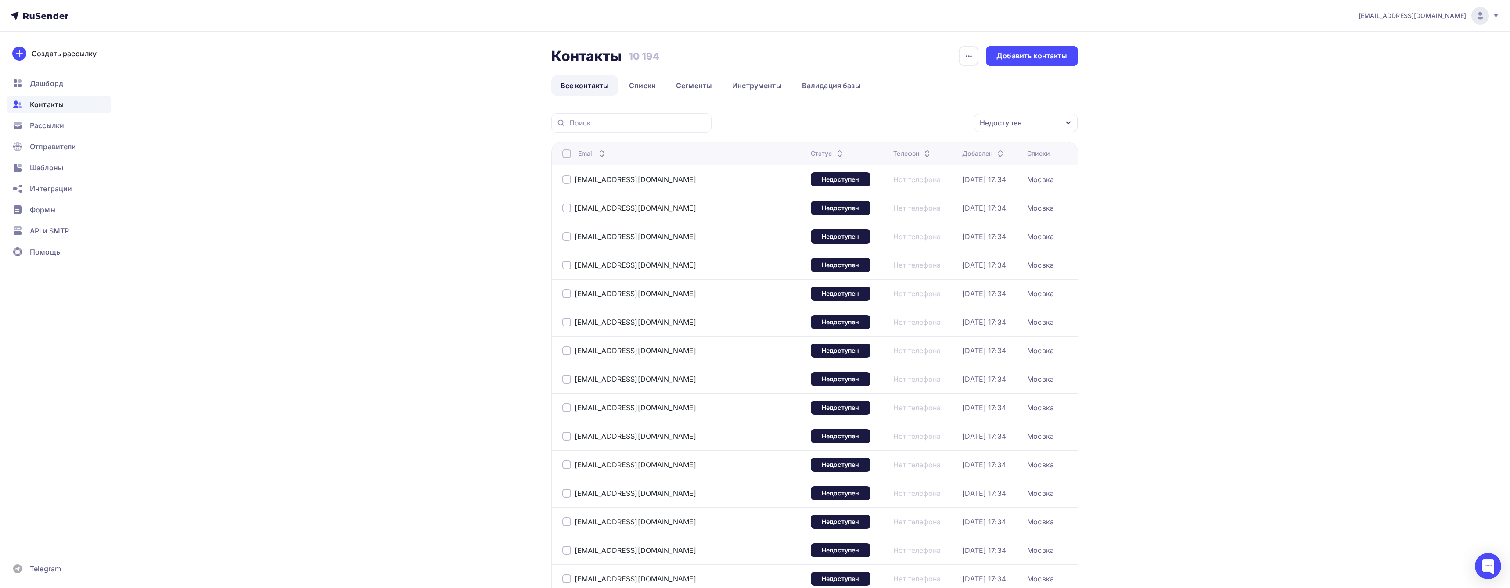
click at [564, 151] on div at bounding box center [566, 153] width 9 height 9
click at [567, 150] on div at bounding box center [566, 153] width 9 height 9
click at [1015, 118] on div "Недоступен" at bounding box center [1001, 123] width 42 height 11
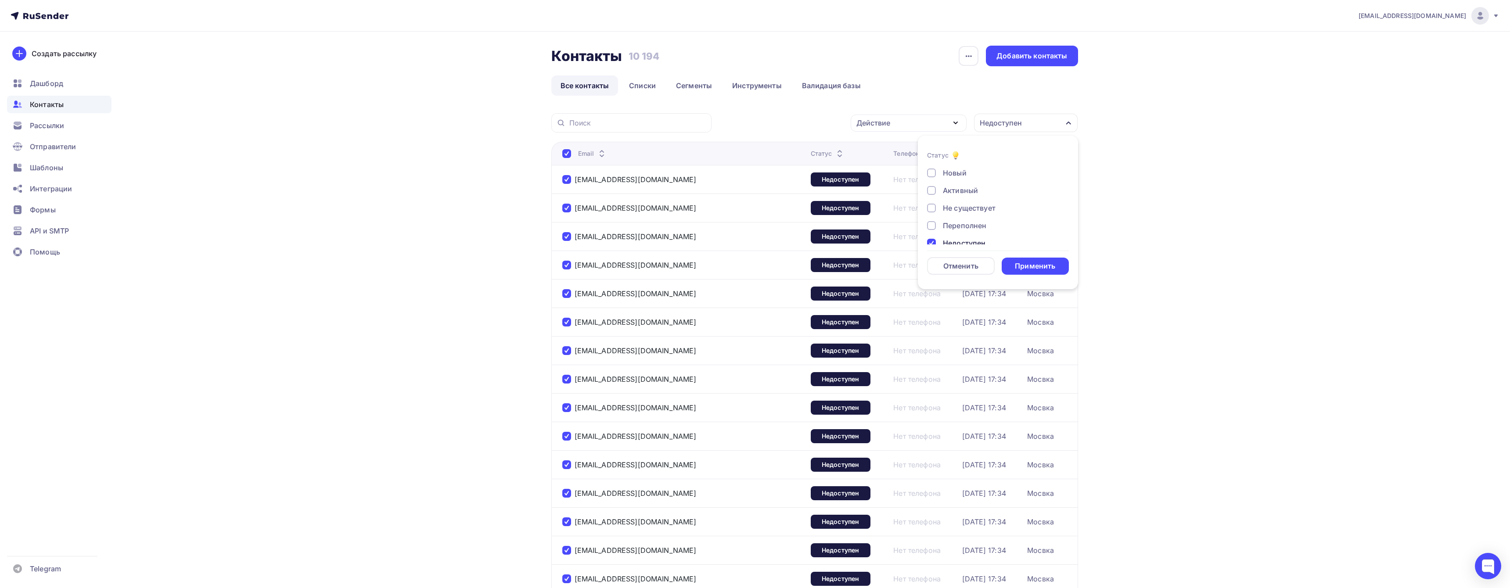
click at [911, 120] on div "Действие" at bounding box center [909, 123] width 116 height 17
click at [908, 181] on div "Удалить" at bounding box center [908, 184] width 95 height 11
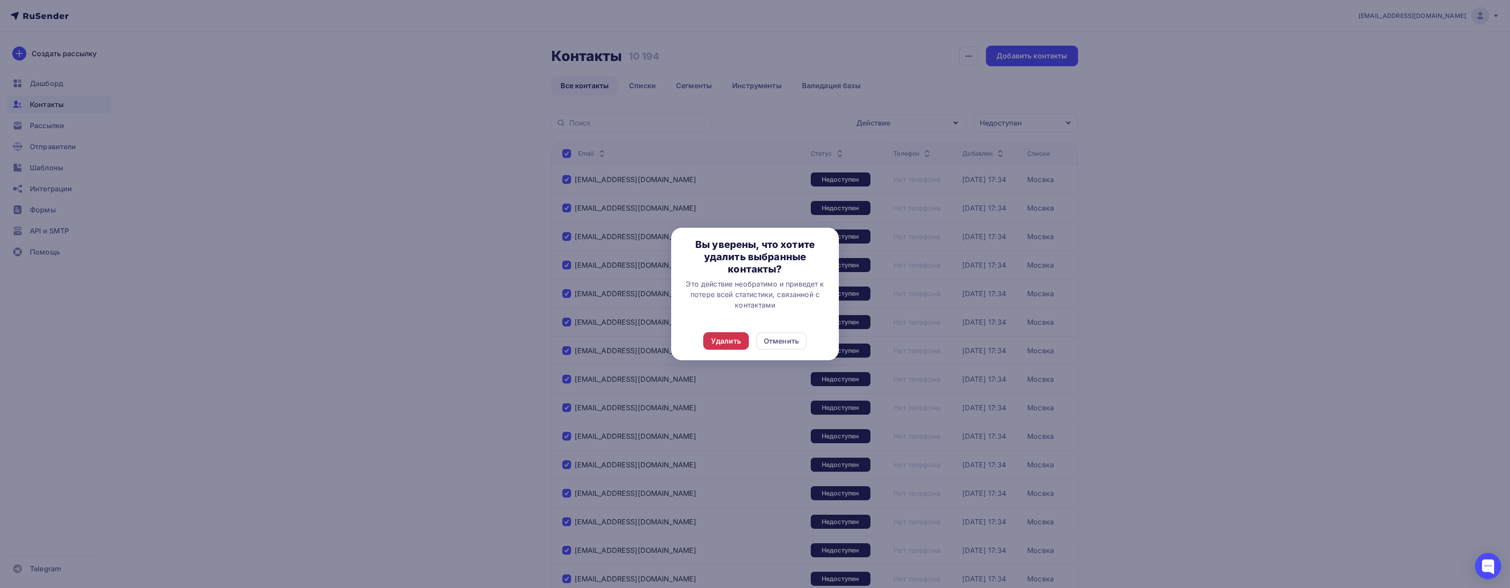
click at [732, 345] on div "Удалить" at bounding box center [726, 341] width 30 height 11
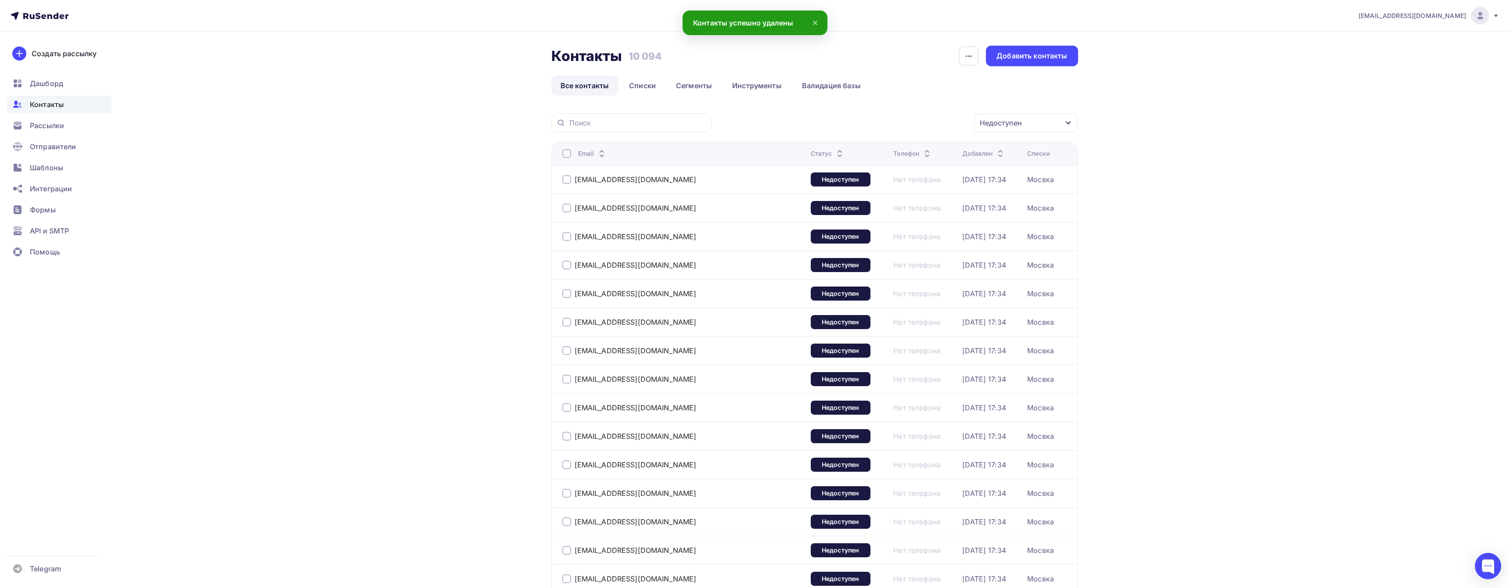
click at [567, 155] on div at bounding box center [566, 153] width 9 height 9
click at [567, 152] on div at bounding box center [566, 153] width 9 height 9
click at [869, 129] on div "Действие" at bounding box center [909, 123] width 116 height 17
click at [876, 181] on div "Удалить" at bounding box center [875, 184] width 29 height 11
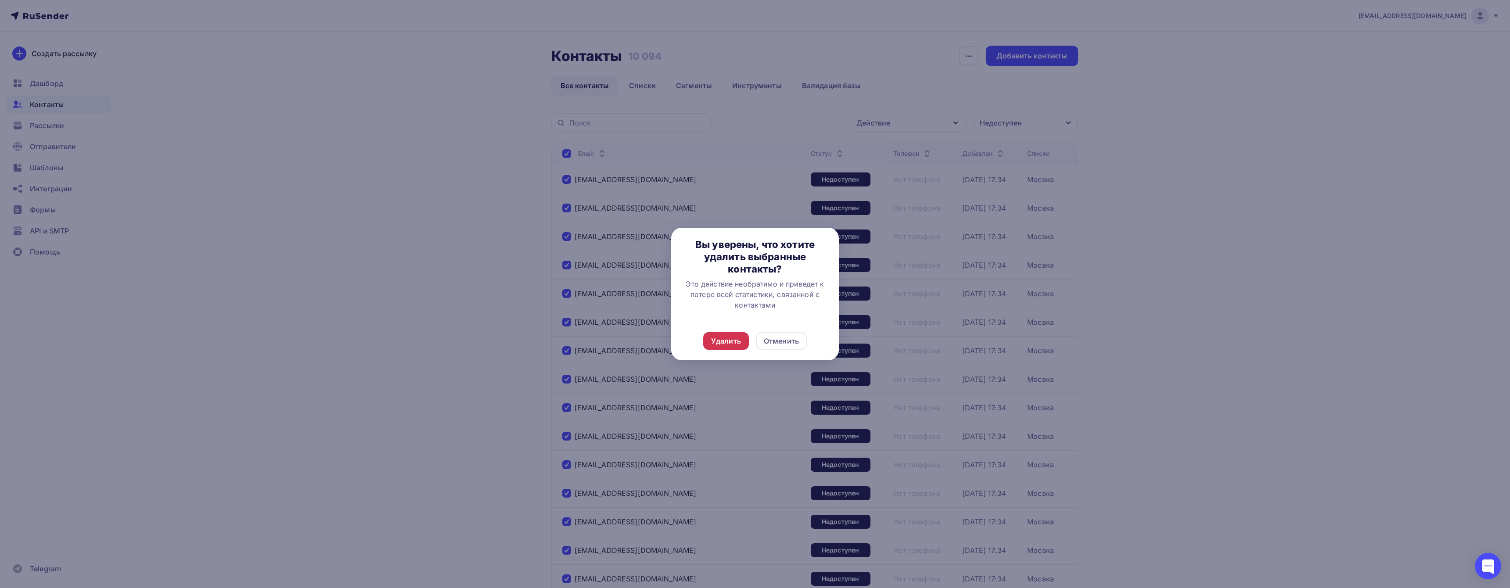
click at [733, 334] on div "Удалить" at bounding box center [726, 341] width 46 height 18
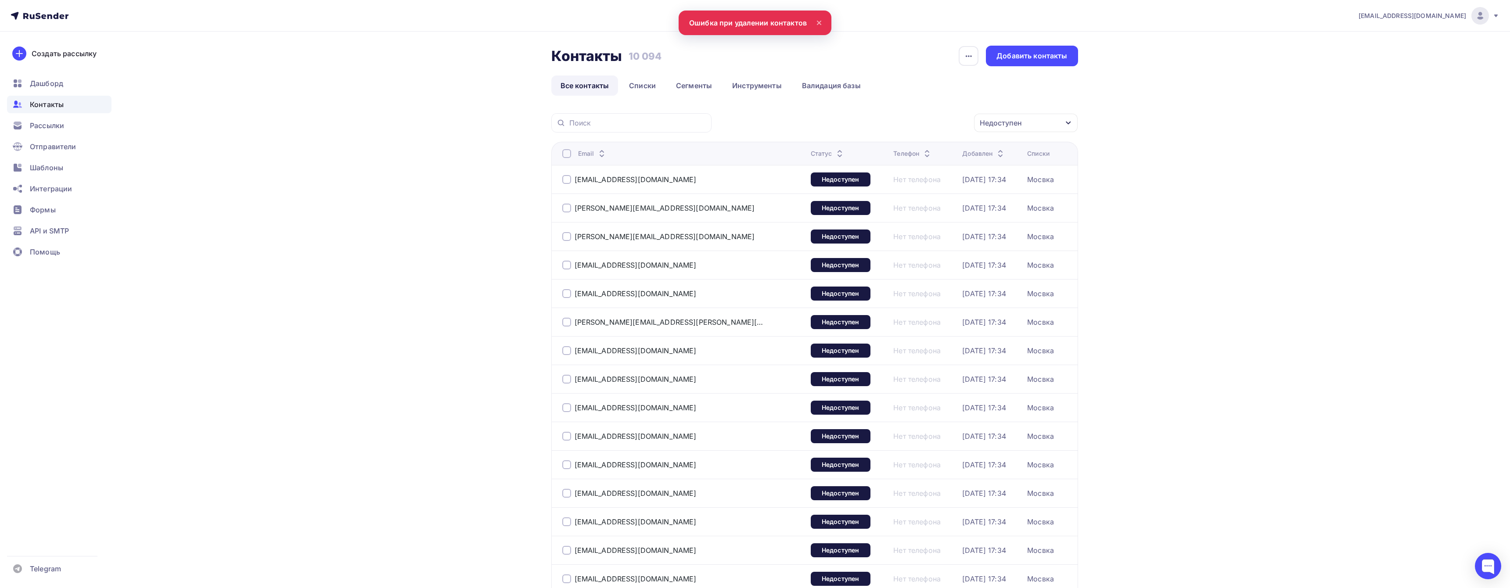
click at [567, 154] on div at bounding box center [566, 153] width 9 height 9
click at [568, 150] on div at bounding box center [566, 153] width 9 height 9
click at [872, 132] on div "Действие Добавить в списки Исключить из списка Удалить Недоступен Статус Новый …" at bounding box center [898, 122] width 360 height 19
click at [872, 124] on div "Действие" at bounding box center [873, 123] width 34 height 11
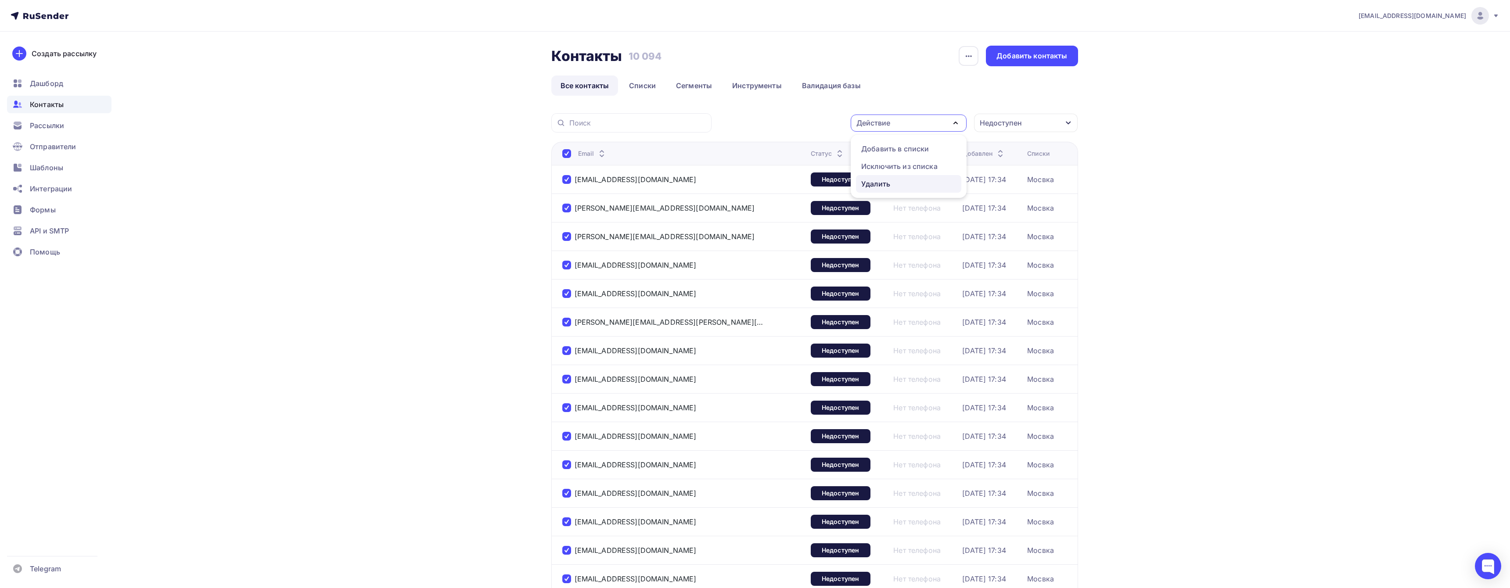
click at [874, 179] on div "Удалить" at bounding box center [875, 184] width 29 height 11
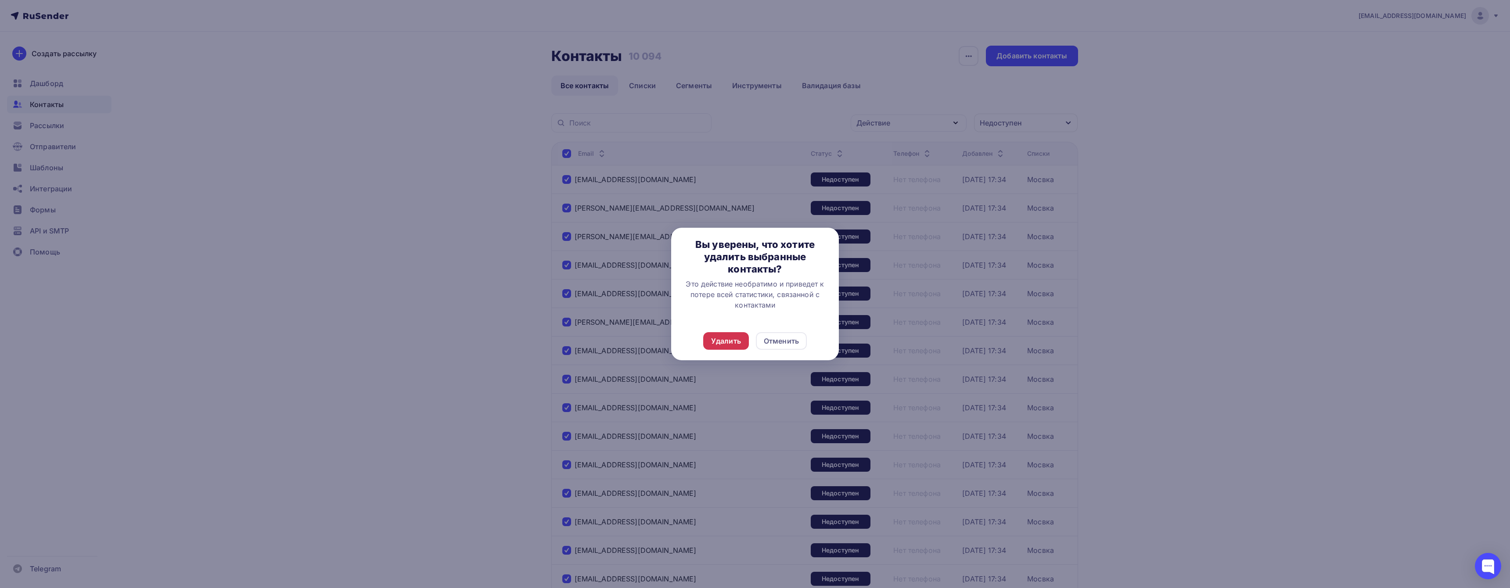
click at [722, 333] on div "Удалить" at bounding box center [726, 341] width 46 height 18
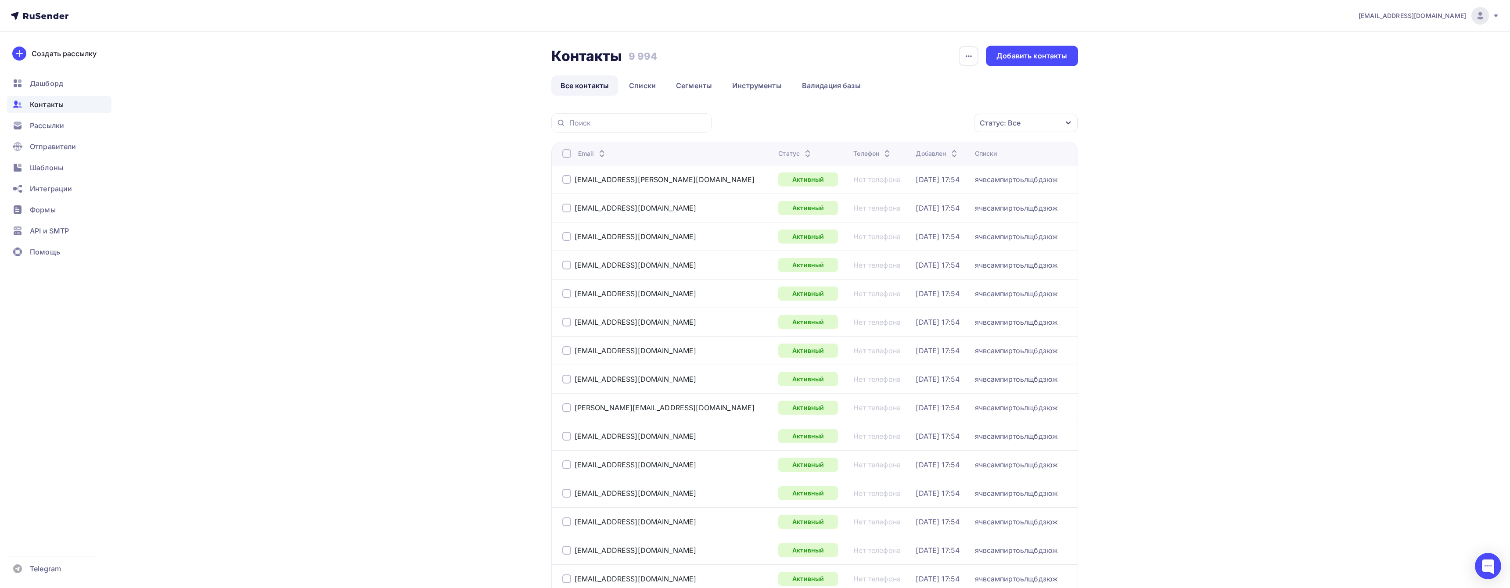
click at [1014, 118] on div "Статус: Все" at bounding box center [1000, 123] width 41 height 11
click at [977, 241] on div "Недоступен" at bounding box center [964, 243] width 43 height 11
click at [1026, 262] on div "Применить" at bounding box center [1035, 266] width 40 height 10
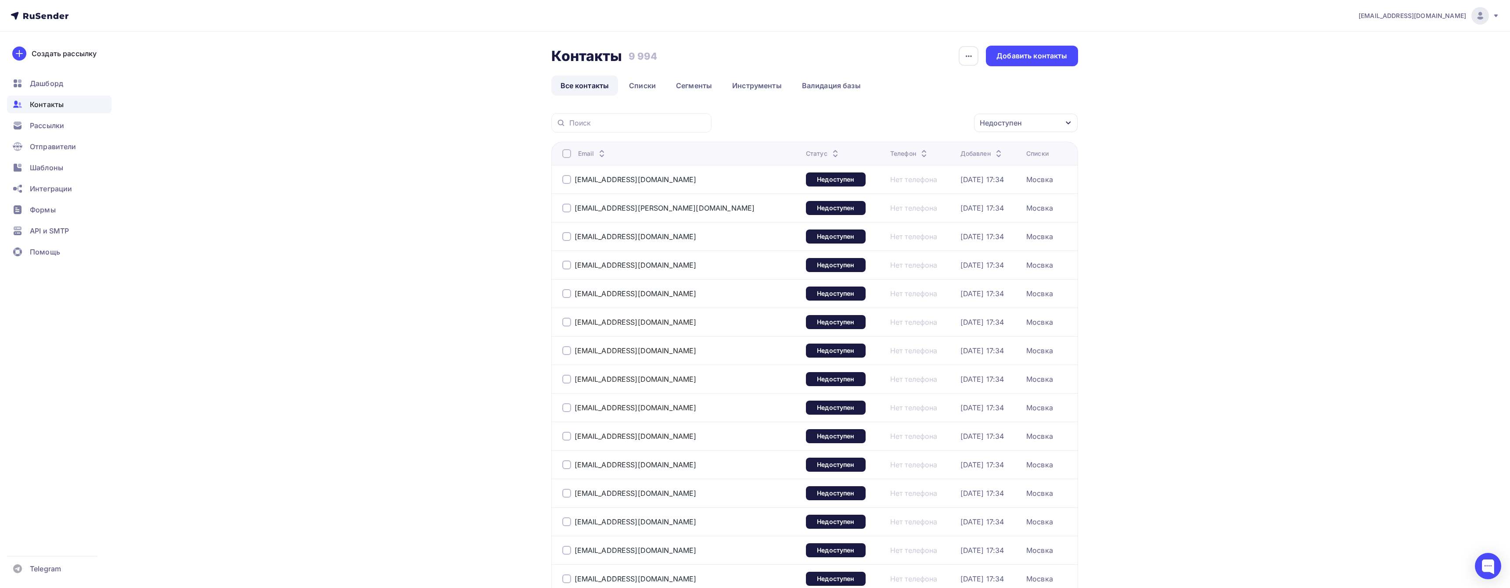
click at [571, 152] on div "Email" at bounding box center [671, 153] width 219 height 9
click at [567, 153] on div at bounding box center [566, 153] width 9 height 9
click at [905, 123] on div "Действие" at bounding box center [909, 123] width 116 height 17
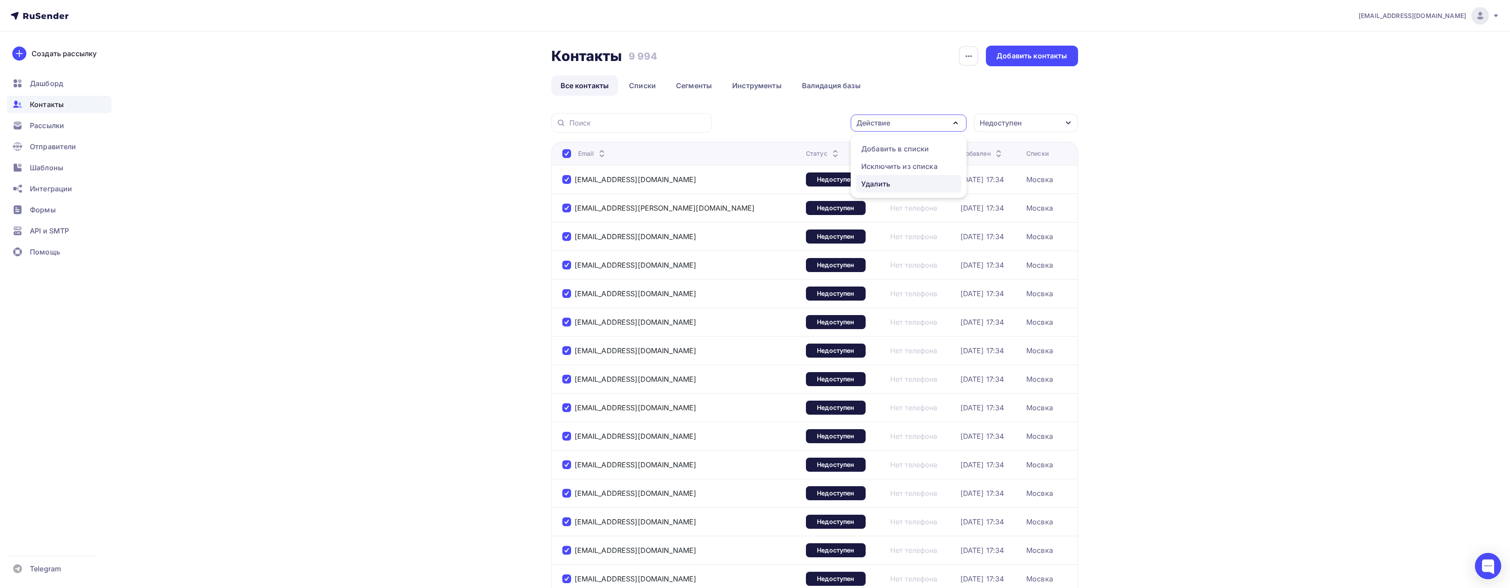
click at [891, 188] on div "Удалить" at bounding box center [908, 184] width 95 height 11
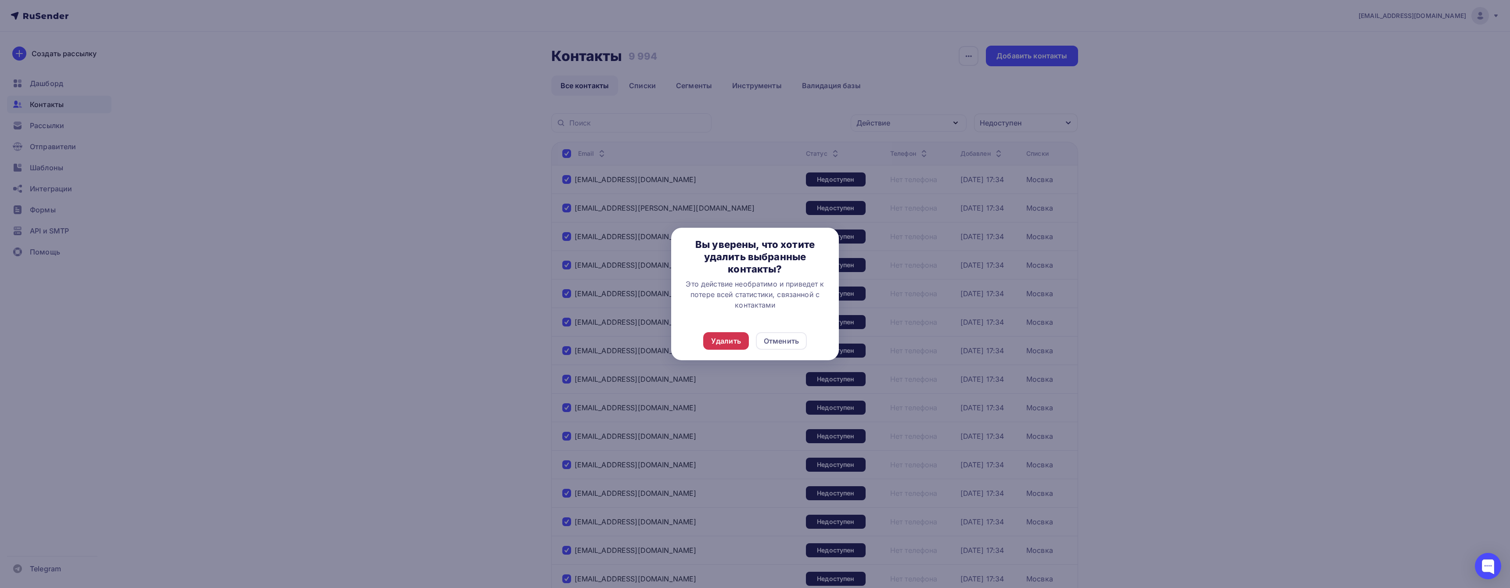
click at [729, 339] on div "Удалить" at bounding box center [726, 341] width 30 height 11
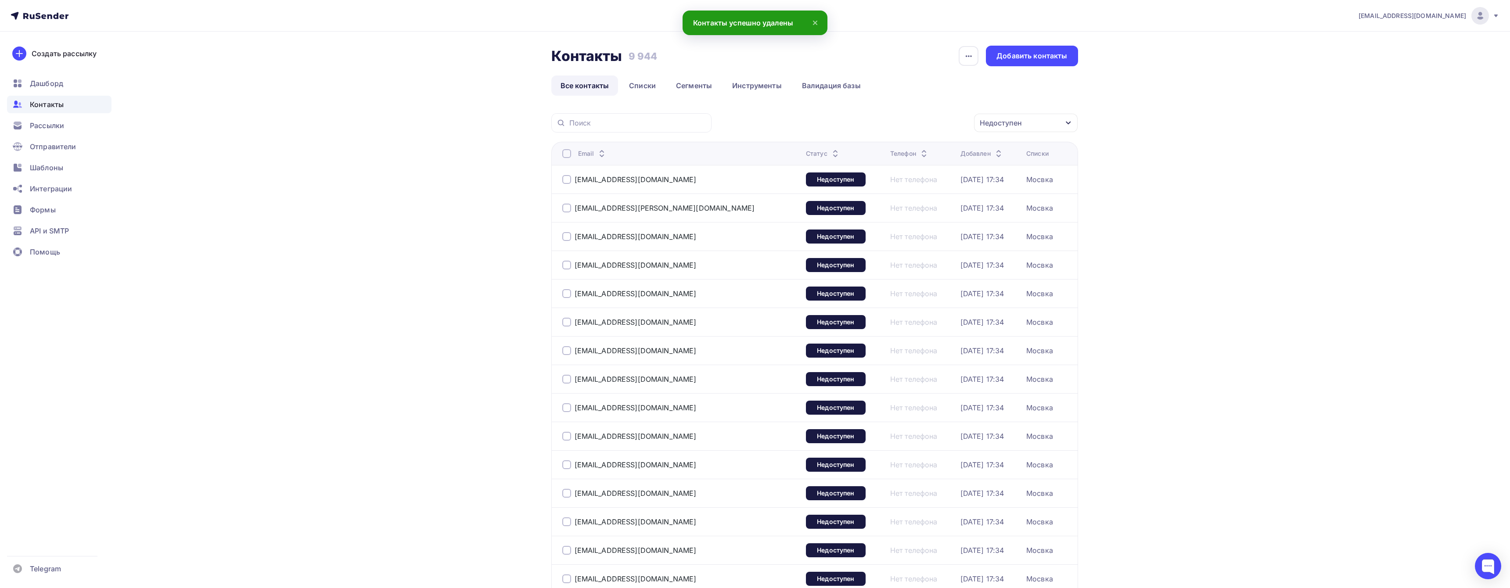
click at [567, 152] on div at bounding box center [566, 153] width 9 height 9
click at [884, 125] on div "Действие" at bounding box center [873, 123] width 34 height 11
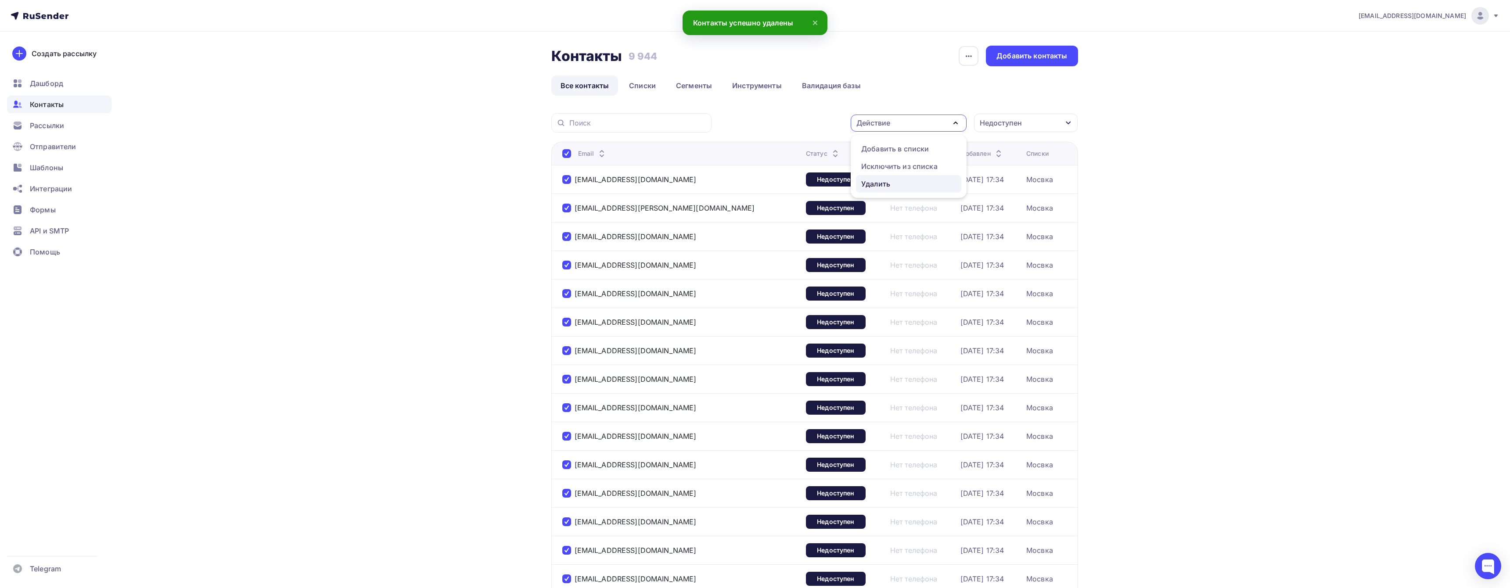
click at [885, 183] on div "Удалить" at bounding box center [875, 184] width 29 height 11
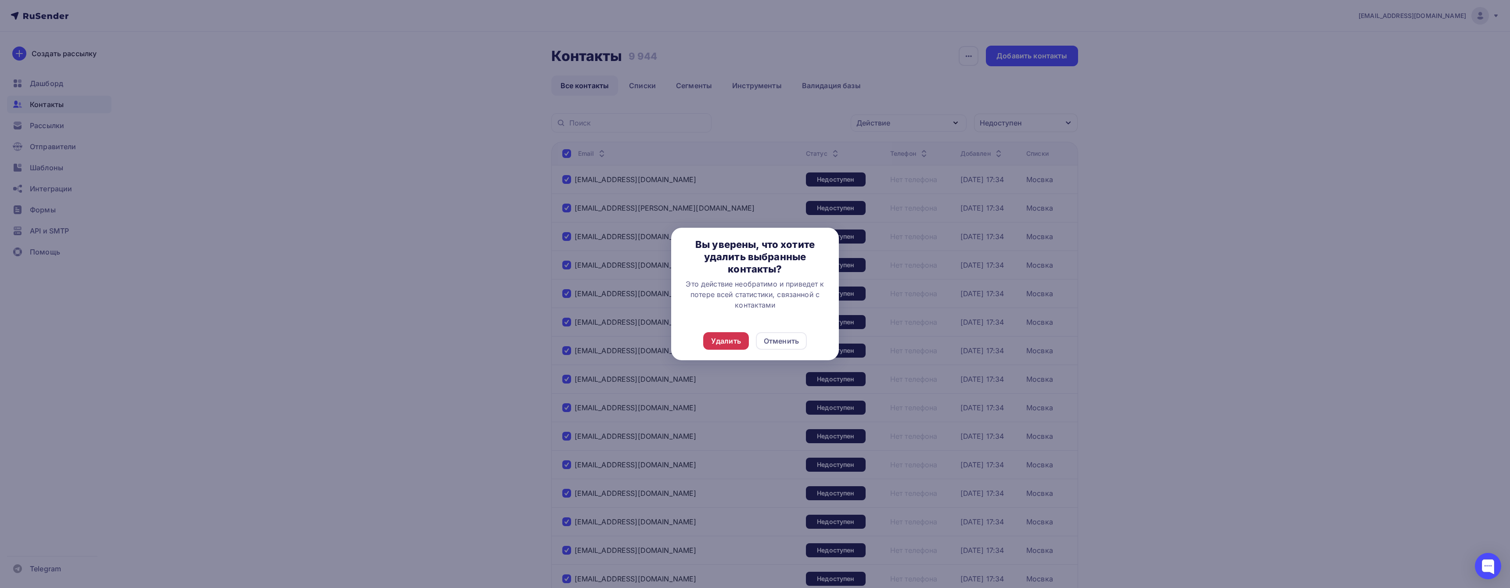
click at [719, 337] on div "Удалить" at bounding box center [726, 341] width 30 height 11
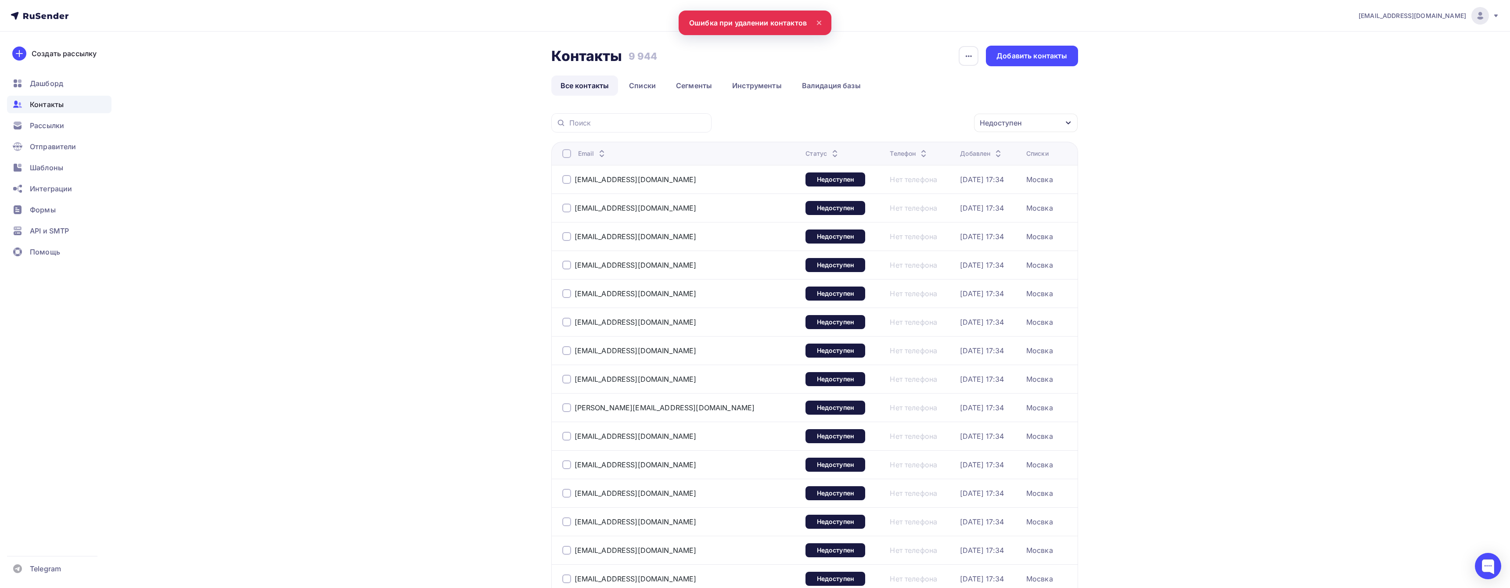
click at [566, 153] on div at bounding box center [566, 153] width 9 height 9
click at [570, 154] on div at bounding box center [566, 153] width 9 height 9
click at [889, 126] on div "Действие" at bounding box center [873, 123] width 34 height 11
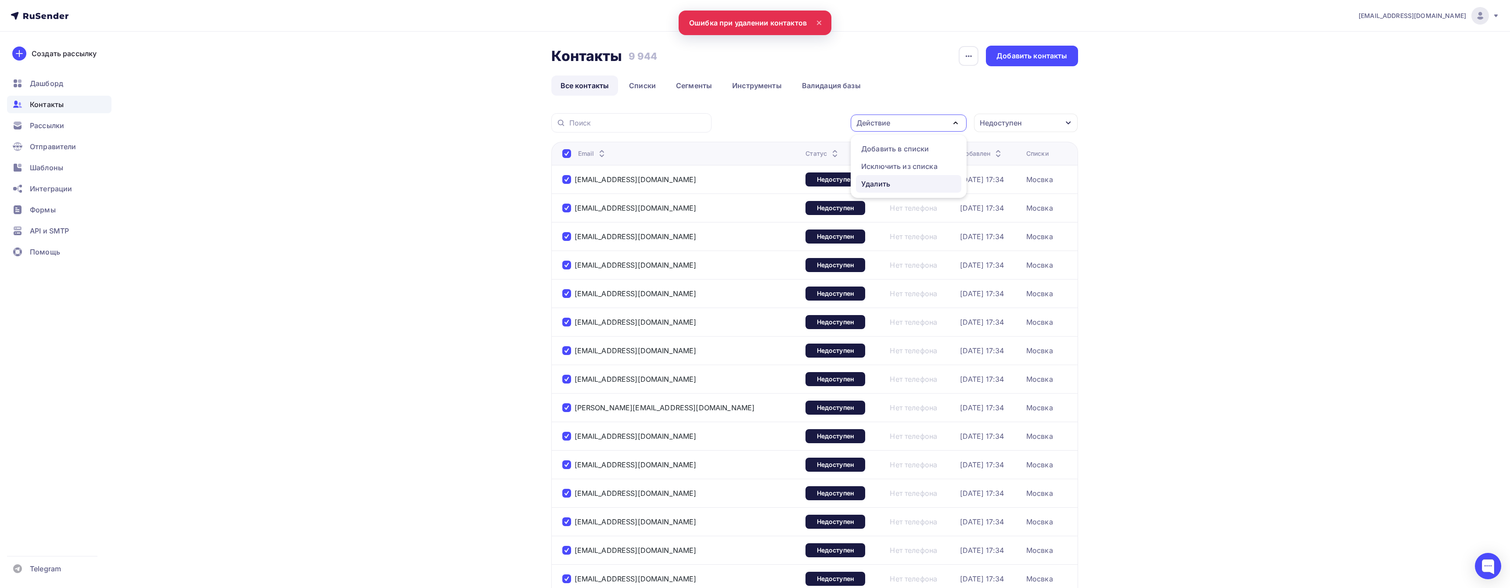
click at [884, 184] on div "Удалить" at bounding box center [875, 184] width 29 height 11
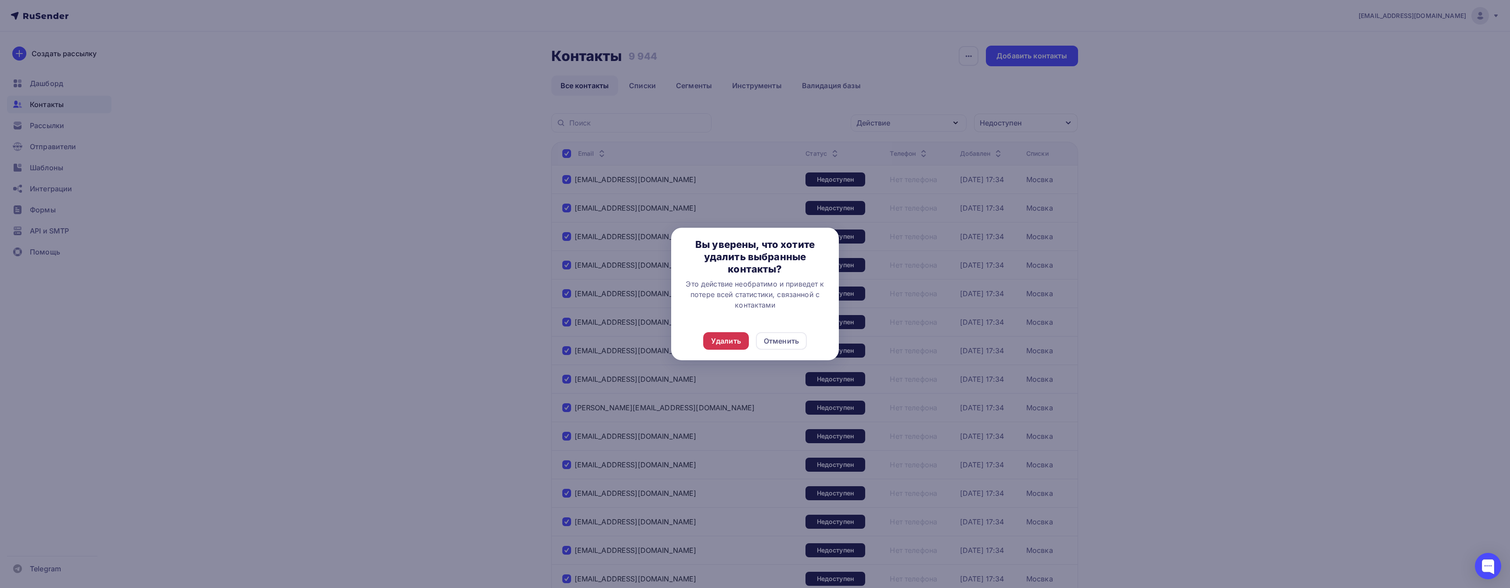
click at [725, 341] on div "Удалить" at bounding box center [726, 341] width 30 height 11
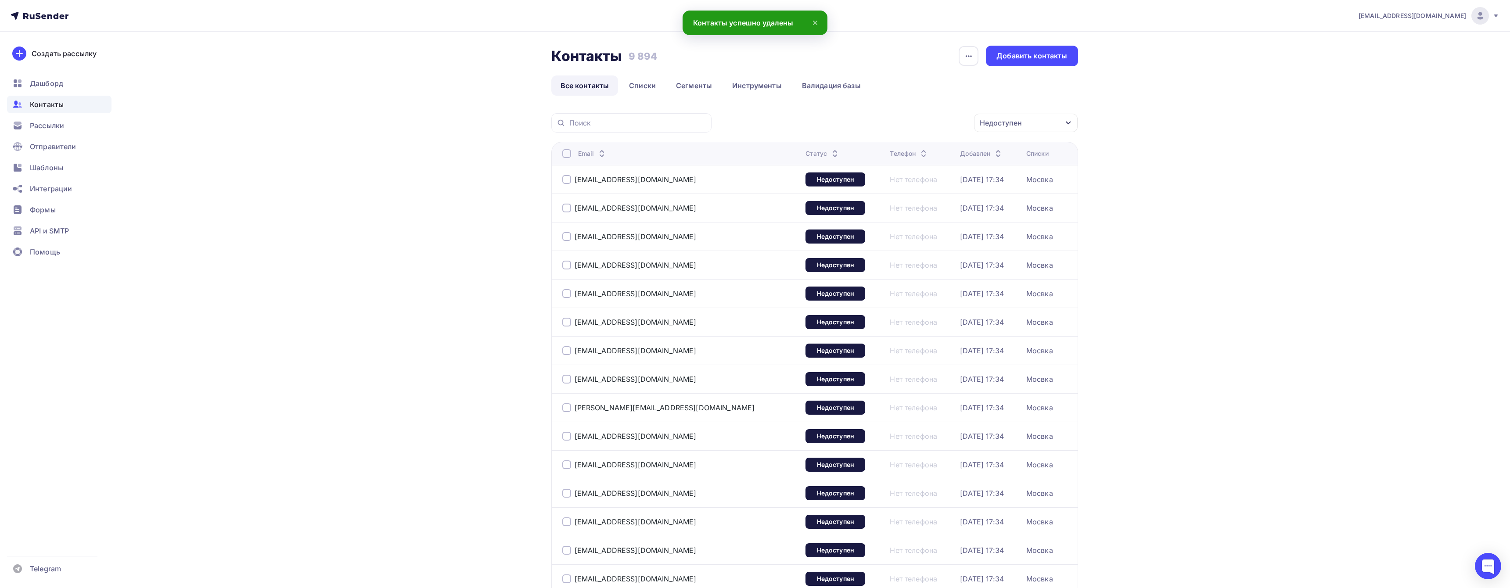
click at [562, 154] on div at bounding box center [566, 153] width 9 height 9
click at [564, 154] on div at bounding box center [566, 153] width 9 height 9
click at [876, 126] on div "Действие" at bounding box center [873, 123] width 34 height 11
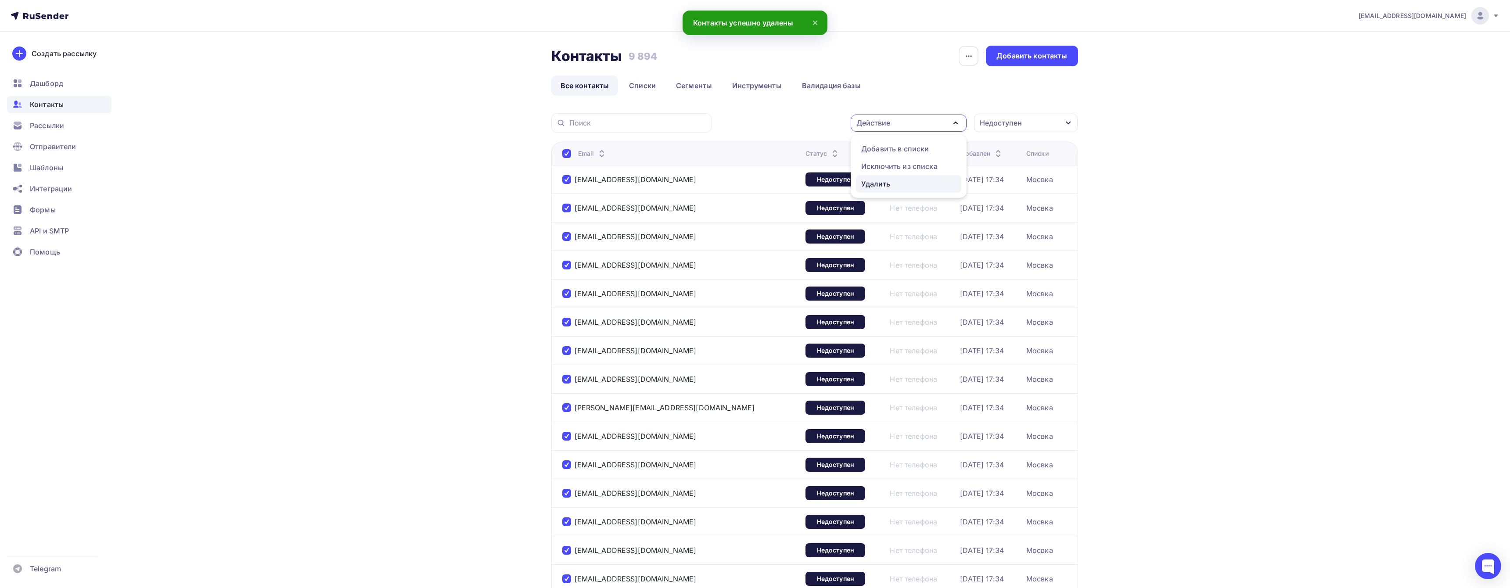
click at [877, 183] on div "Удалить" at bounding box center [875, 184] width 29 height 11
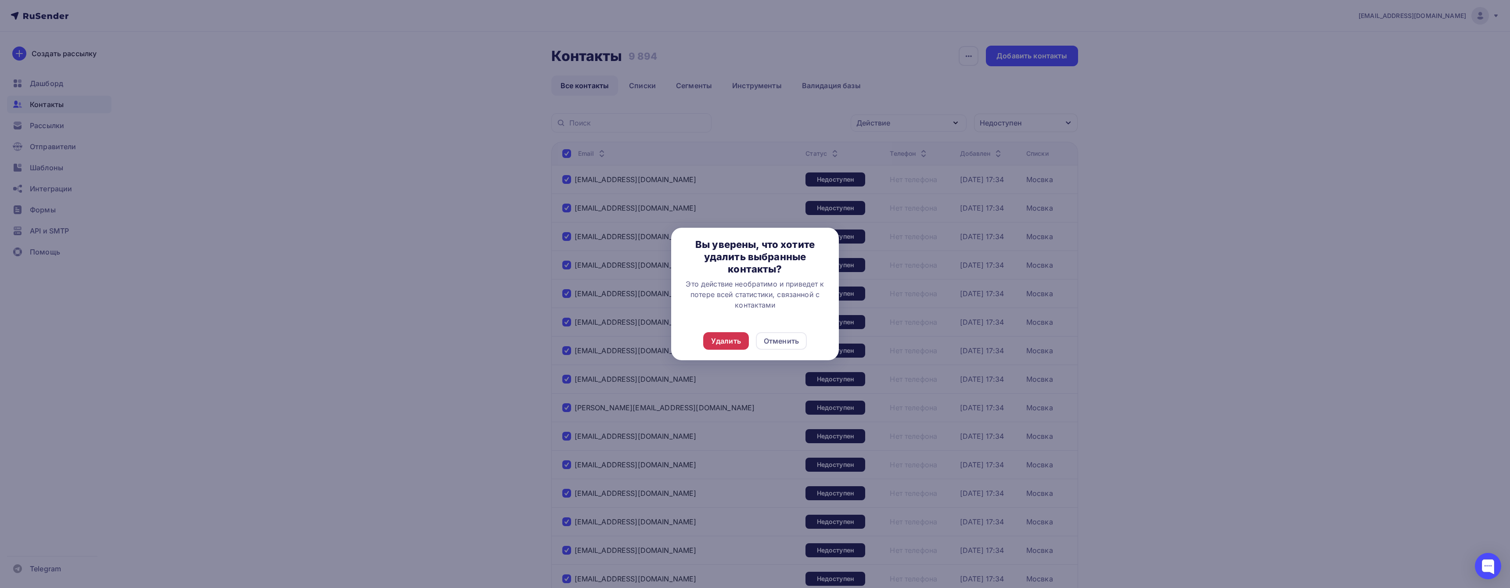
click at [721, 340] on div "Удалить" at bounding box center [726, 341] width 30 height 11
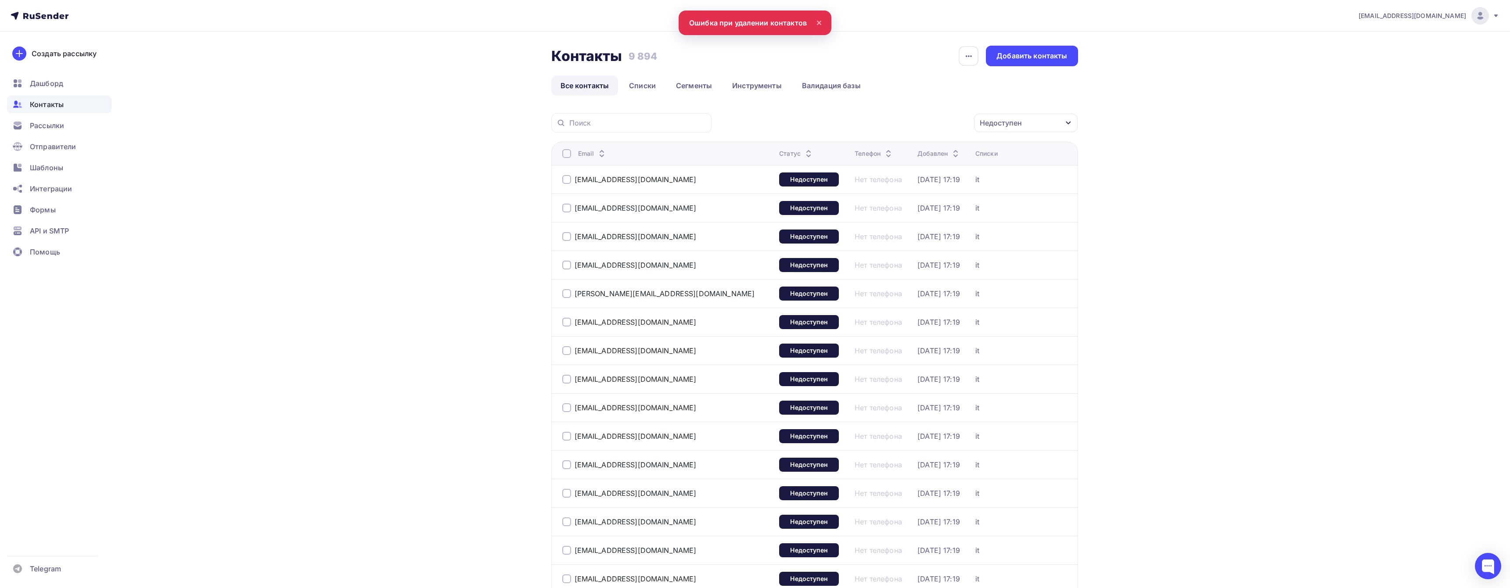
click at [571, 157] on div "Email" at bounding box center [667, 153] width 210 height 9
click at [567, 152] on div at bounding box center [566, 153] width 9 height 9
click at [573, 152] on div "Email" at bounding box center [667, 153] width 210 height 9
click at [569, 153] on div at bounding box center [566, 153] width 9 height 9
click at [889, 125] on div "Действие" at bounding box center [873, 123] width 34 height 11
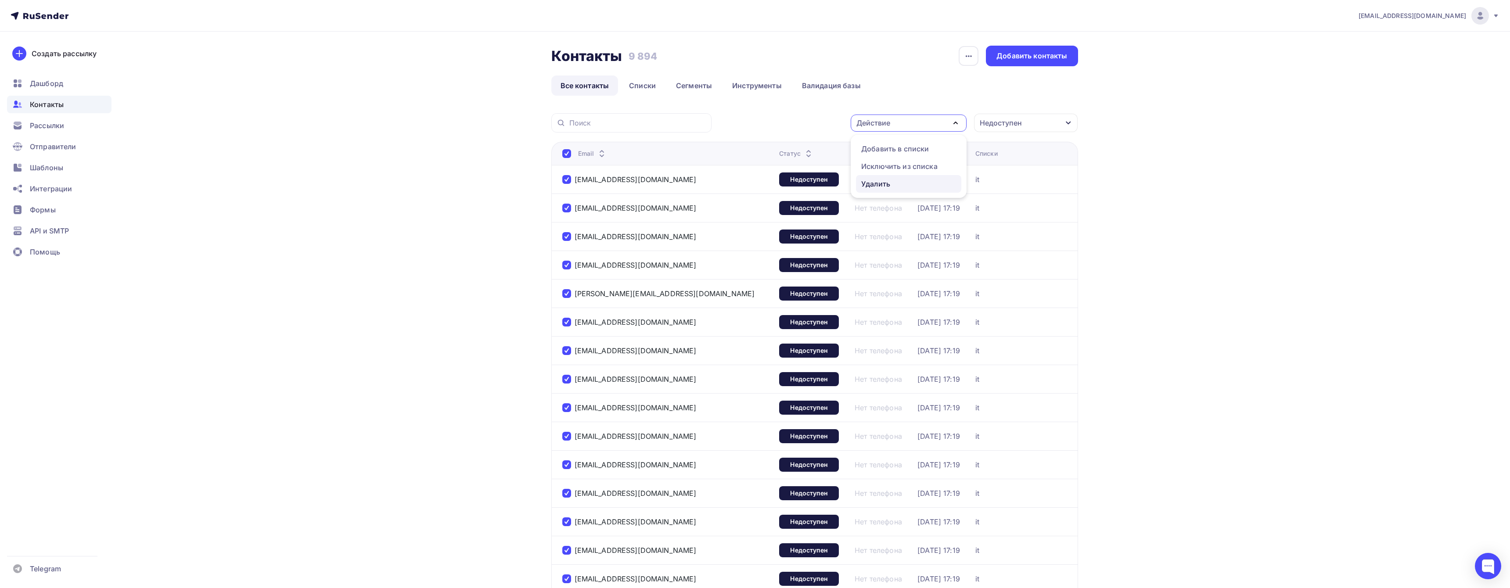
click at [880, 187] on div "Удалить" at bounding box center [875, 184] width 29 height 11
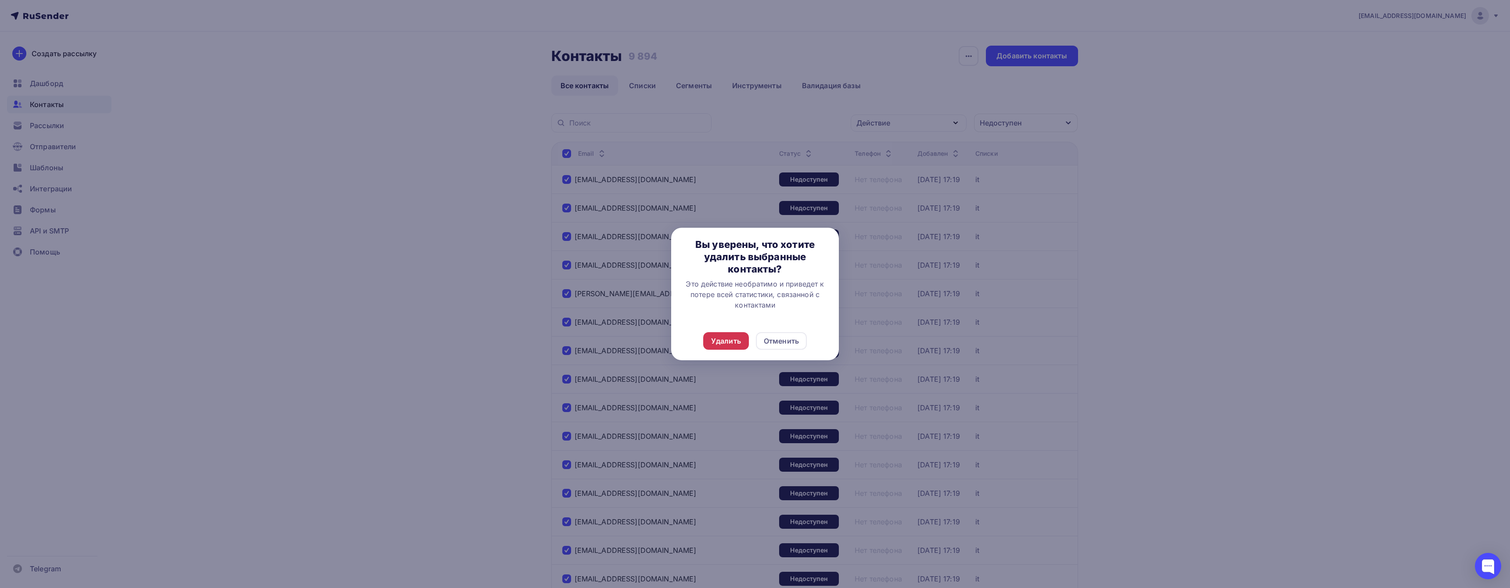
click at [723, 340] on div "Удалить" at bounding box center [726, 341] width 30 height 11
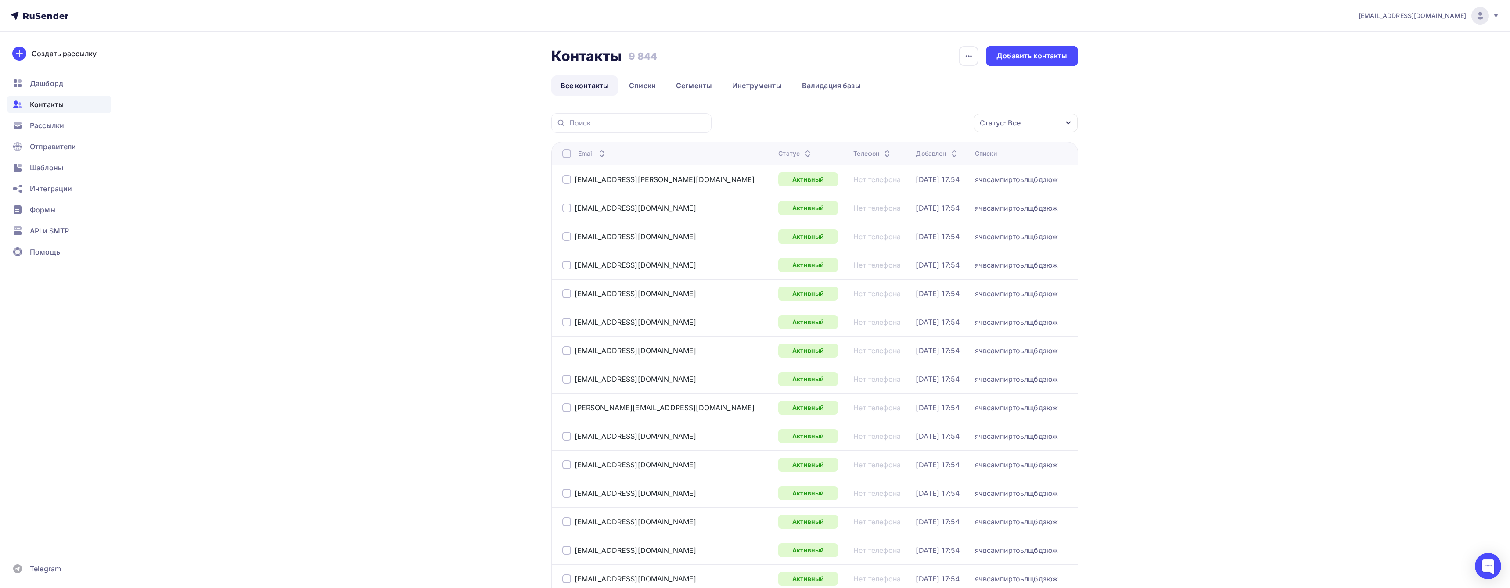
click at [994, 121] on div "Статус: Все" at bounding box center [1000, 123] width 41 height 11
click at [957, 242] on div "Недоступен" at bounding box center [964, 243] width 43 height 11
click at [1033, 267] on div "Применить" at bounding box center [1035, 266] width 40 height 10
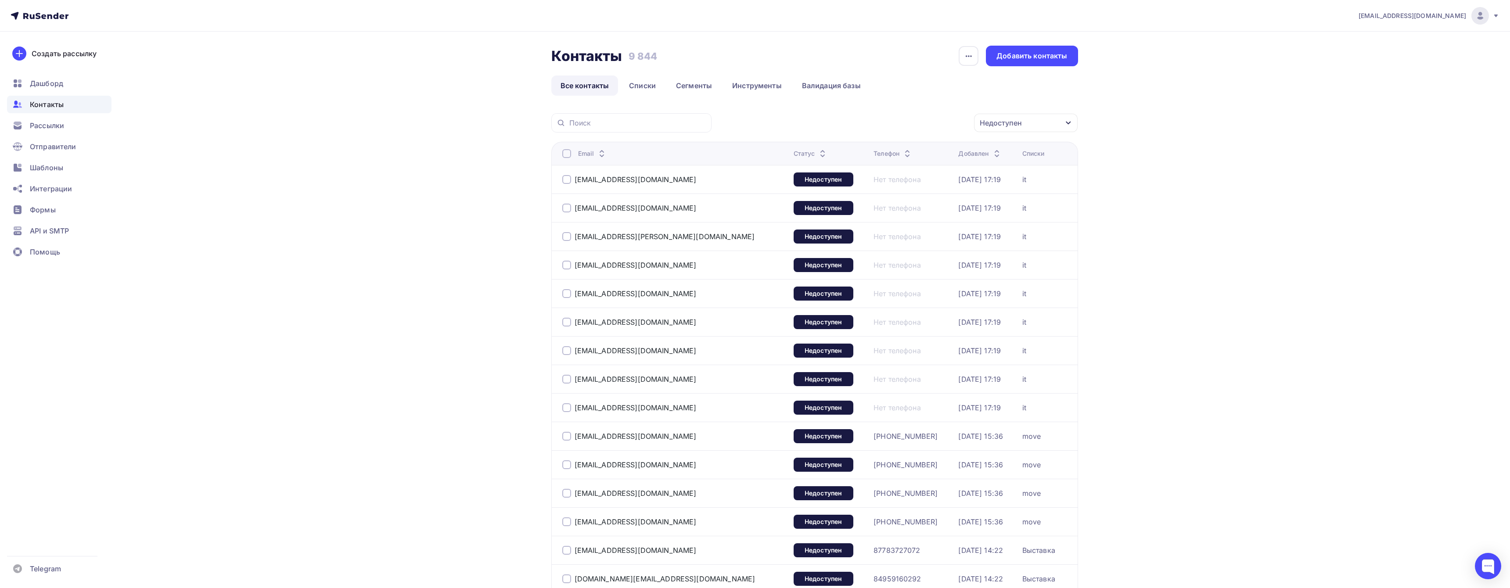
click at [570, 152] on div at bounding box center [566, 153] width 9 height 9
click at [916, 126] on div "Действие" at bounding box center [909, 123] width 116 height 17
click at [914, 179] on div "Удалить" at bounding box center [908, 184] width 95 height 11
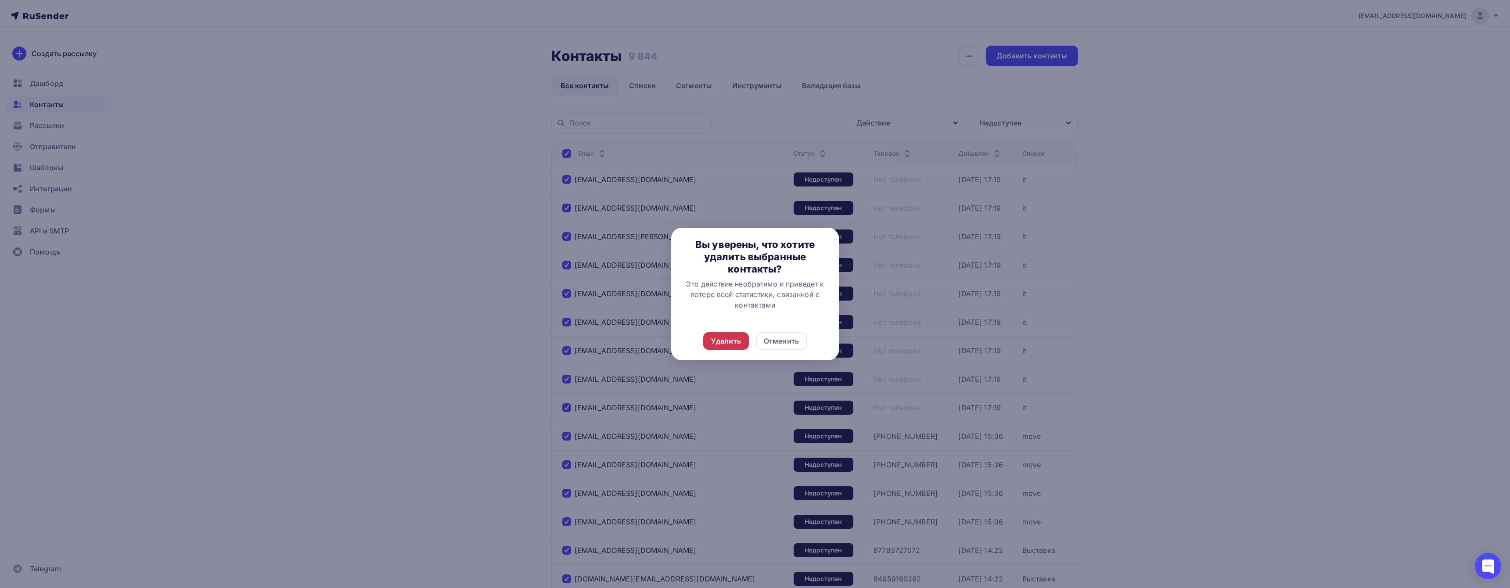
click at [722, 338] on div "Удалить" at bounding box center [726, 341] width 30 height 11
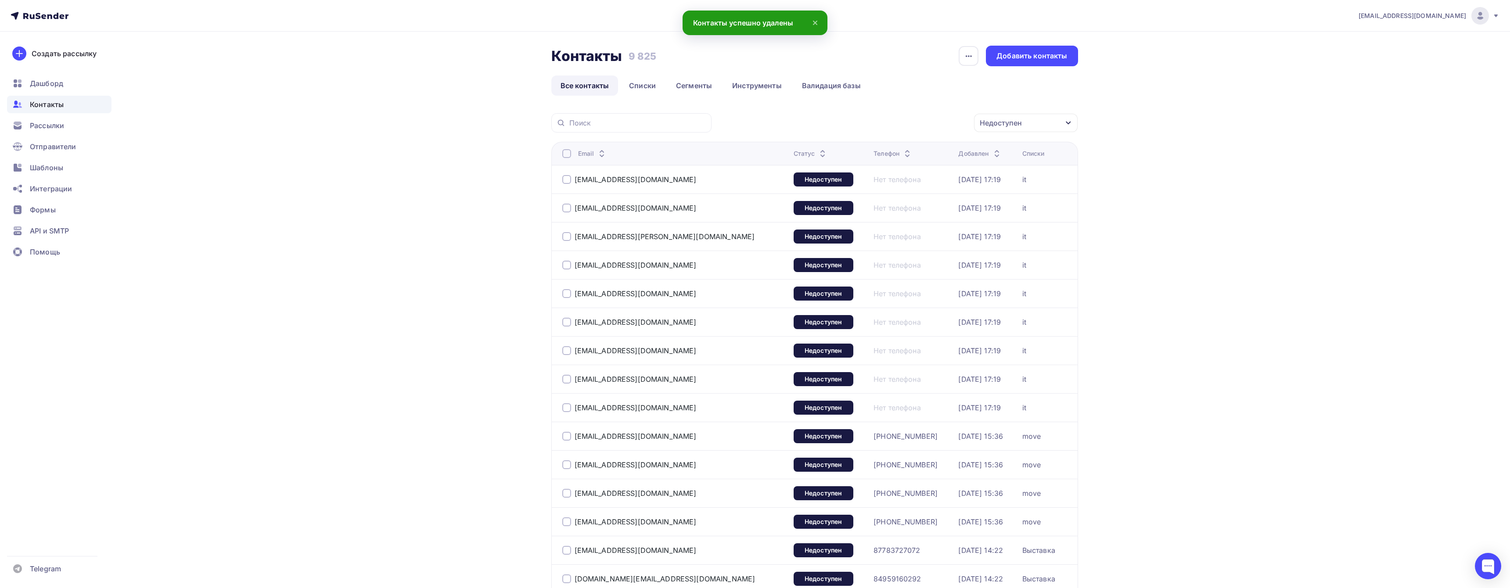
click at [567, 152] on div at bounding box center [566, 153] width 9 height 9
click at [571, 153] on div "Email" at bounding box center [671, 153] width 219 height 9
click at [567, 153] on div at bounding box center [566, 153] width 9 height 9
click at [879, 125] on div "Действие" at bounding box center [873, 123] width 34 height 11
click at [886, 187] on div "Удалить" at bounding box center [875, 184] width 29 height 11
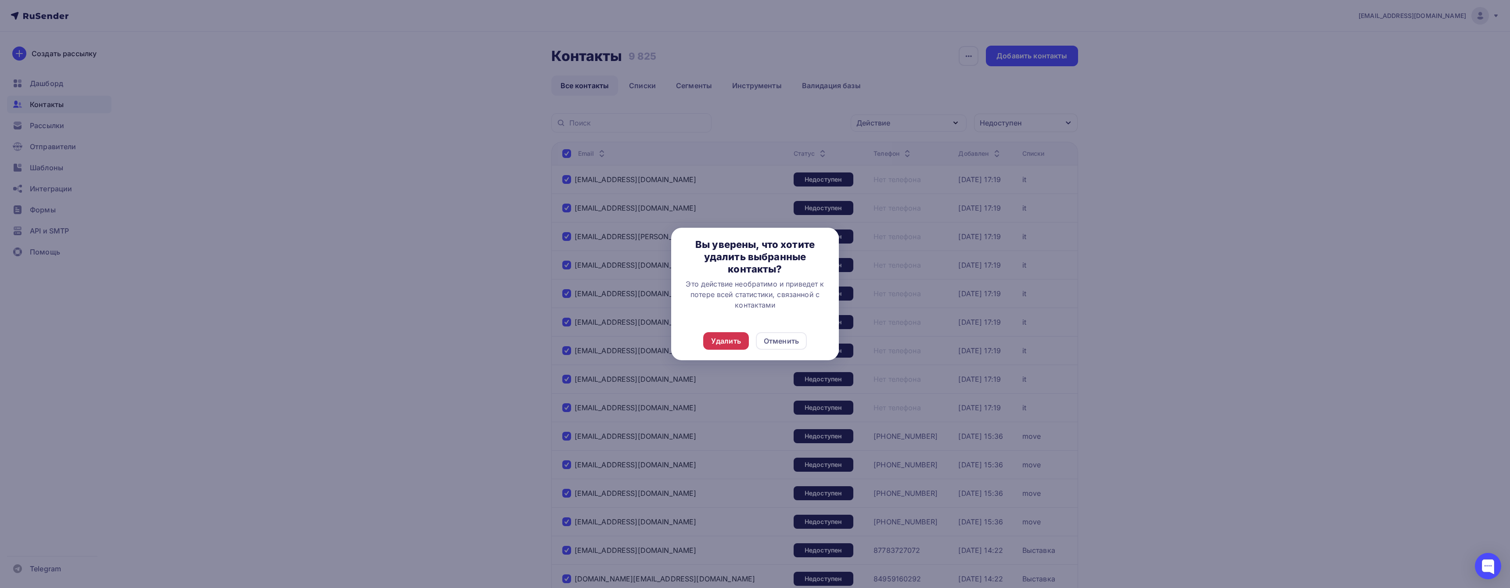
click at [727, 337] on div "Удалить" at bounding box center [726, 341] width 30 height 11
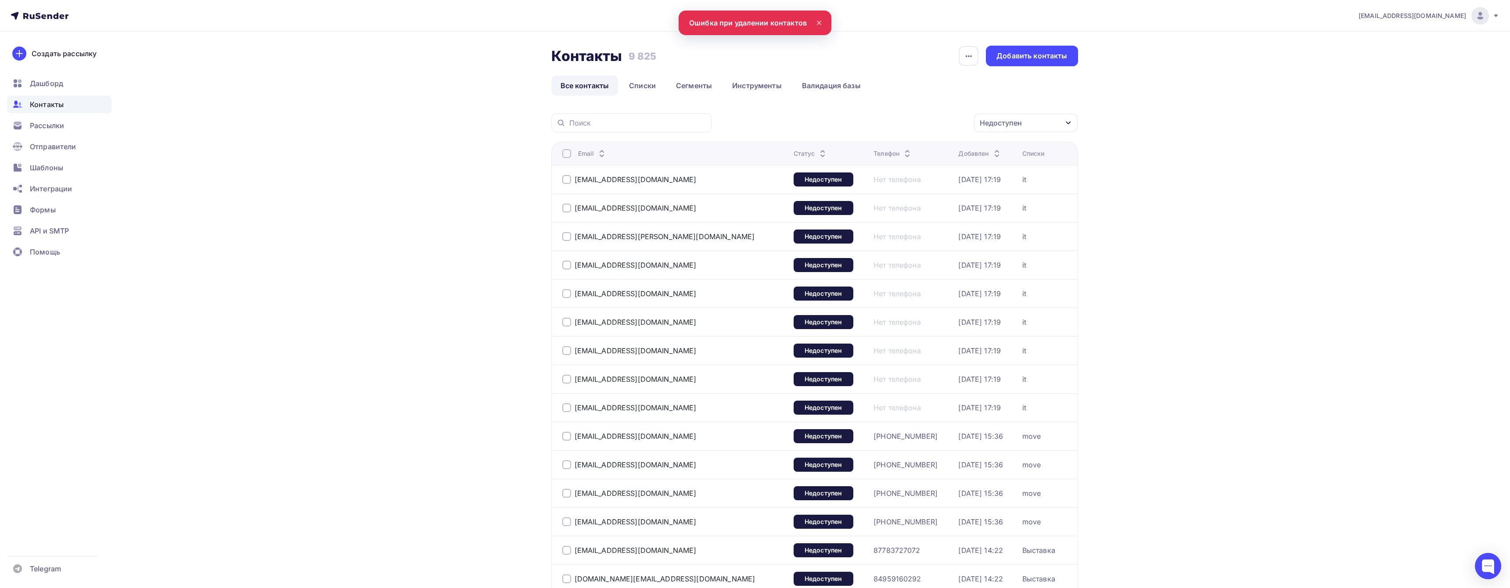
click at [573, 154] on div "Email" at bounding box center [671, 153] width 219 height 9
click at [567, 154] on div at bounding box center [566, 153] width 9 height 9
click at [889, 126] on div "Действие" at bounding box center [873, 123] width 34 height 11
click at [877, 187] on div "Удалить" at bounding box center [875, 184] width 29 height 11
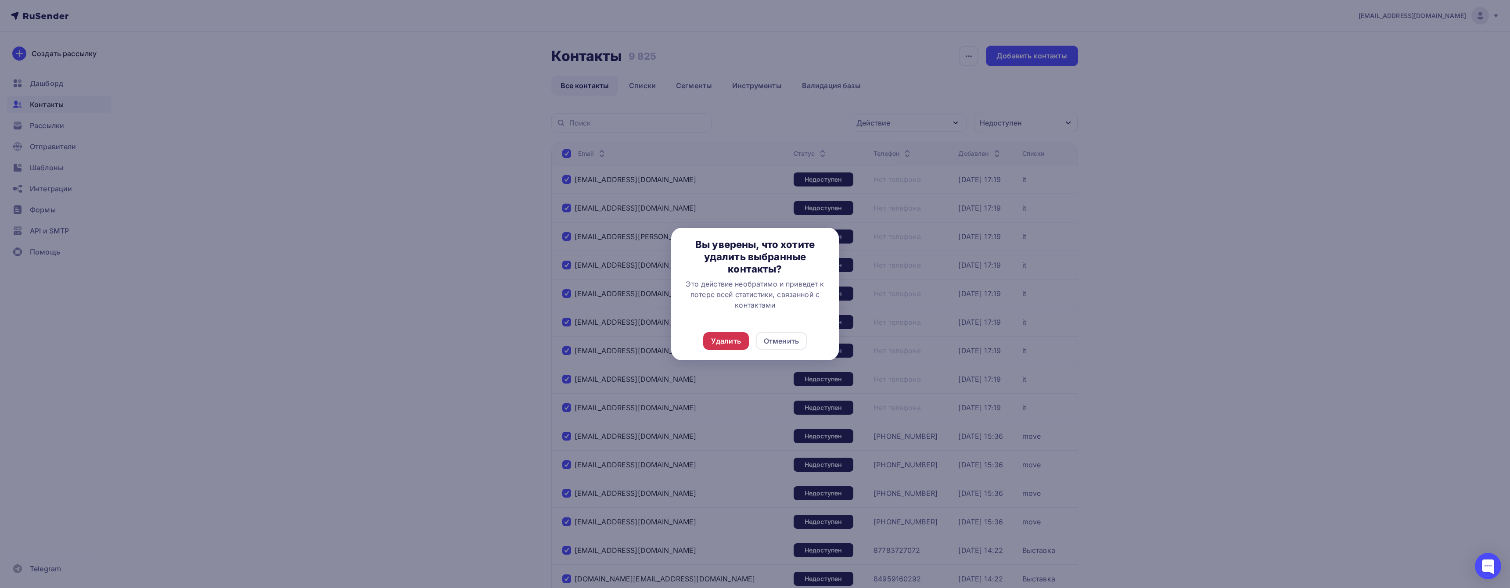
click at [732, 340] on div "Удалить" at bounding box center [726, 341] width 30 height 11
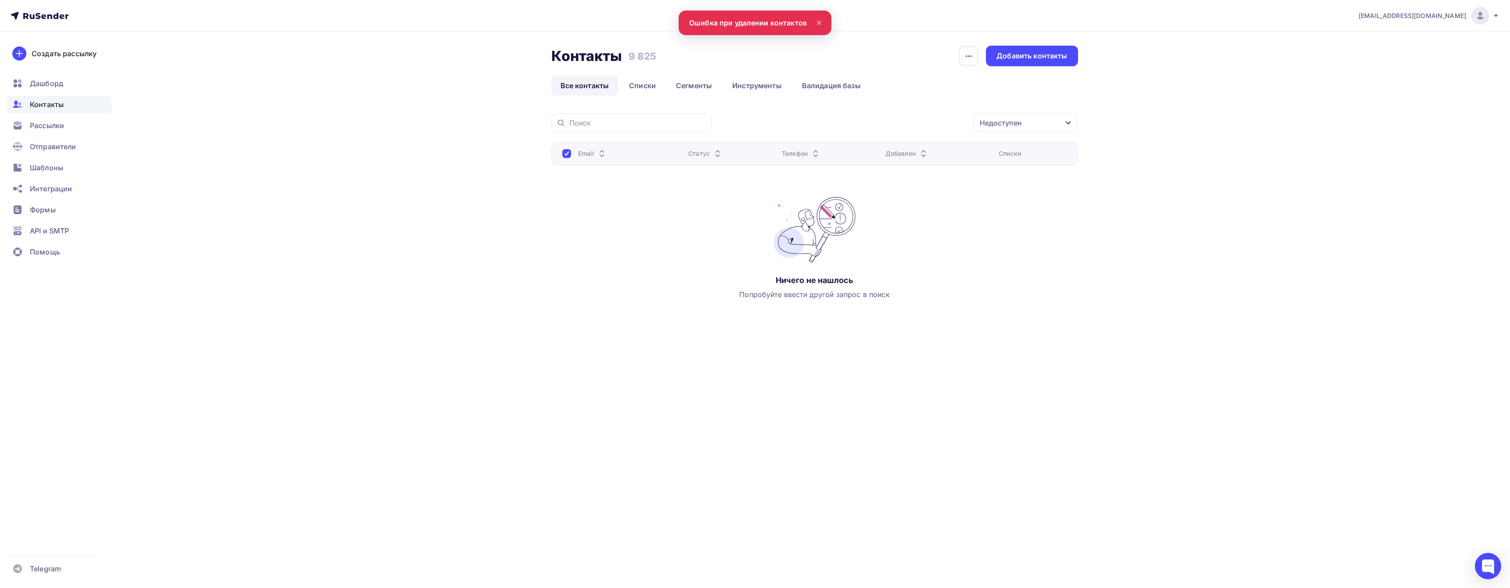
click at [998, 118] on div "Недоступен" at bounding box center [1001, 123] width 42 height 11
click at [957, 209] on div "Недоступен" at bounding box center [964, 210] width 43 height 11
click at [956, 229] on div "Отписан" at bounding box center [958, 228] width 30 height 11
click at [1026, 252] on form "Статус Новый Активный Не существует Переполнен Недоступен Отписан Отписан вручн…" at bounding box center [998, 212] width 142 height 125
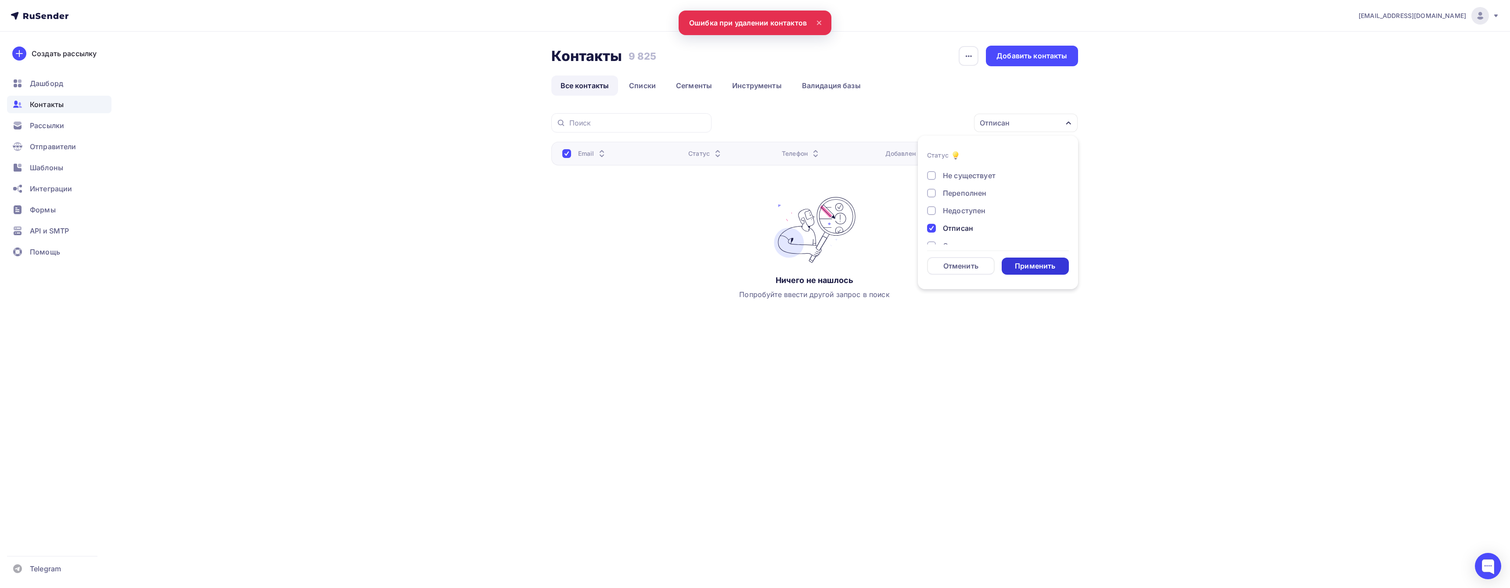
click at [1027, 266] on div "Применить" at bounding box center [1035, 266] width 40 height 10
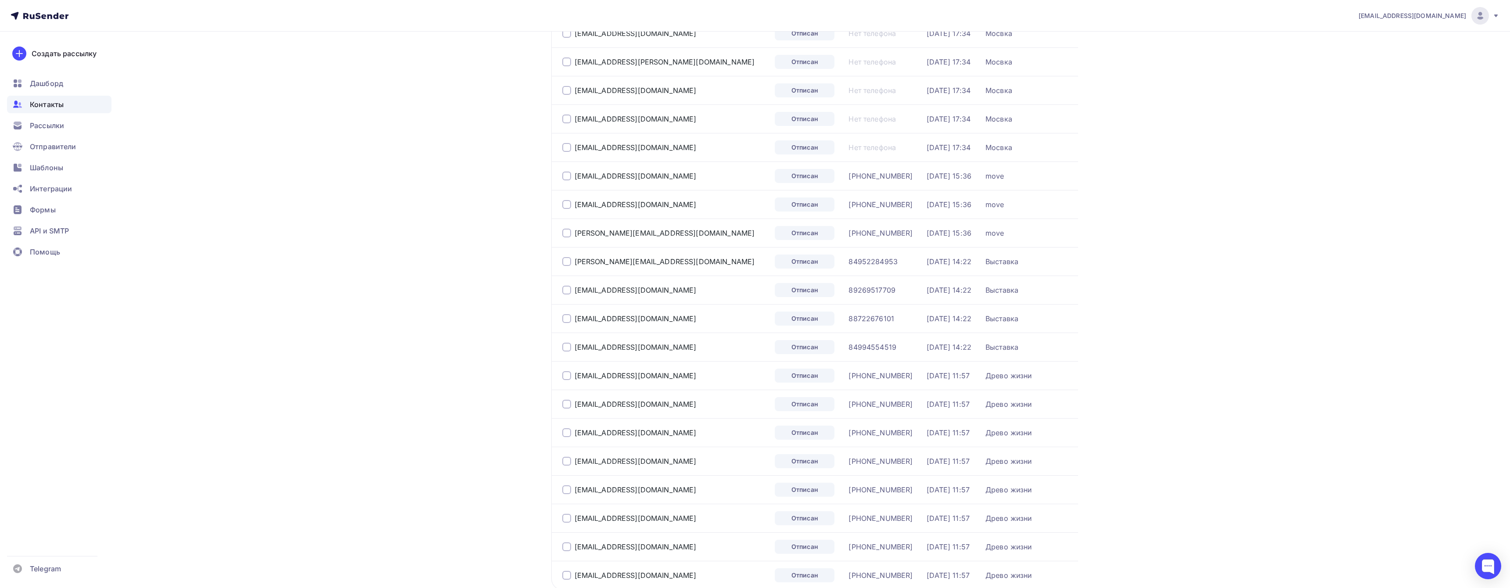
scroll to position [4, 0]
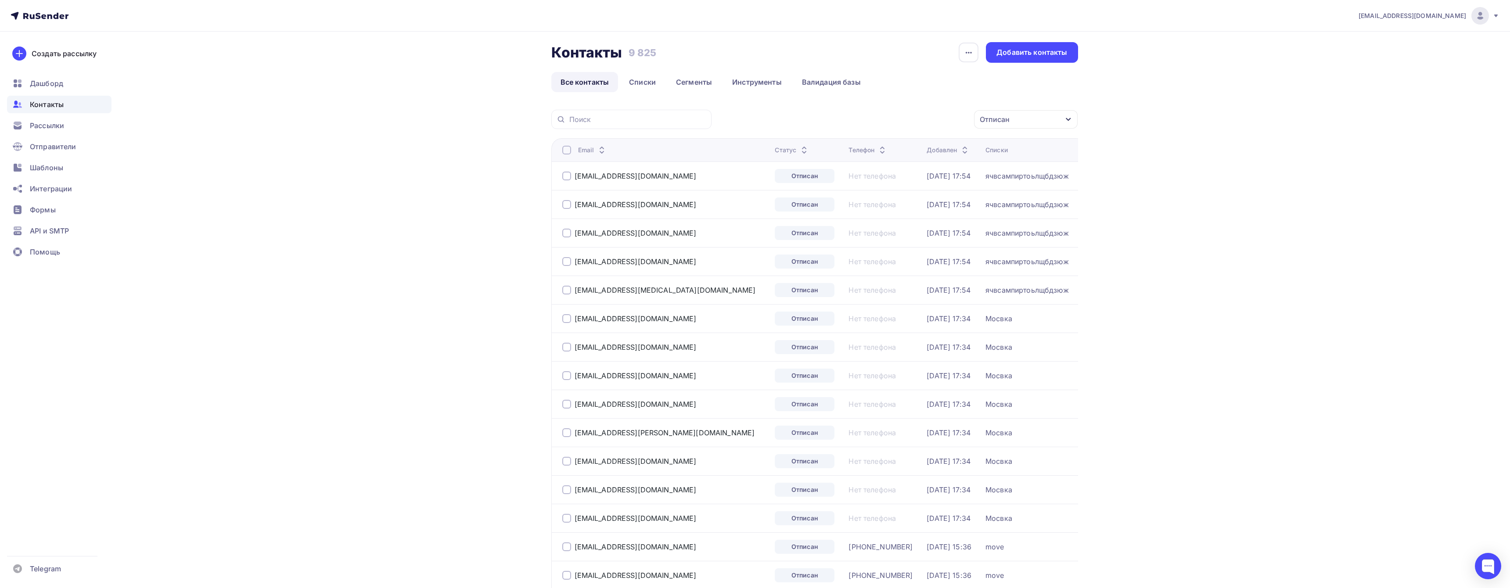
click at [570, 151] on div at bounding box center [566, 150] width 9 height 9
click at [568, 148] on div at bounding box center [566, 150] width 9 height 9
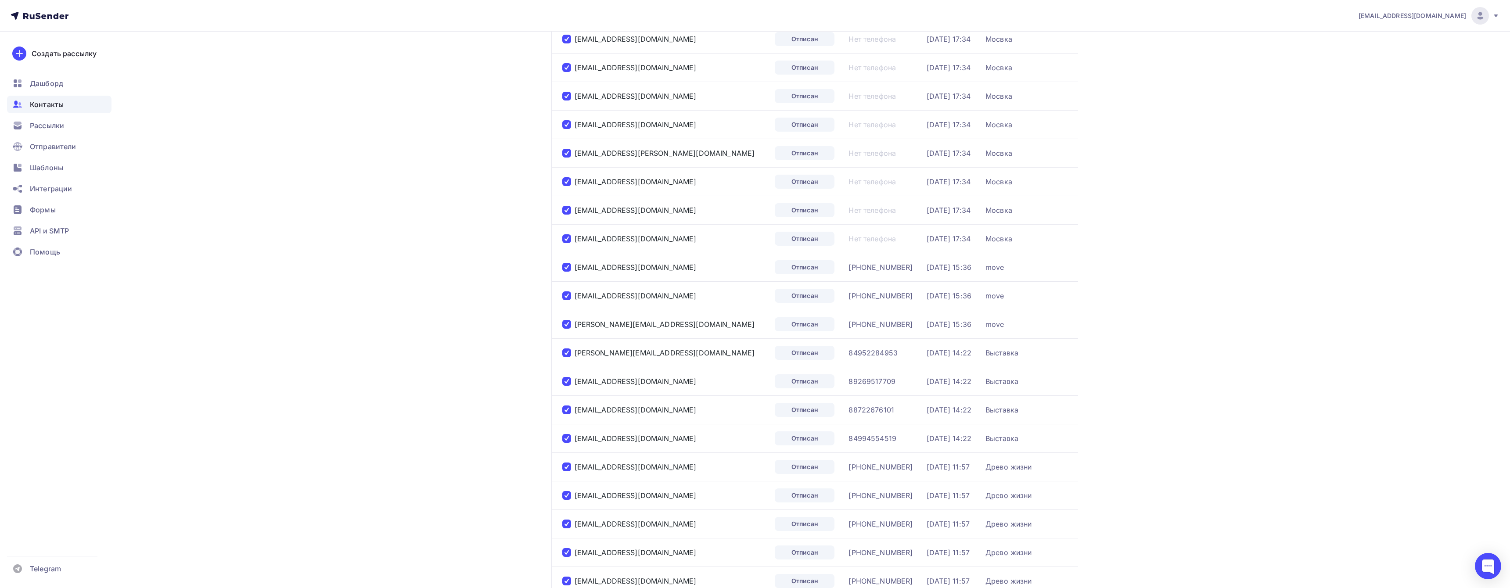
scroll to position [0, 0]
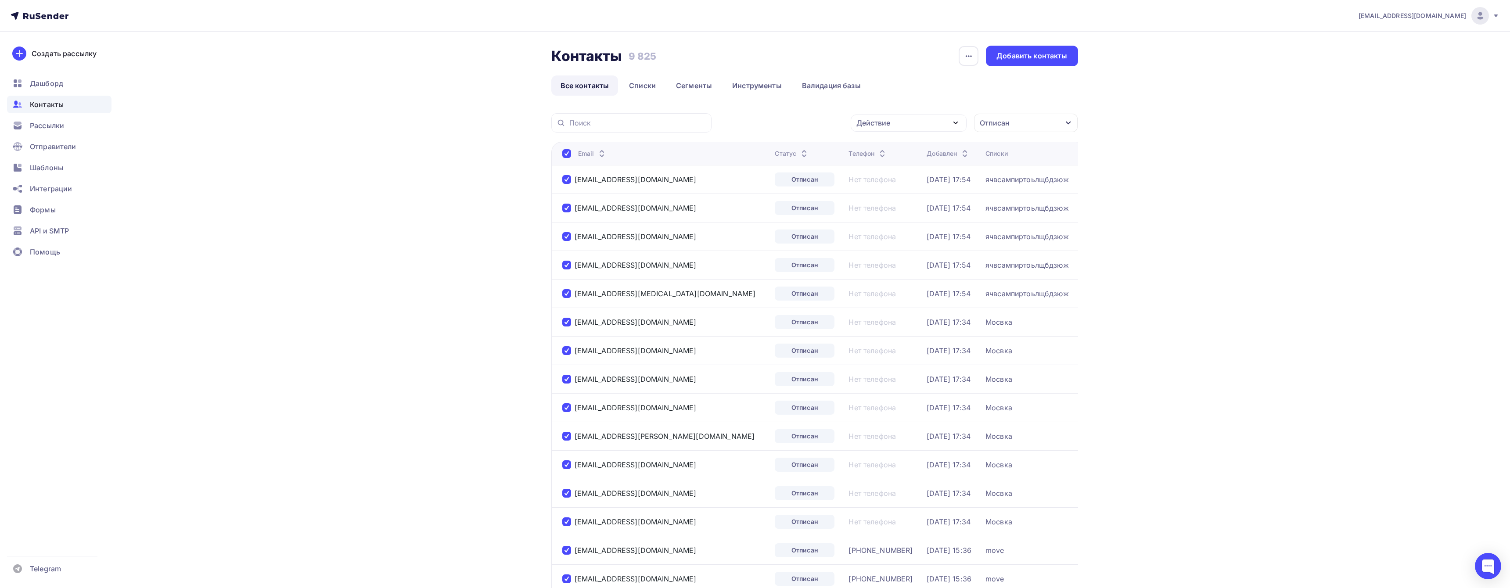
click at [998, 112] on div "Контакты Контакты 9 825 9 825 История импорта Добавить контакты Все контакты Сп…" at bounding box center [814, 532] width 527 height 973
click at [895, 115] on div "Действие" at bounding box center [909, 123] width 116 height 17
click at [877, 184] on div "Удалить" at bounding box center [875, 184] width 29 height 11
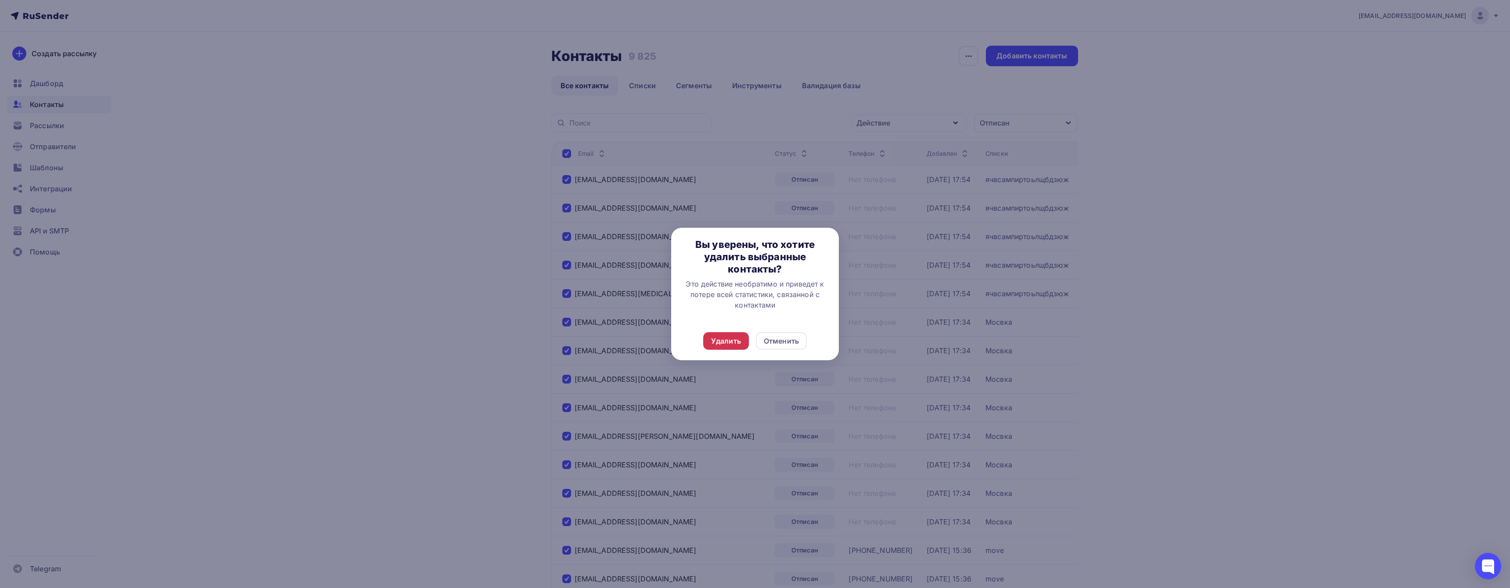
click at [731, 338] on div "Удалить" at bounding box center [726, 341] width 30 height 11
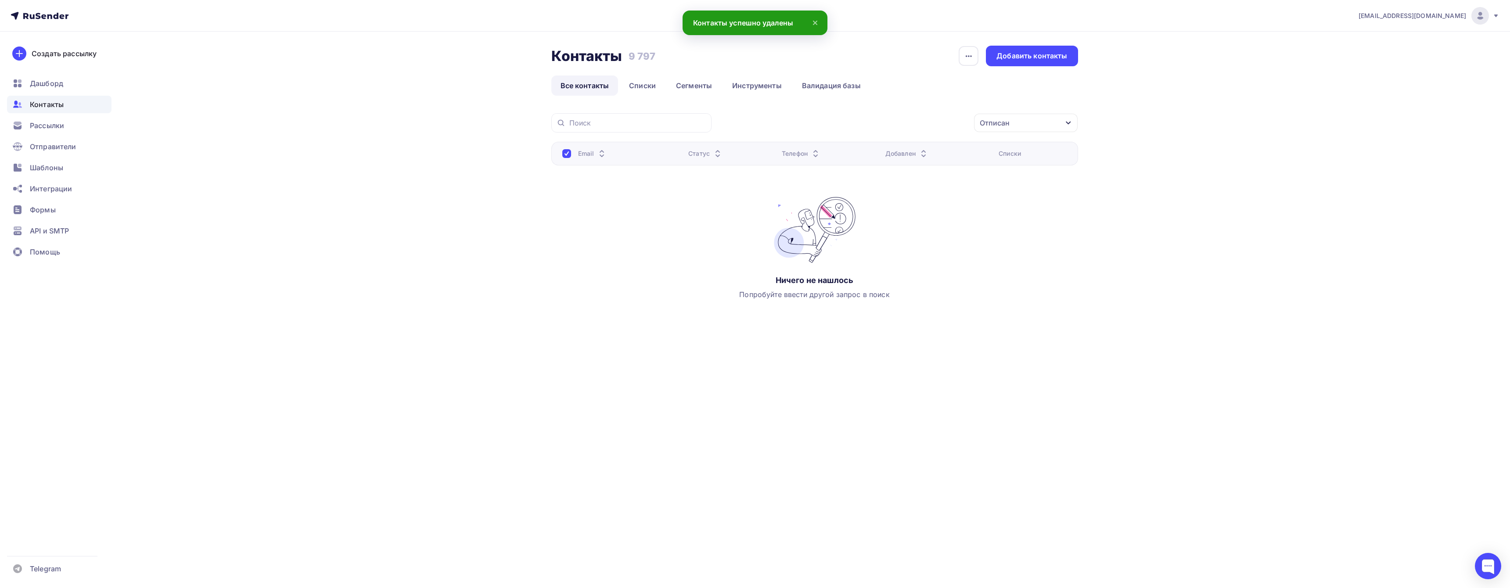
click at [992, 120] on div "Отписан" at bounding box center [995, 123] width 30 height 11
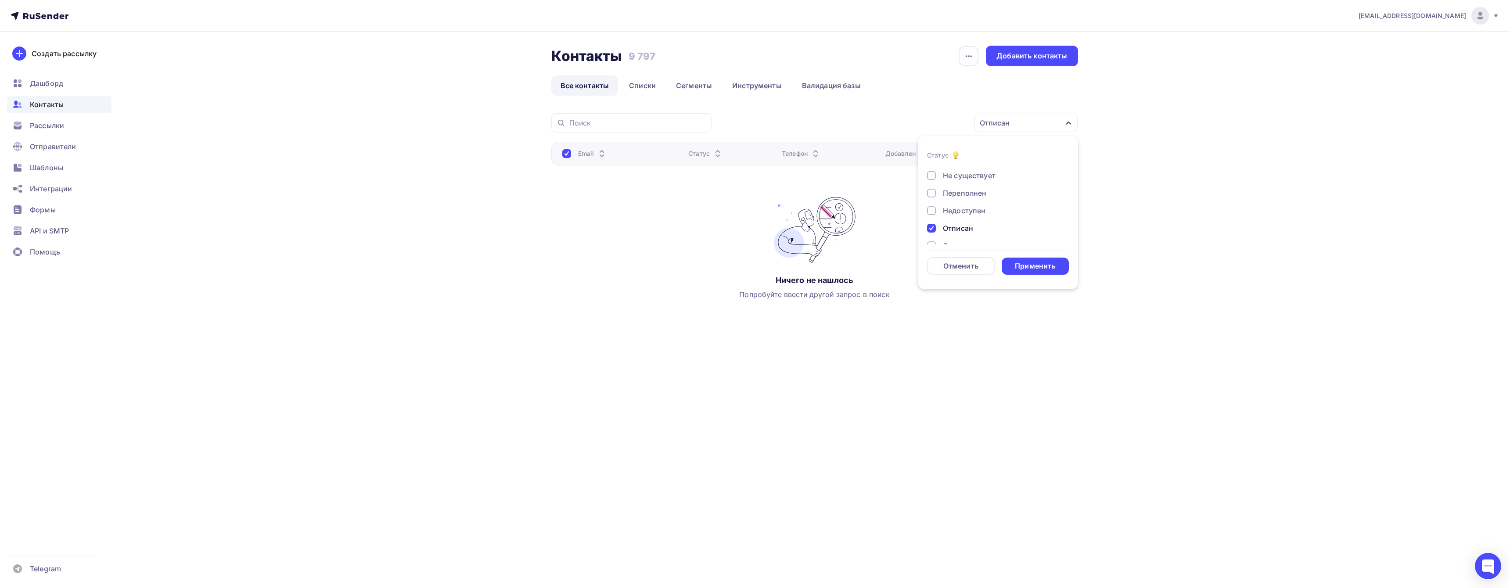
click at [1052, 122] on div "Отписан" at bounding box center [1026, 123] width 104 height 18
click at [1042, 122] on div "Отписан" at bounding box center [1026, 123] width 104 height 18
click at [961, 214] on div "Отписан вручную" at bounding box center [974, 214] width 63 height 11
click at [948, 196] on div "Отписан" at bounding box center [958, 197] width 30 height 11
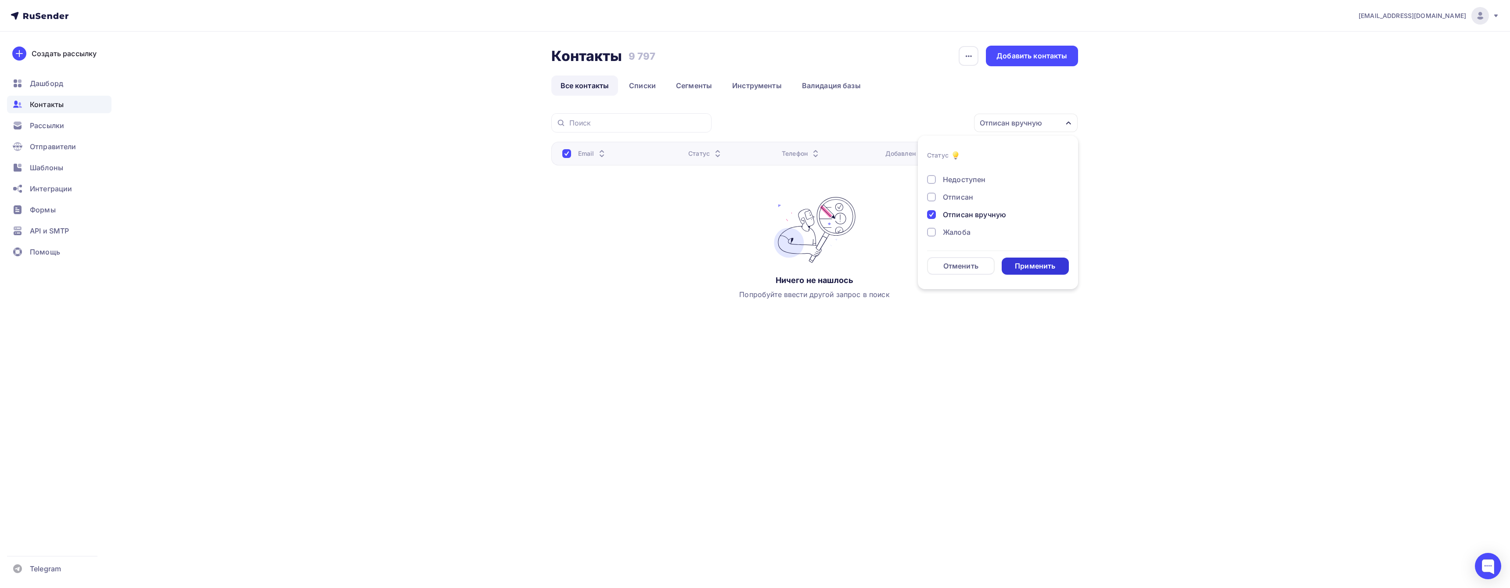
click at [1037, 263] on div "Применить" at bounding box center [1035, 266] width 40 height 10
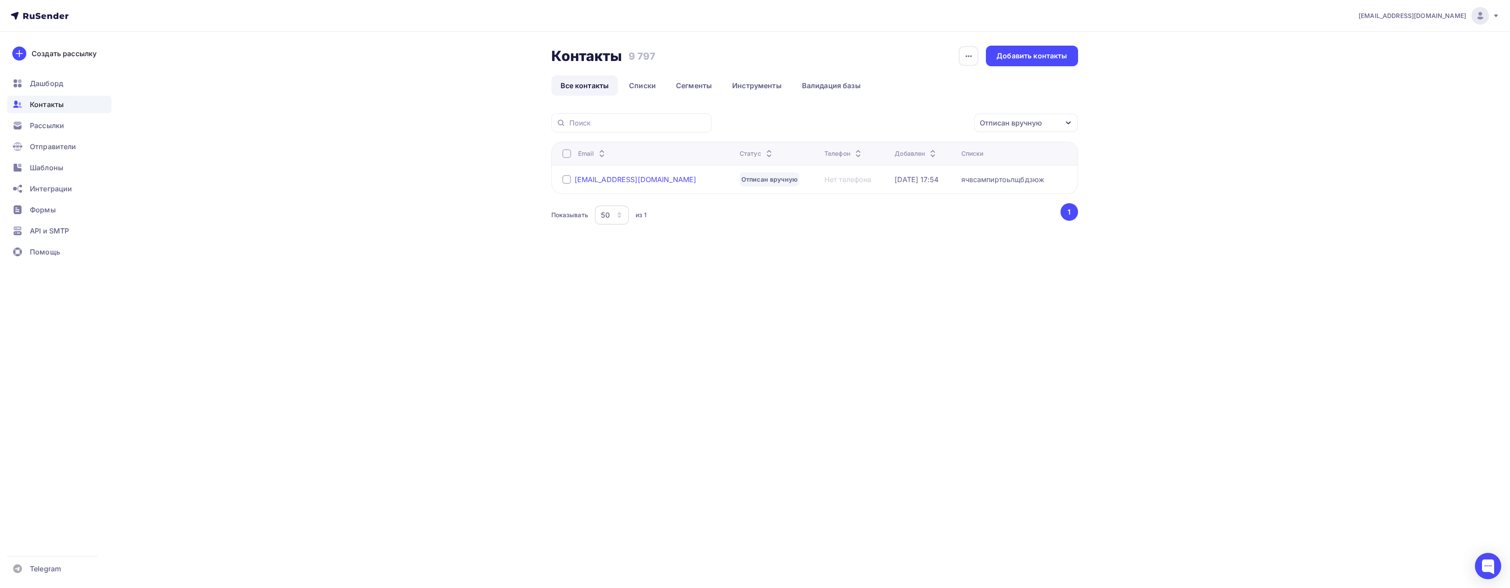
click at [574, 177] on div "[EMAIL_ADDRESS][DOMAIN_NAME]" at bounding box center [635, 179] width 122 height 9
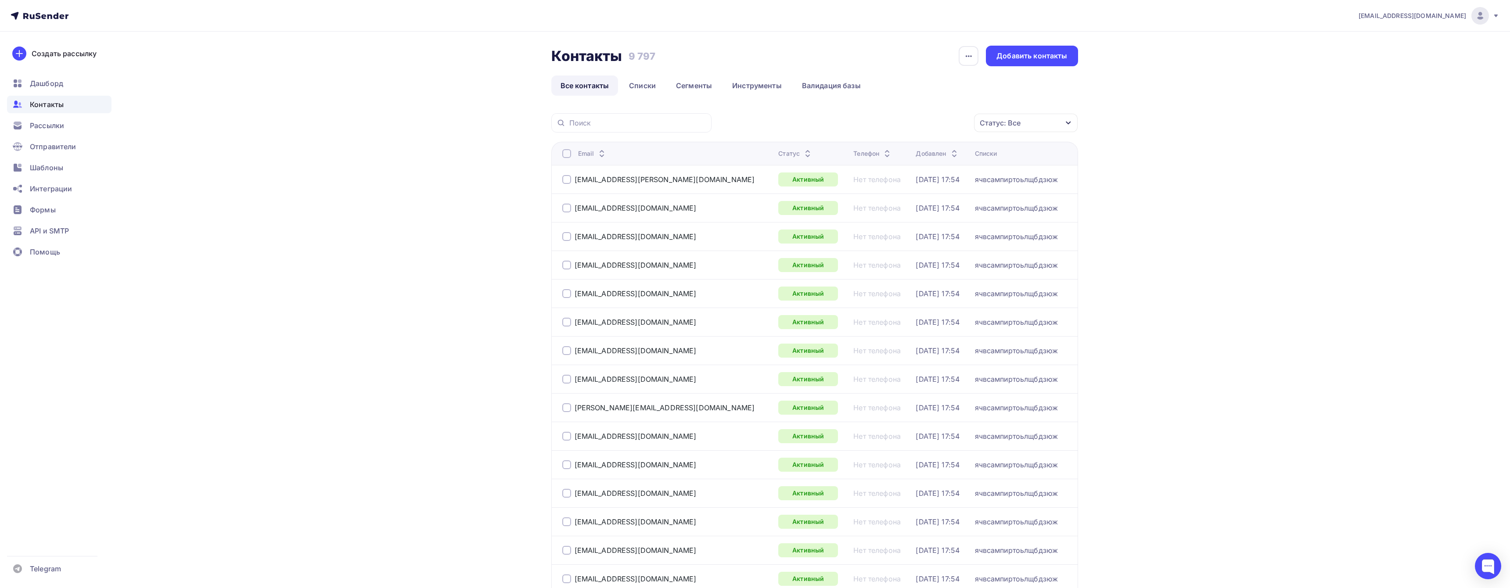
click at [1001, 121] on div "Статус: Все" at bounding box center [1000, 123] width 41 height 11
click at [949, 232] on div "Жалоба" at bounding box center [957, 232] width 28 height 11
click at [1046, 263] on div "Применить" at bounding box center [1035, 266] width 40 height 10
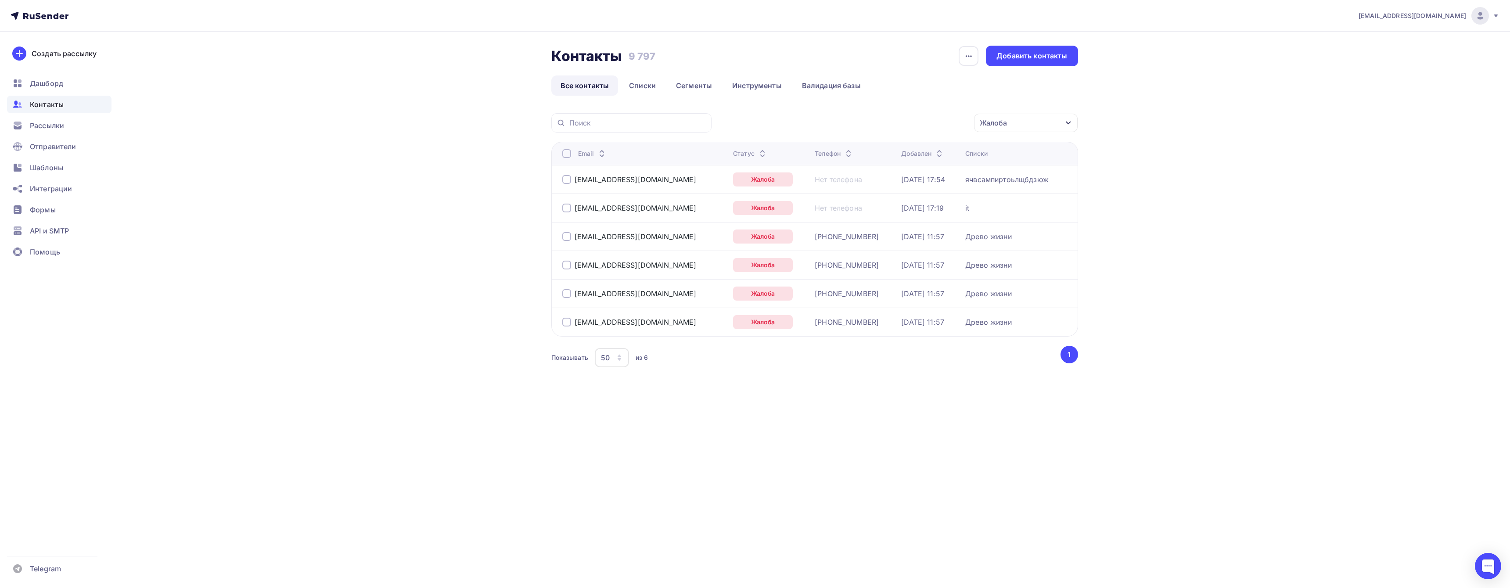
click at [565, 158] on th "Email" at bounding box center [640, 153] width 179 height 23
click at [565, 155] on div at bounding box center [566, 153] width 9 height 9
click at [929, 124] on div "Действие" at bounding box center [909, 123] width 116 height 17
click at [910, 182] on div "Удалить" at bounding box center [908, 184] width 95 height 11
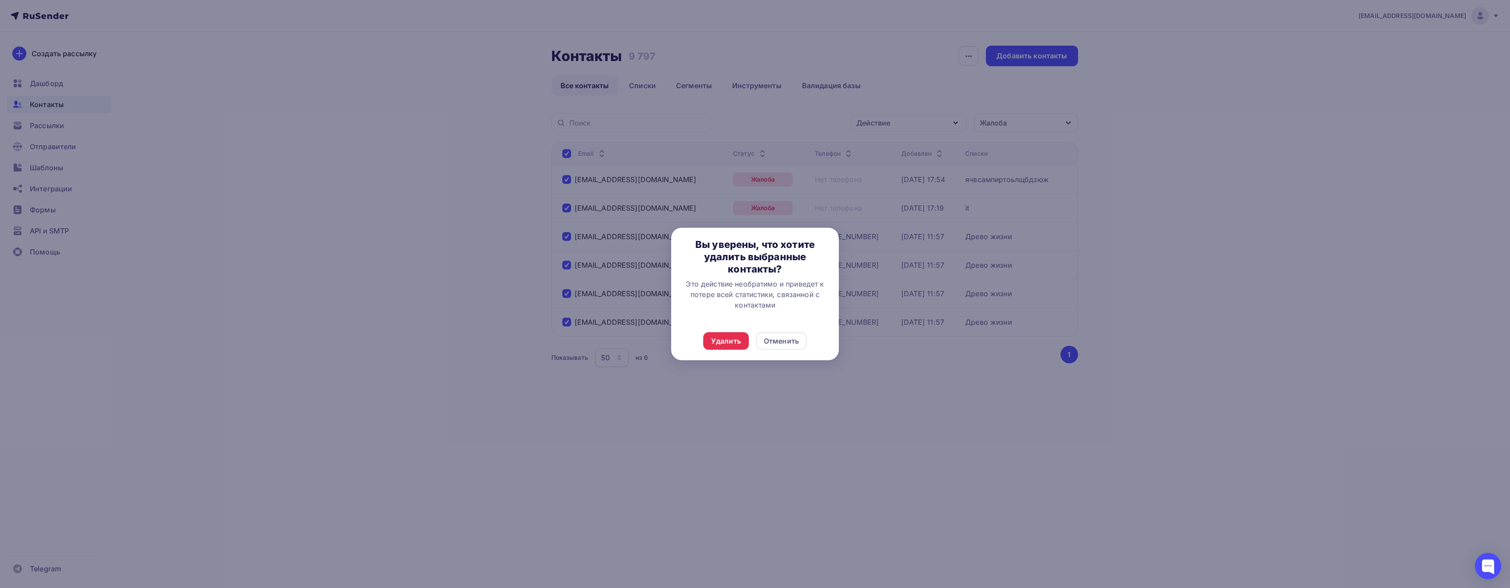
click at [748, 340] on div "Удалить Отменить" at bounding box center [755, 341] width 168 height 39
click at [740, 340] on div "Удалить" at bounding box center [726, 341] width 46 height 18
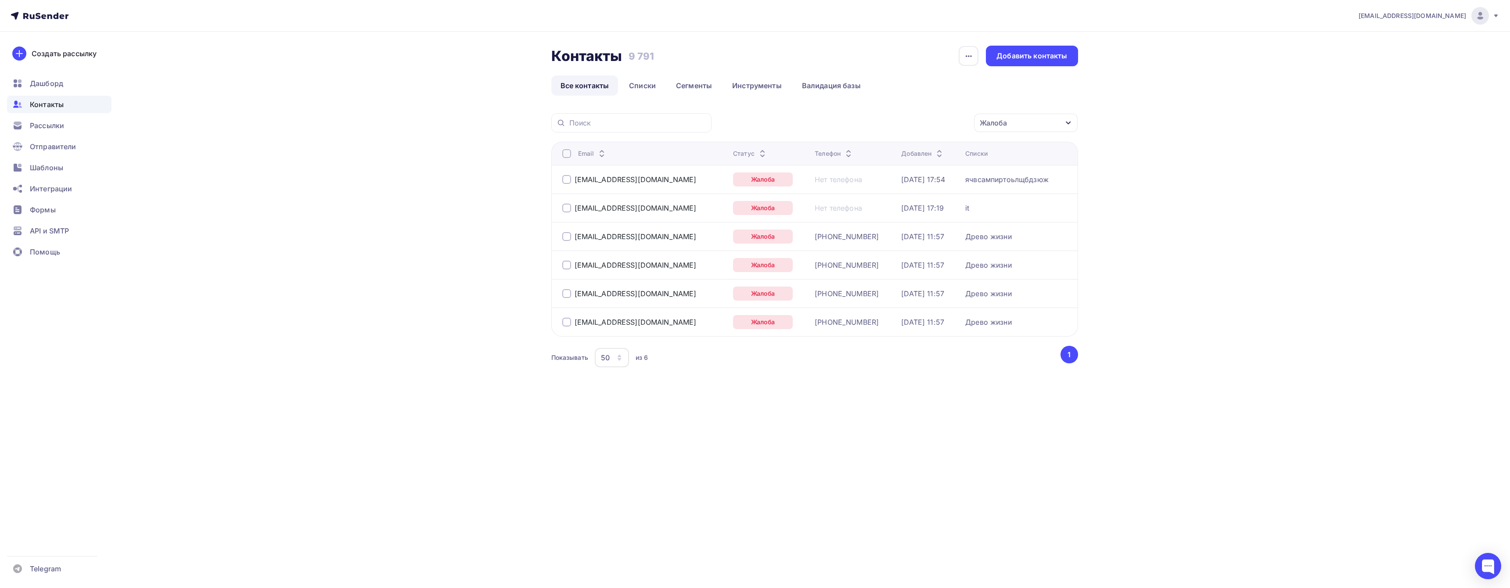
click at [566, 156] on div at bounding box center [566, 153] width 9 height 9
click at [569, 153] on div at bounding box center [566, 153] width 9 height 9
click at [939, 124] on div "Действие" at bounding box center [909, 123] width 116 height 17
click at [912, 179] on div "Удалить" at bounding box center [908, 184] width 95 height 11
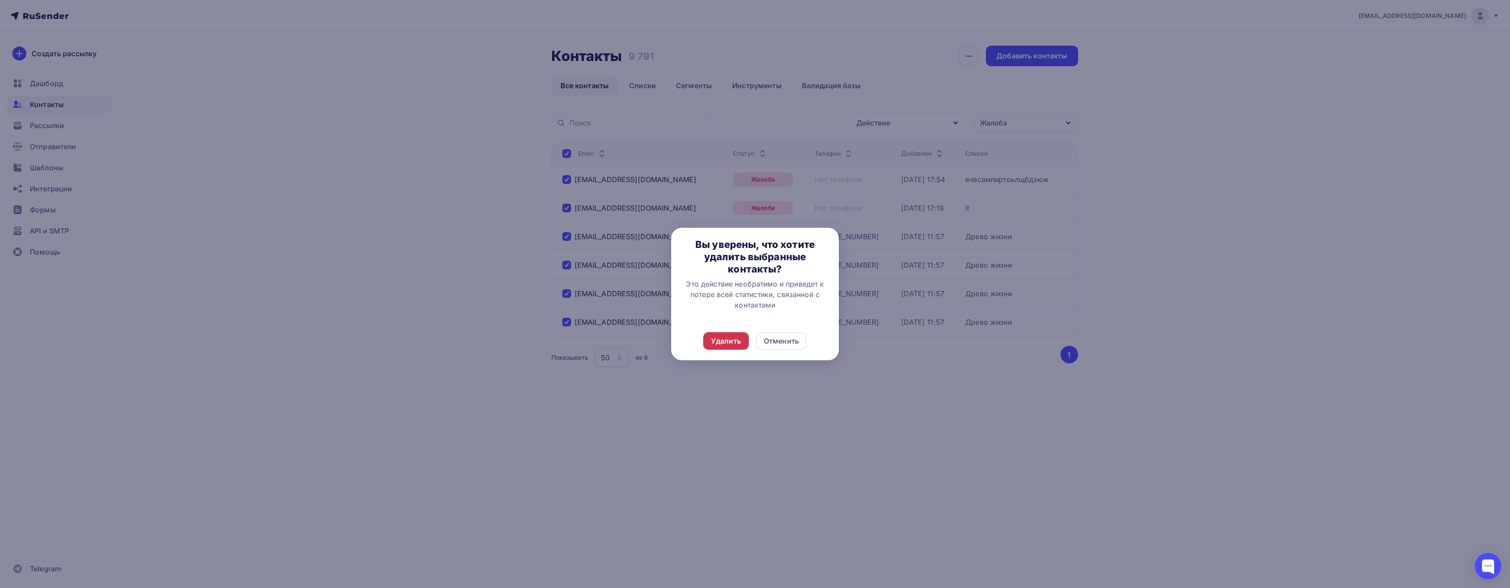
click at [735, 344] on div "Удалить" at bounding box center [726, 341] width 30 height 11
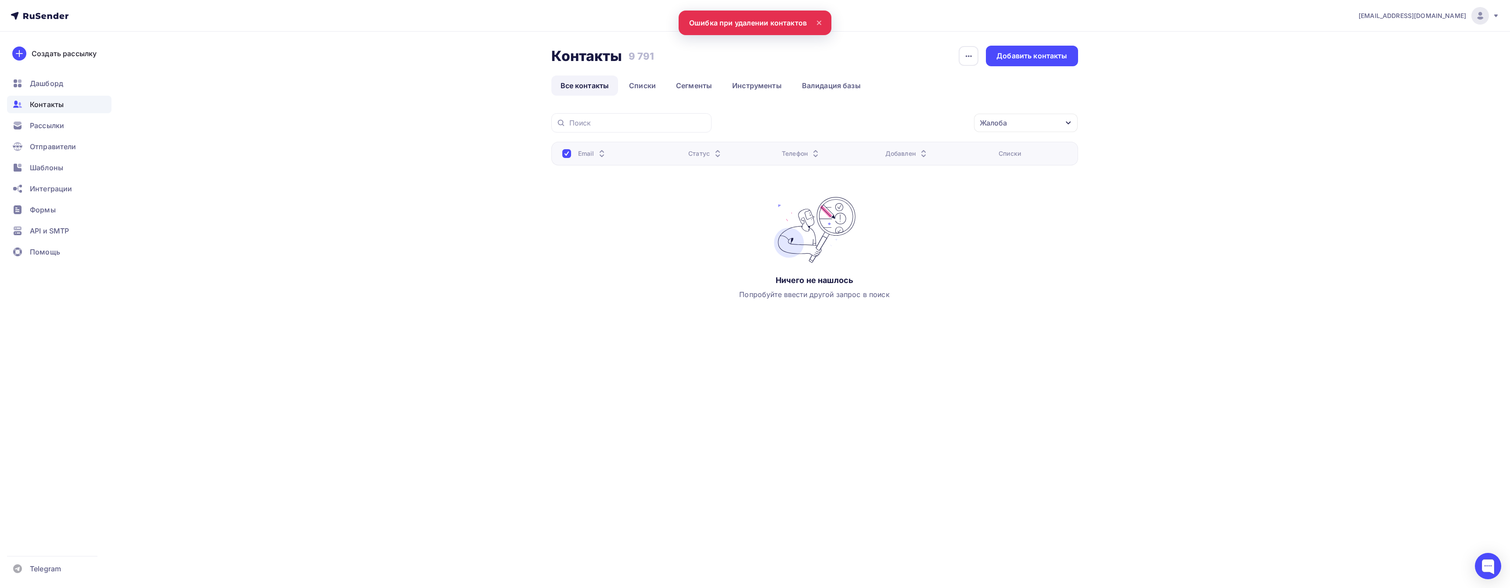
click at [46, 105] on span "Контакты" at bounding box center [47, 104] width 34 height 11
click at [54, 98] on div "Контакты" at bounding box center [59, 105] width 104 height 18
click at [52, 116] on ul "Дашборд Контакты Рассылки Отправители Шаблоны Интеграции Формы API и SMTP Помощь" at bounding box center [59, 170] width 104 height 191
click at [52, 122] on span "Рассылки" at bounding box center [47, 125] width 34 height 11
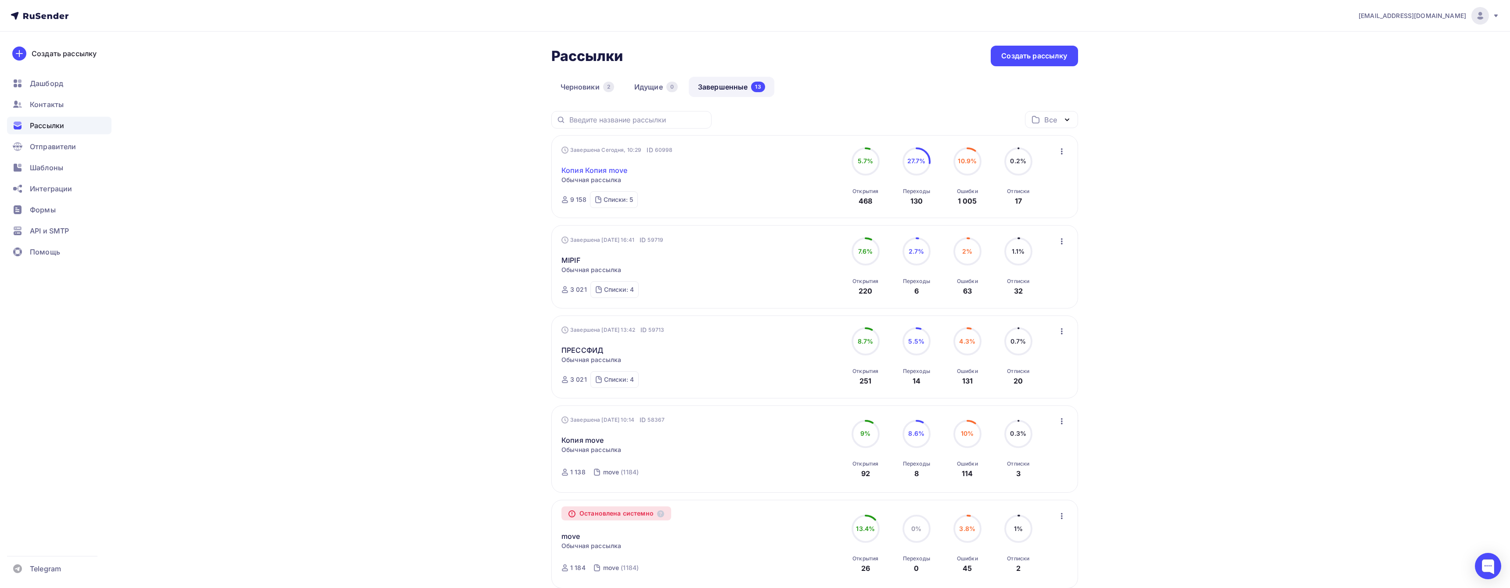
click at [606, 170] on link "Копия Копия move" at bounding box center [594, 170] width 66 height 11
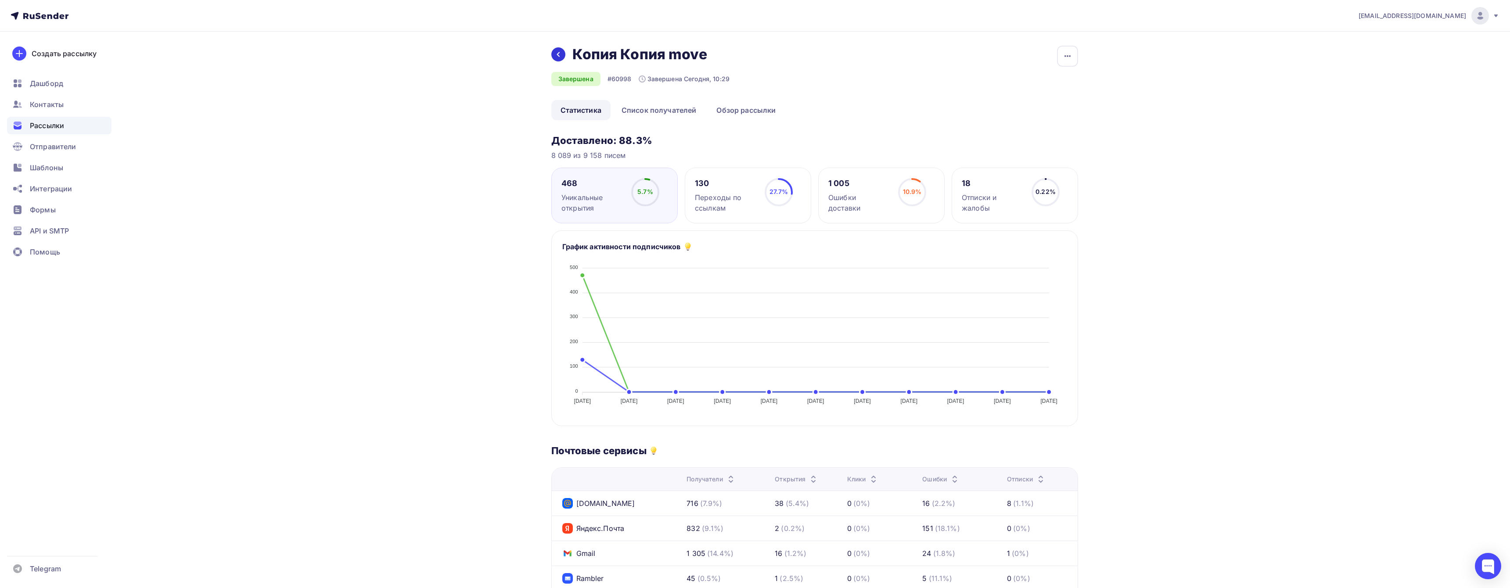
click at [561, 56] on icon at bounding box center [558, 54] width 7 height 7
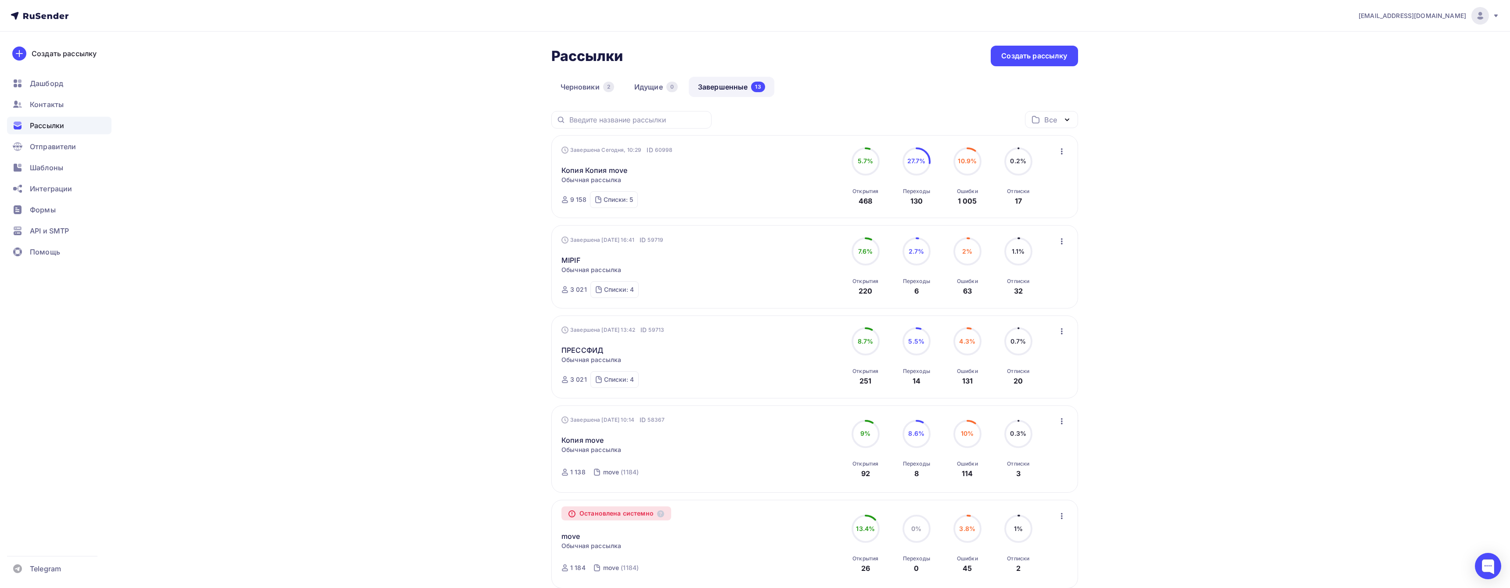
click at [600, 99] on div "Черновики 2 Идущие 0 Завершенные 13" at bounding box center [814, 94] width 527 height 34
